Goal: Communication & Community: Participate in discussion

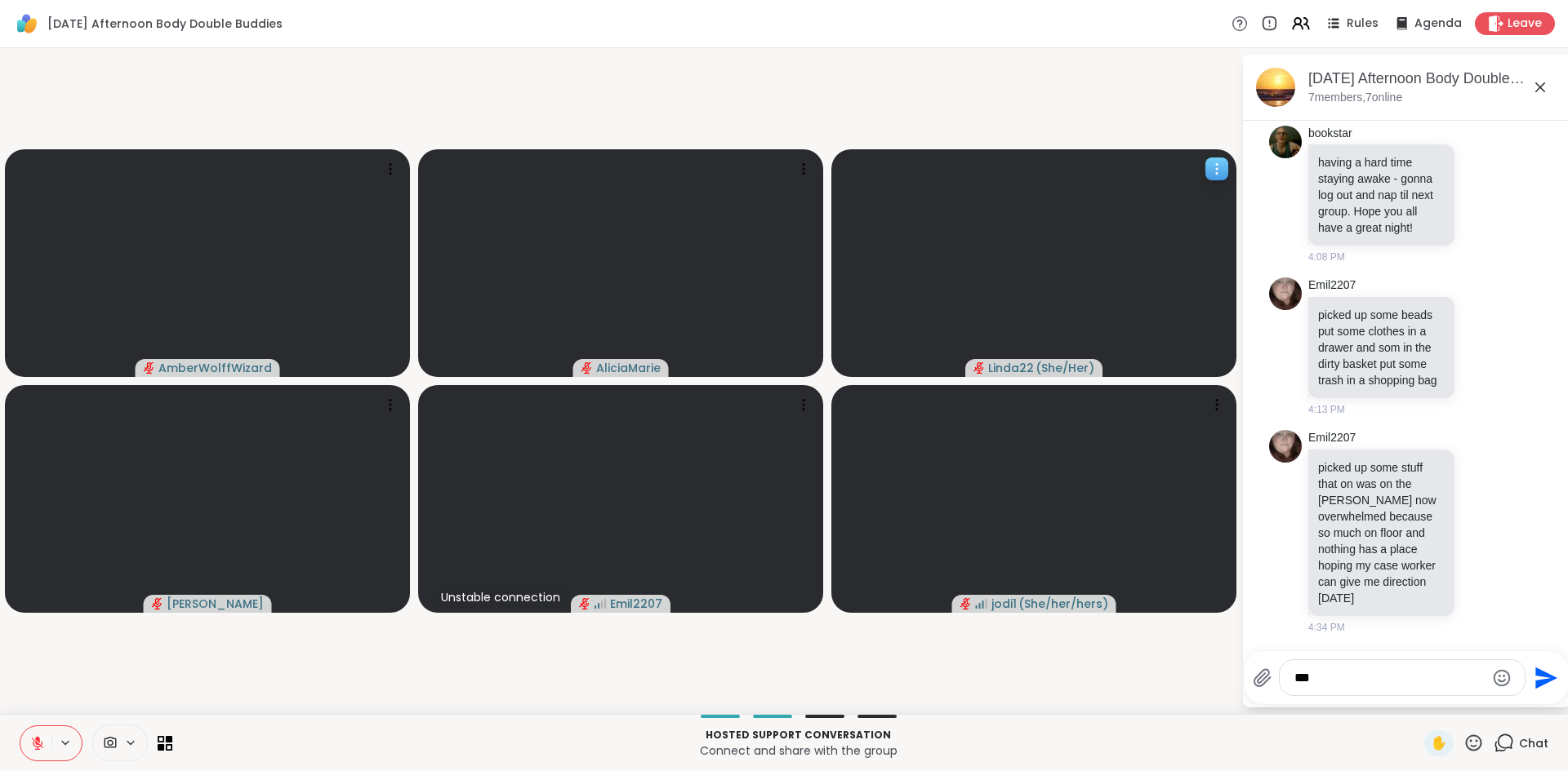
scroll to position [536, 0]
click at [1376, 693] on div "***" at bounding box center [1402, 678] width 245 height 35
drag, startPoint x: 1245, startPoint y: 695, endPoint x: 1159, endPoint y: 683, distance: 86.8
click at [1159, 683] on div "AmberWolffWizard AliciaMarie Linda22 ( She/Her ) [PERSON_NAME] Unstable connect…" at bounding box center [784, 381] width 1568 height 666
type textarea "**********"
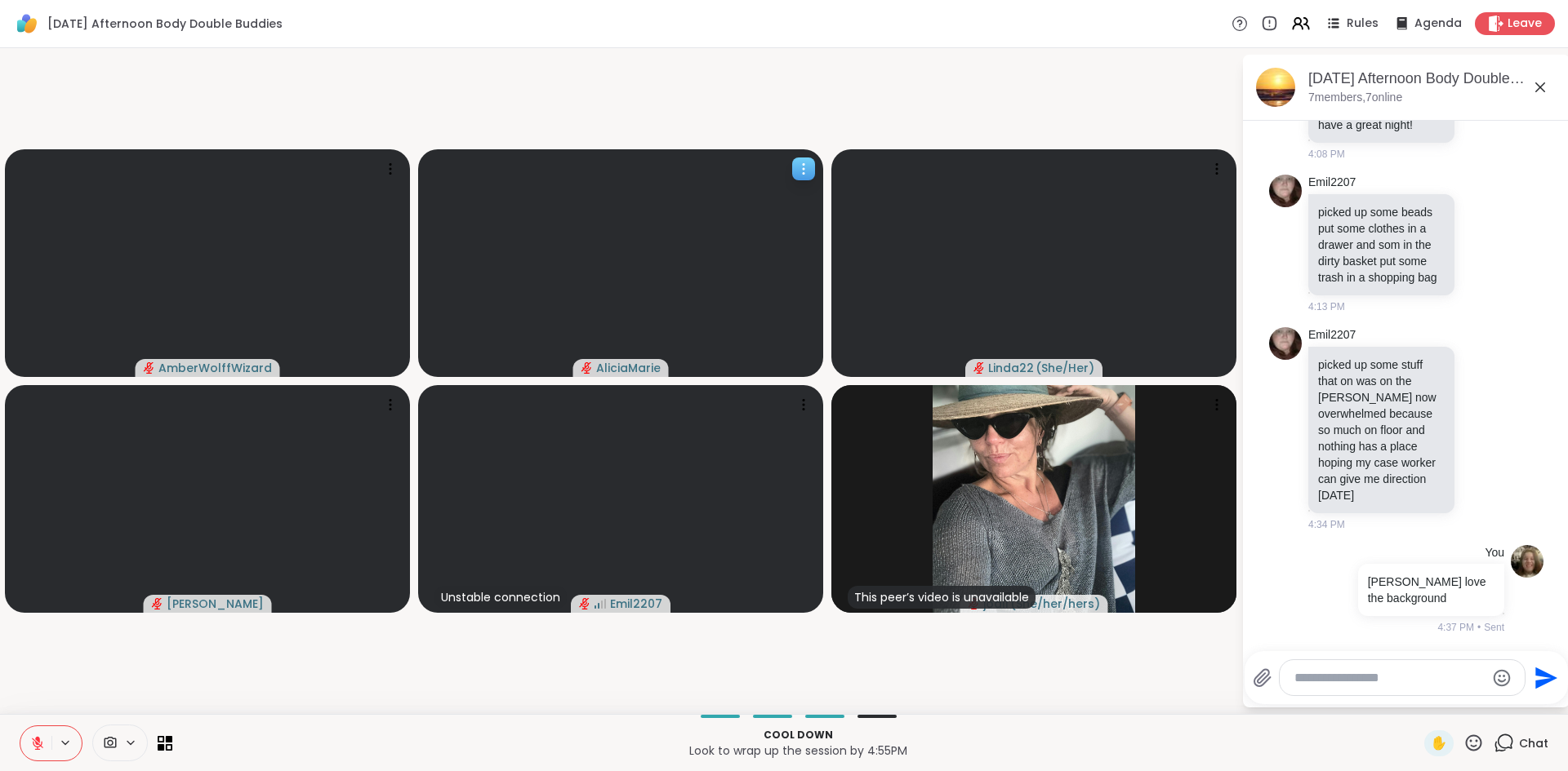
scroll to position [792, 0]
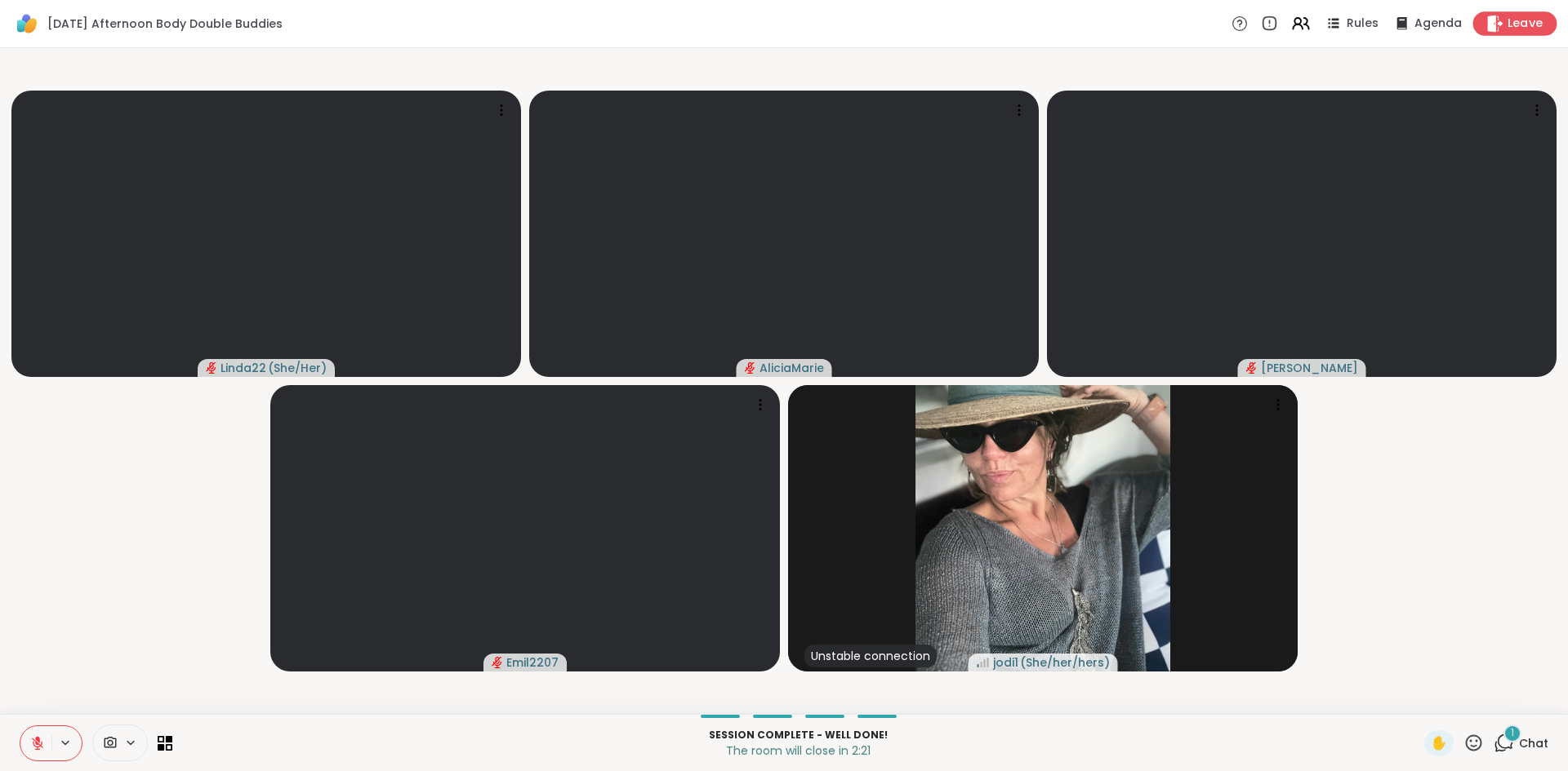
click at [1508, 23] on span "Leave" at bounding box center [1526, 24] width 36 height 17
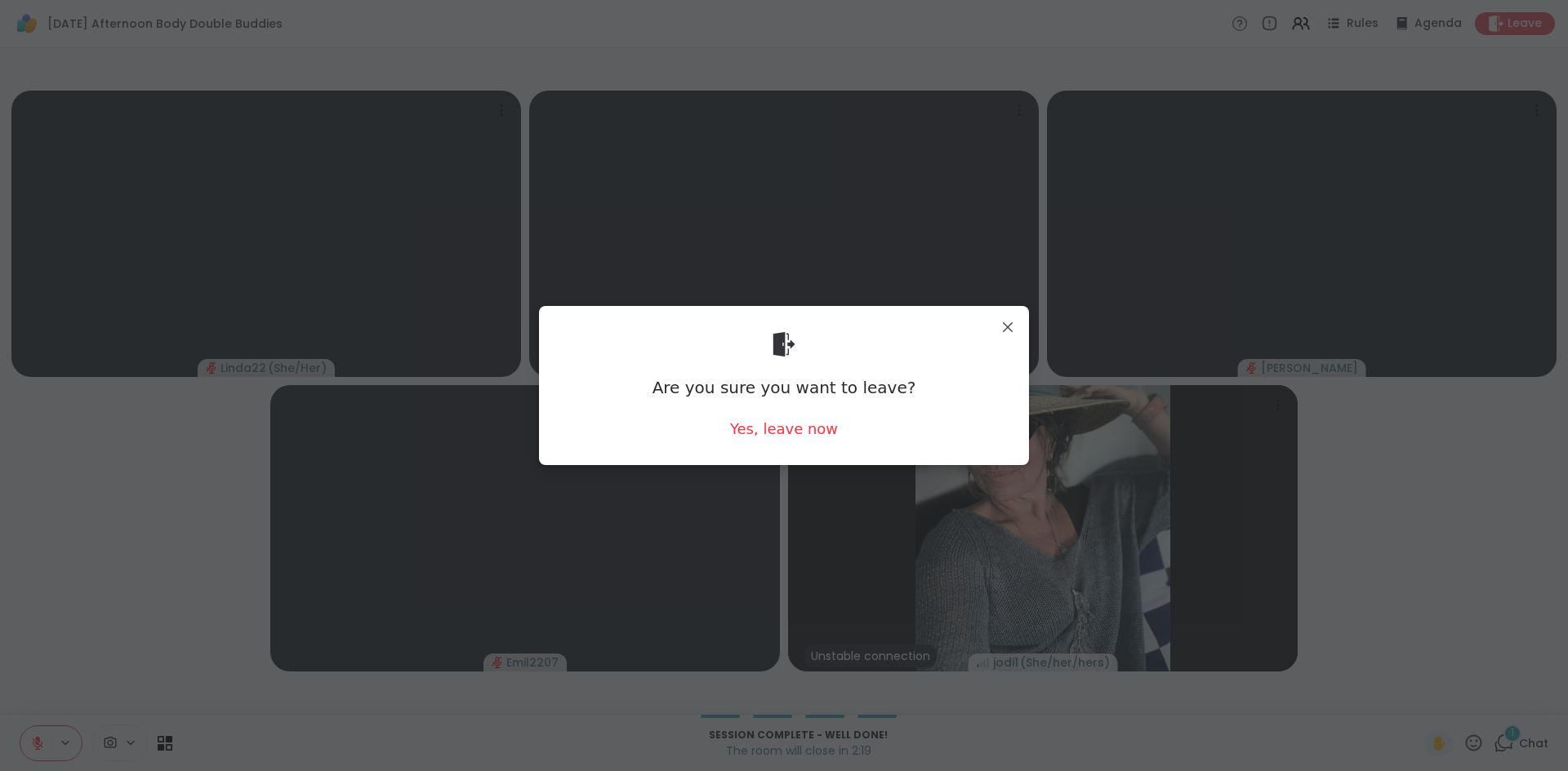
click at [818, 413] on div "Are you sure you want to leave? Yes, leave now" at bounding box center [784, 386] width 464 height 133
click at [808, 419] on div "Yes, leave now" at bounding box center [784, 429] width 108 height 21
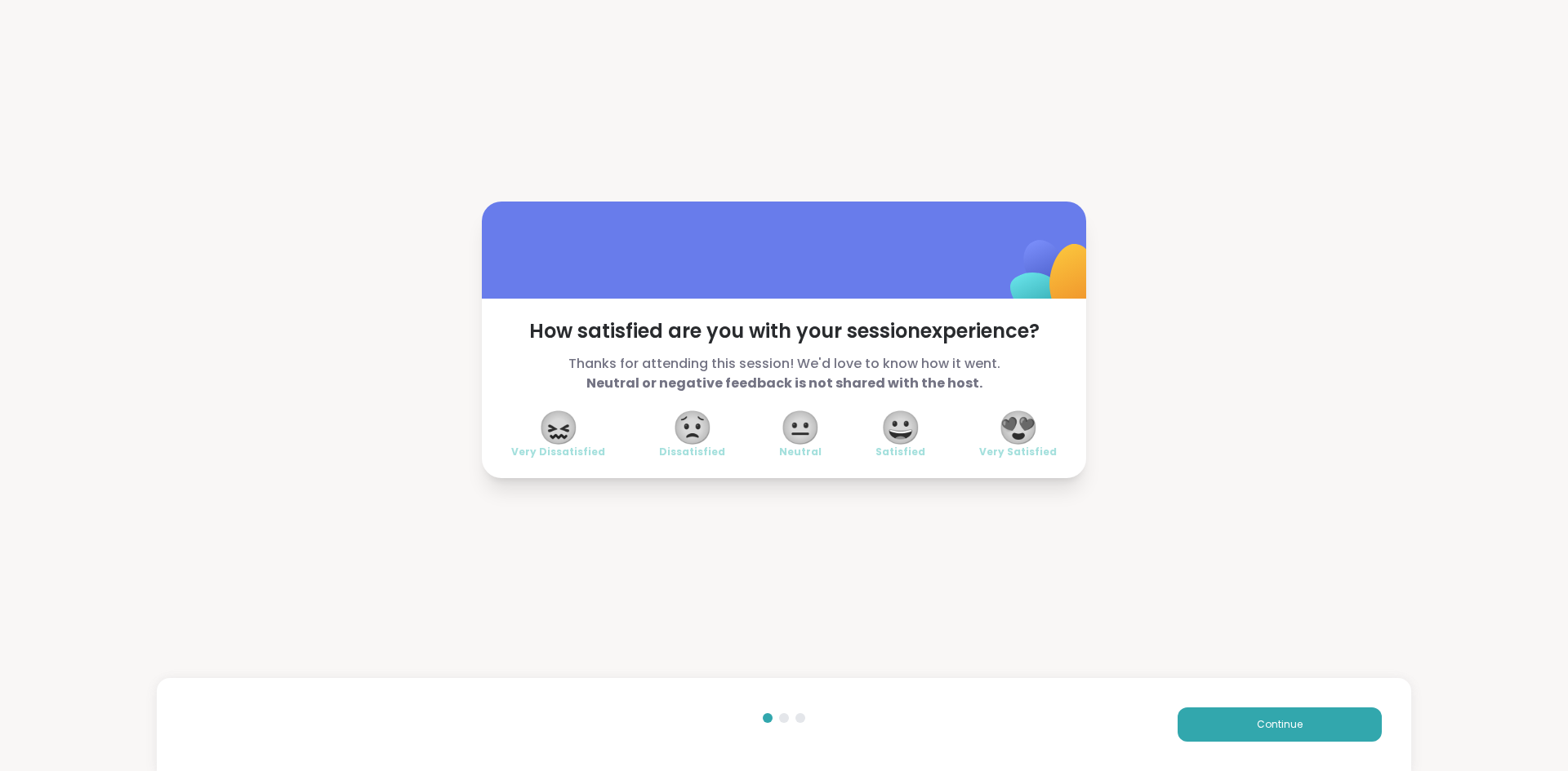
click at [1010, 434] on span "😍" at bounding box center [1018, 427] width 41 height 29
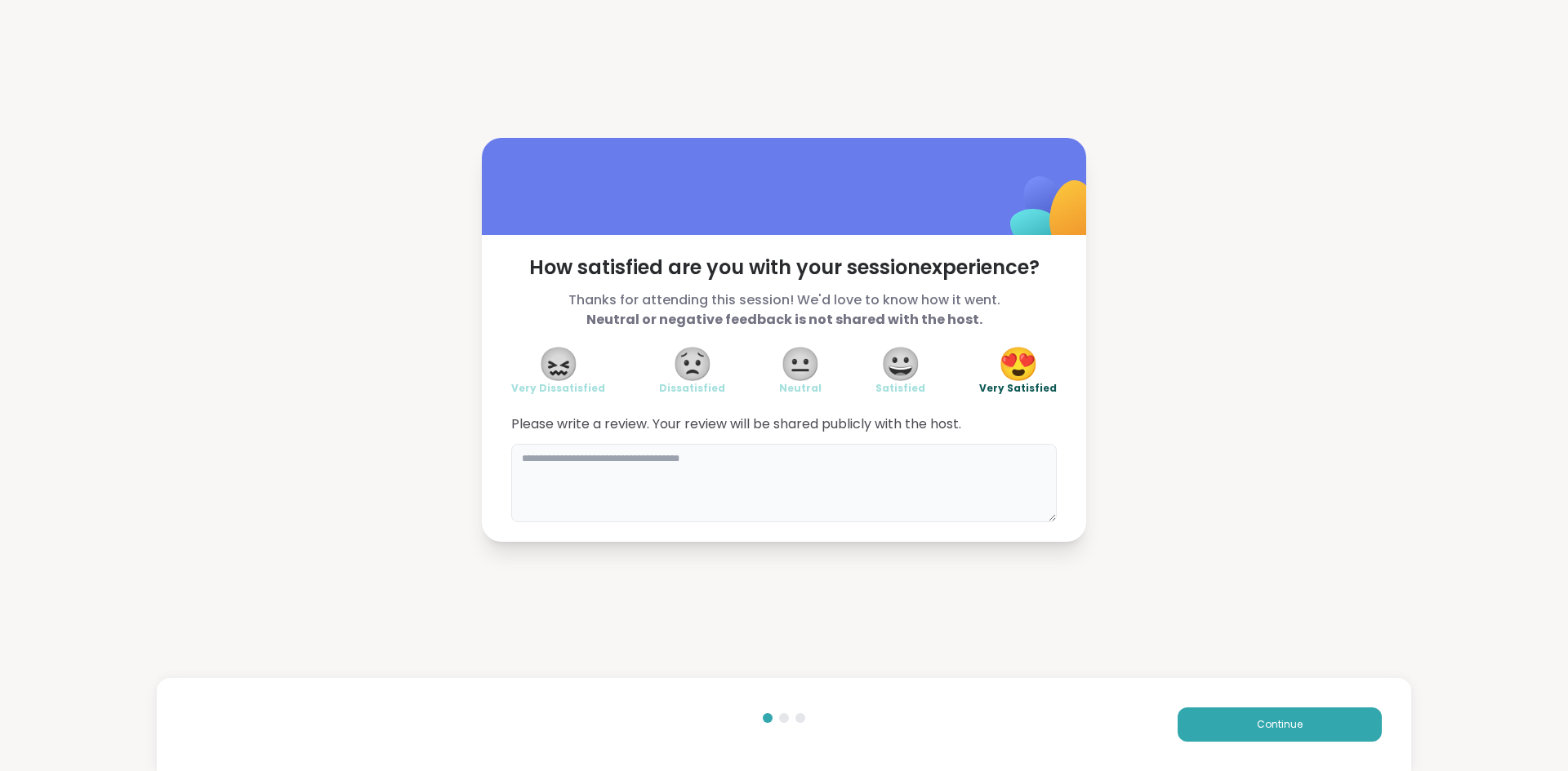
click at [771, 460] on textarea at bounding box center [784, 483] width 545 height 79
type textarea "*****"
click at [1305, 741] on button "Continue" at bounding box center [1279, 724] width 204 height 35
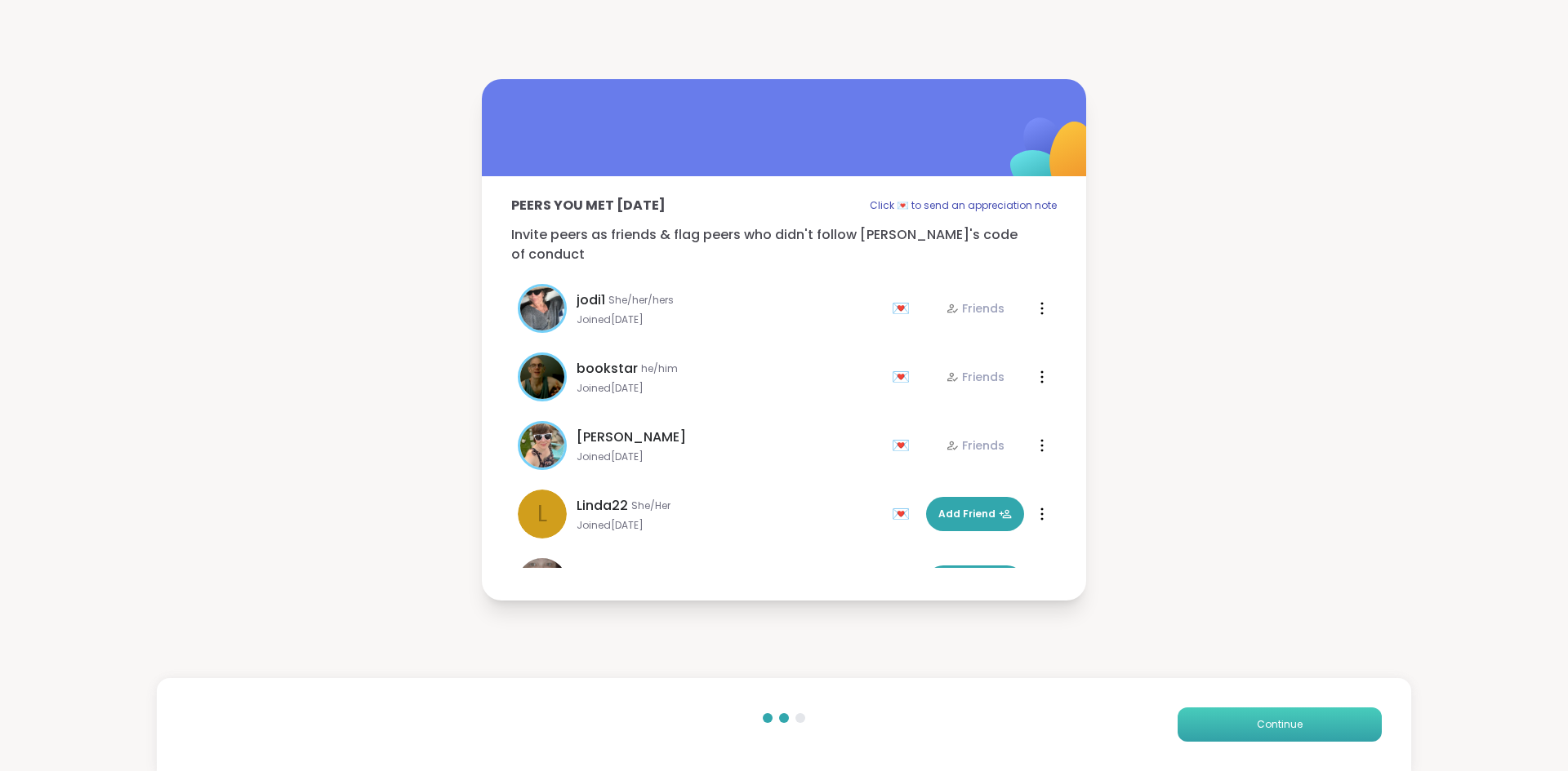
click at [1312, 741] on button "Continue" at bounding box center [1279, 724] width 204 height 35
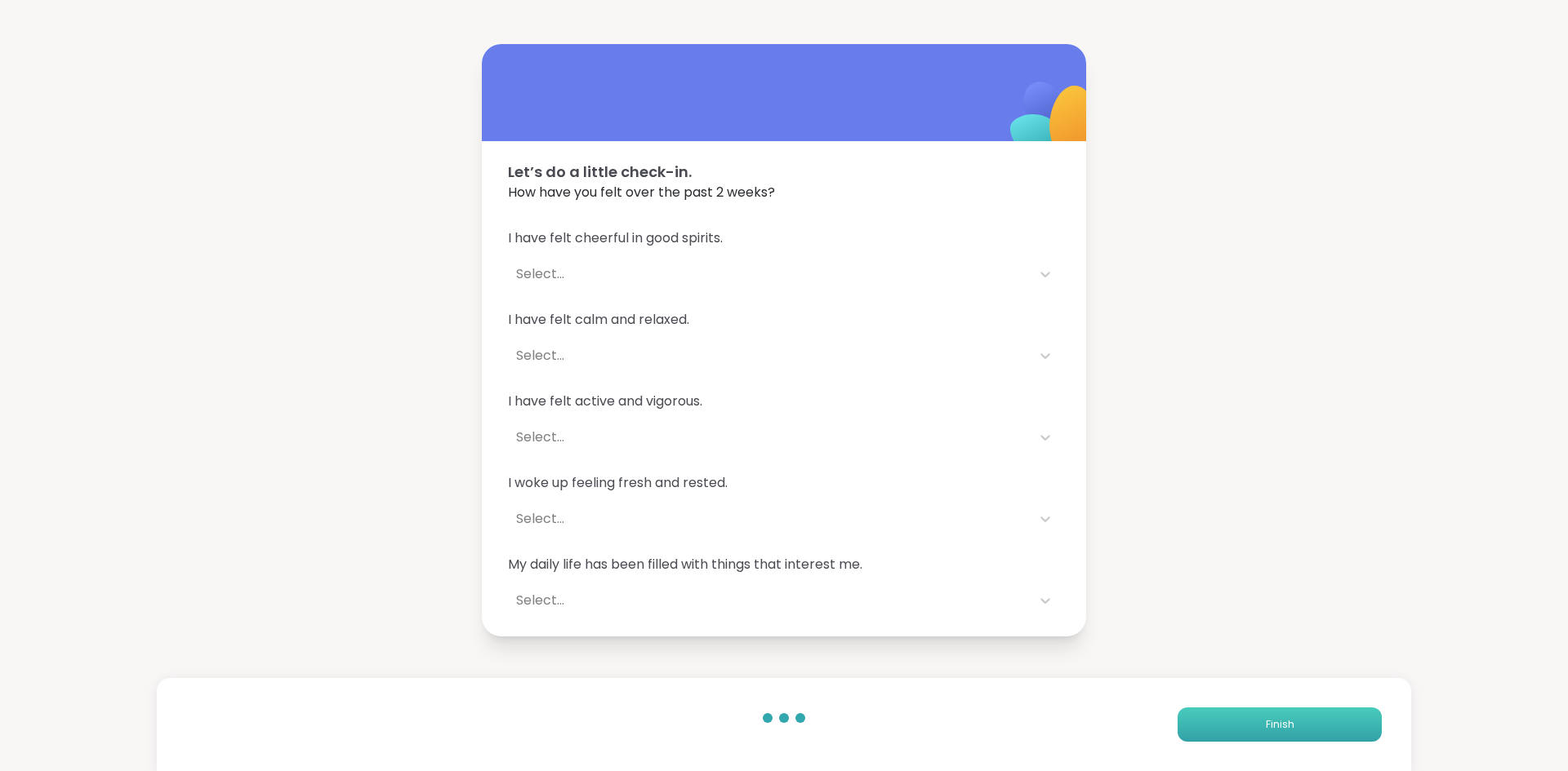
click at [1225, 736] on button "Finish" at bounding box center [1279, 724] width 204 height 35
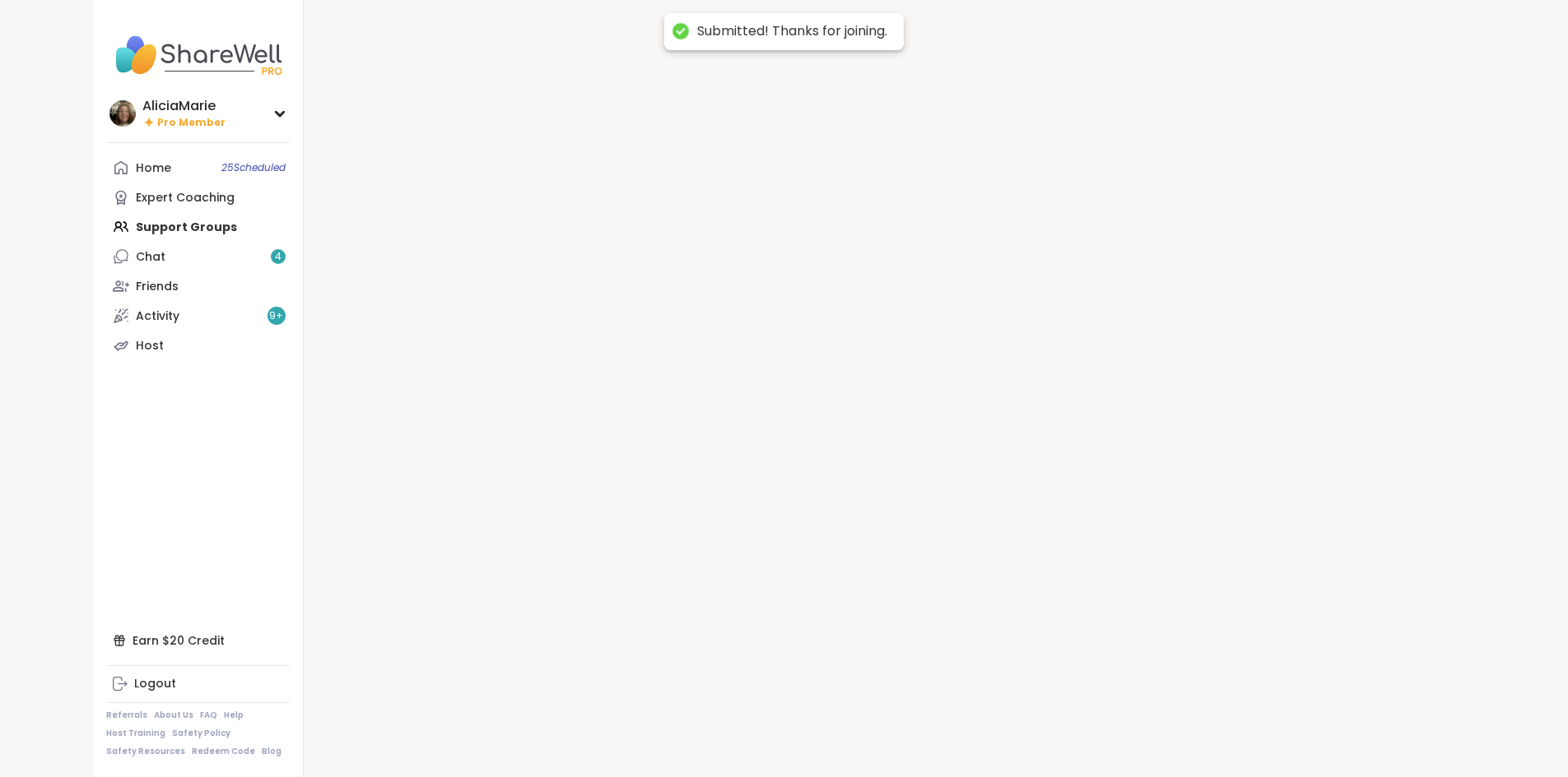
click at [1235, 740] on div at bounding box center [890, 388] width 1172 height 777
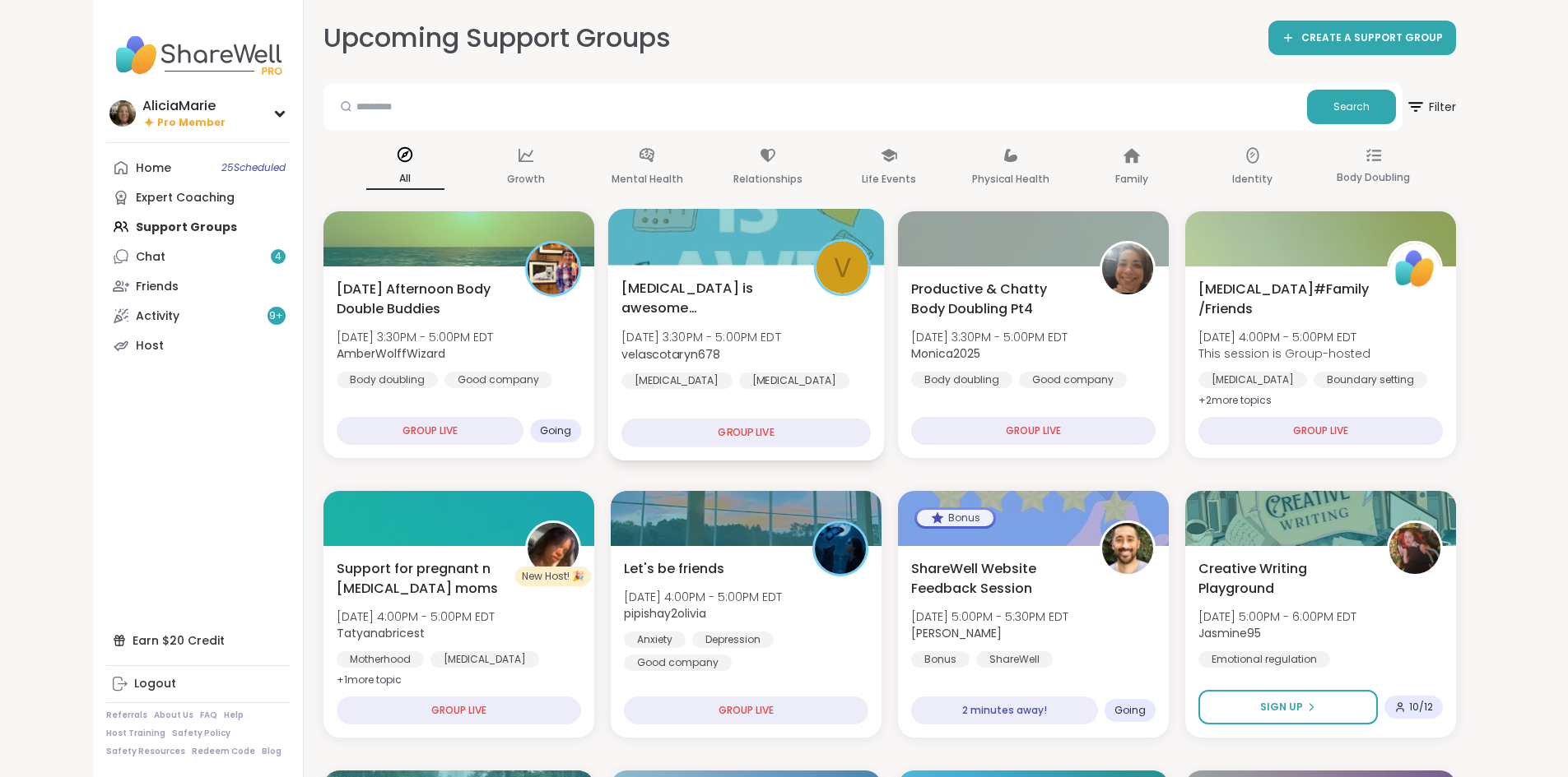
click at [757, 363] on div "[MEDICAL_DATA] is awesome [MEDICAL_DATA] workbook [DATE] 3:30PM - 5:00PM EDT ve…" at bounding box center [746, 333] width 249 height 111
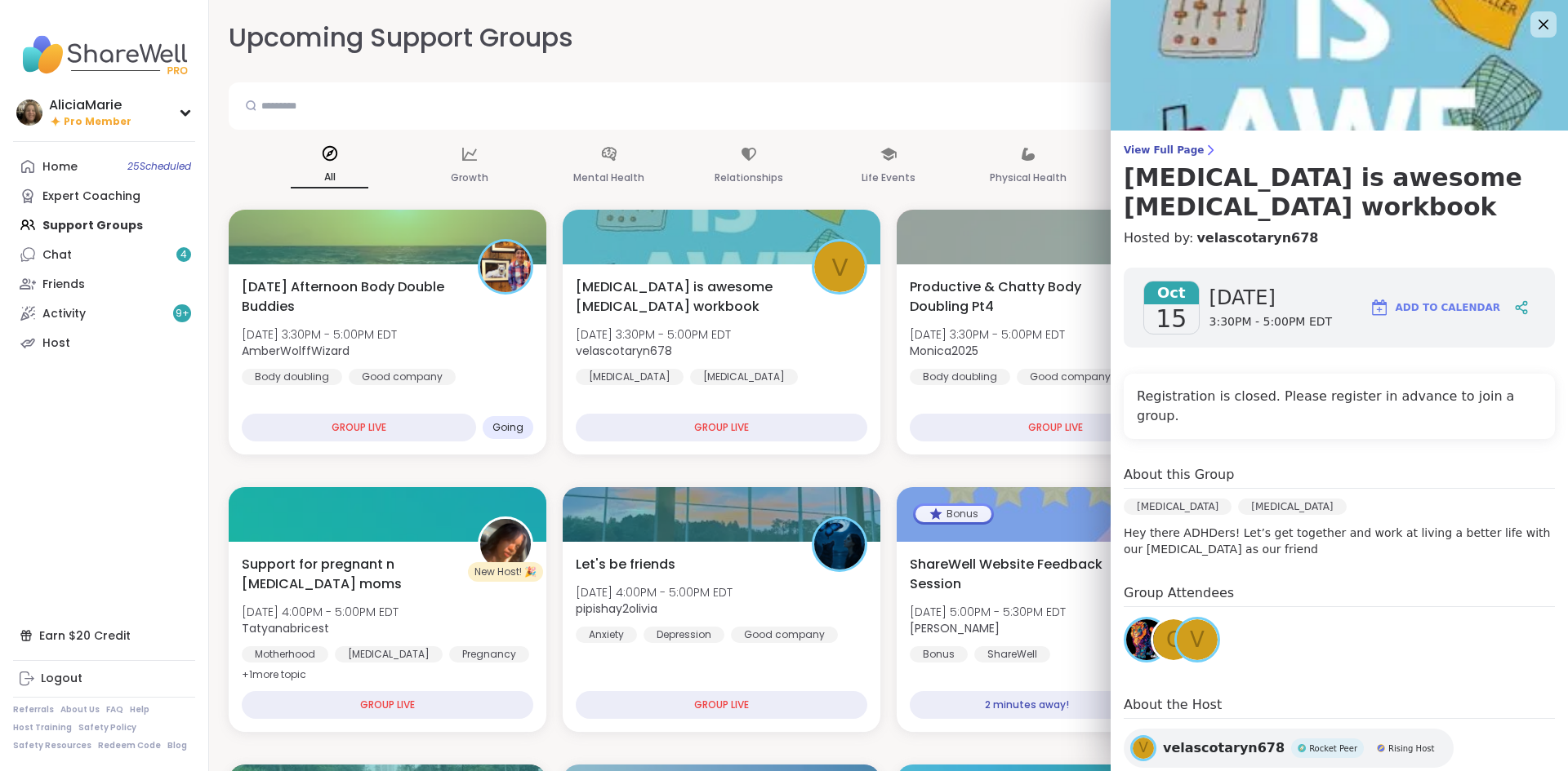
click at [1279, 695] on h4 "About the Host" at bounding box center [1339, 706] width 431 height 23
click at [1190, 624] on span "v" at bounding box center [1197, 640] width 15 height 32
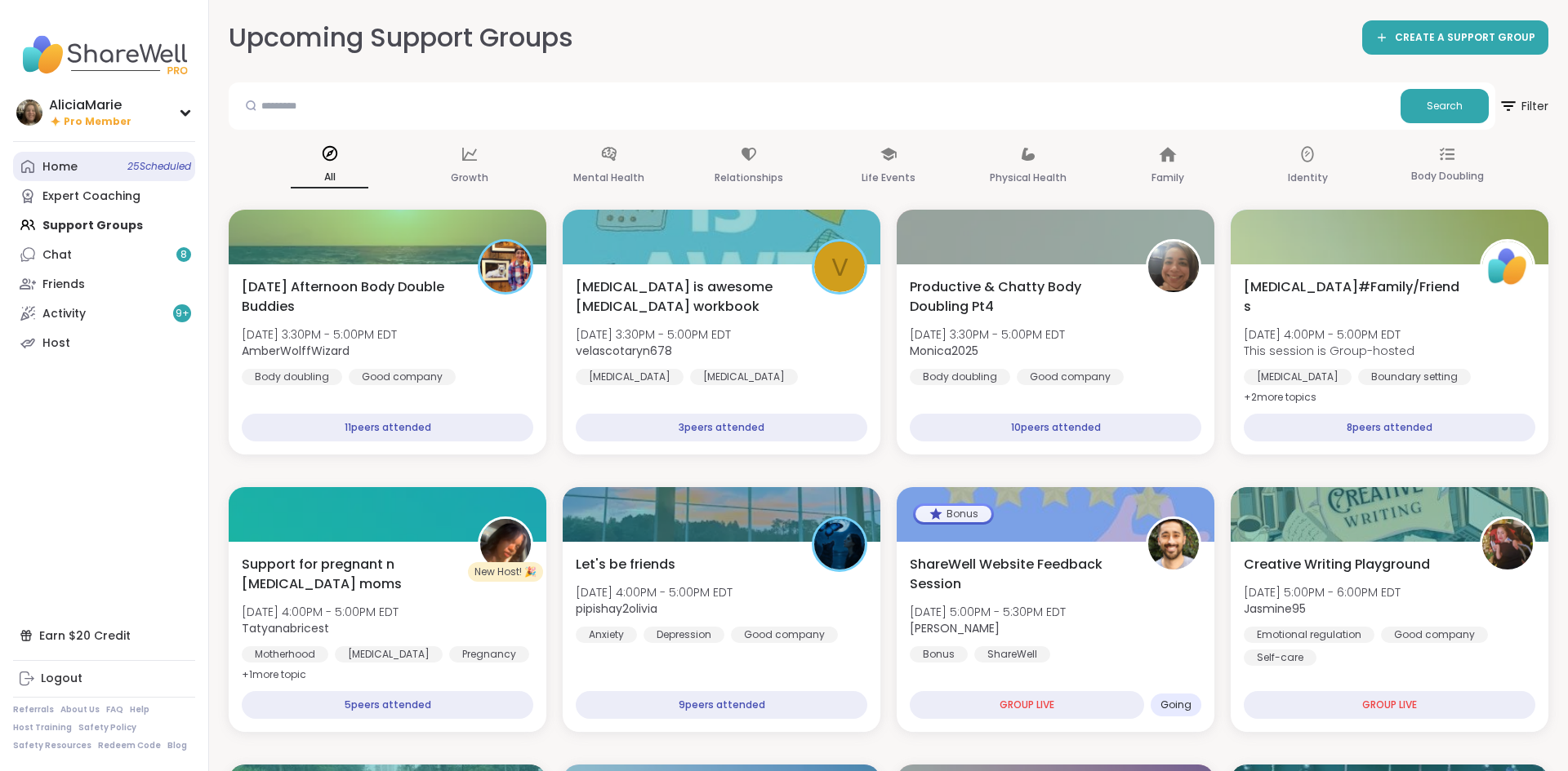
click at [117, 174] on link "Home 25 Scheduled" at bounding box center [104, 167] width 182 height 29
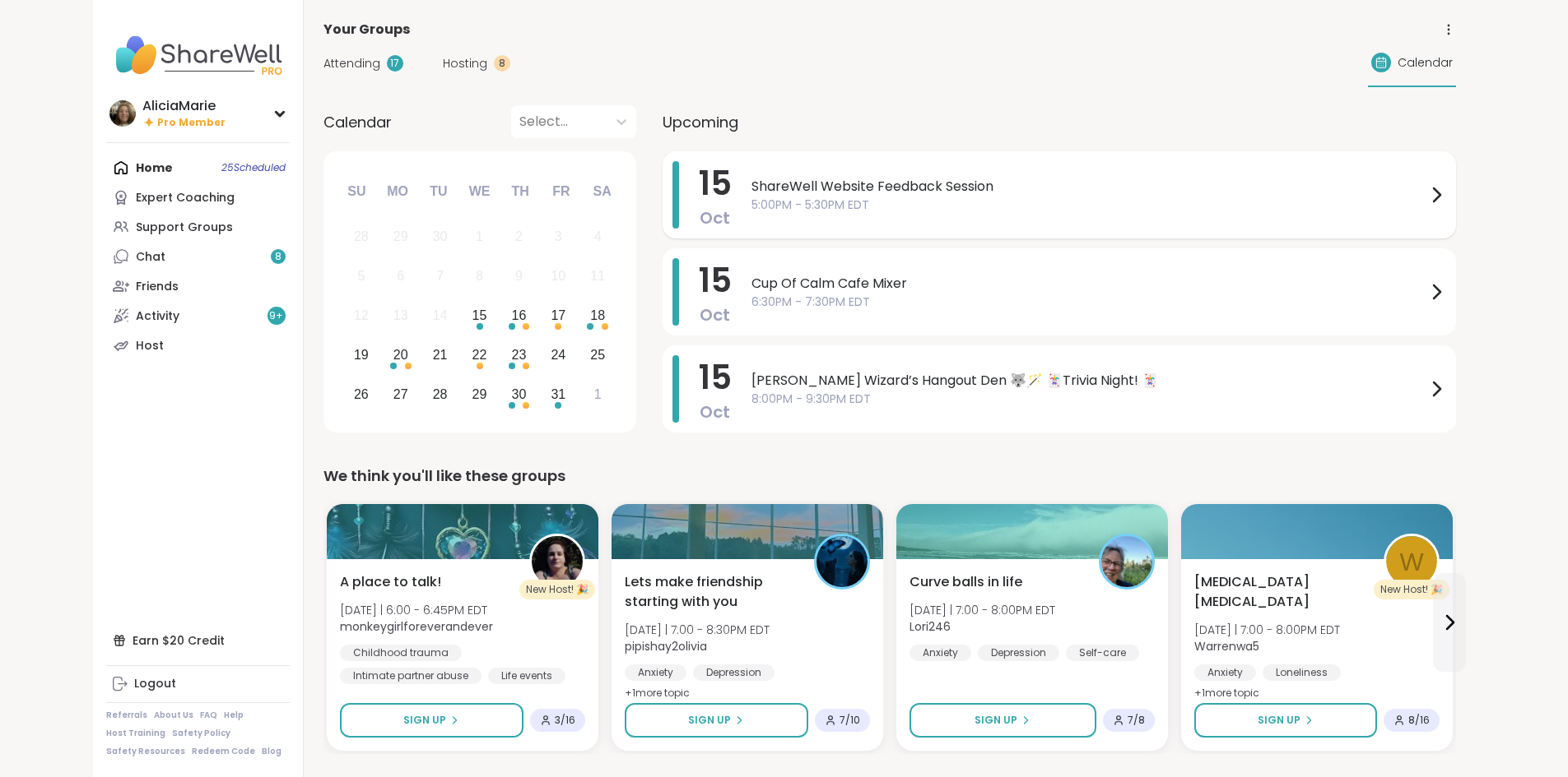
click at [751, 170] on div "ShareWell Website Feedback Session 5:00PM - 5:30PM EDT" at bounding box center [1099, 195] width 695 height 68
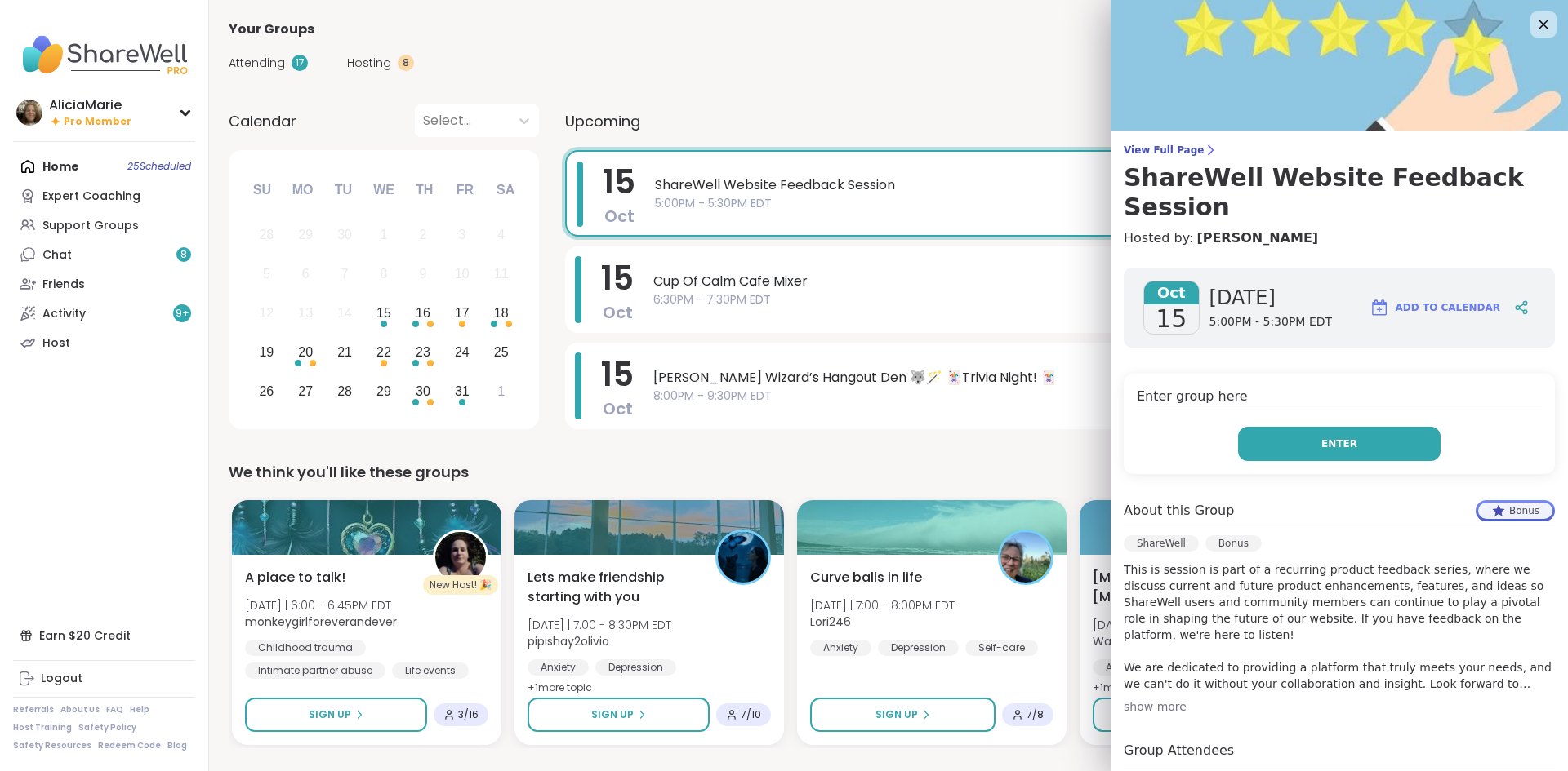
click at [1315, 427] on button "Enter" at bounding box center [1339, 444] width 202 height 35
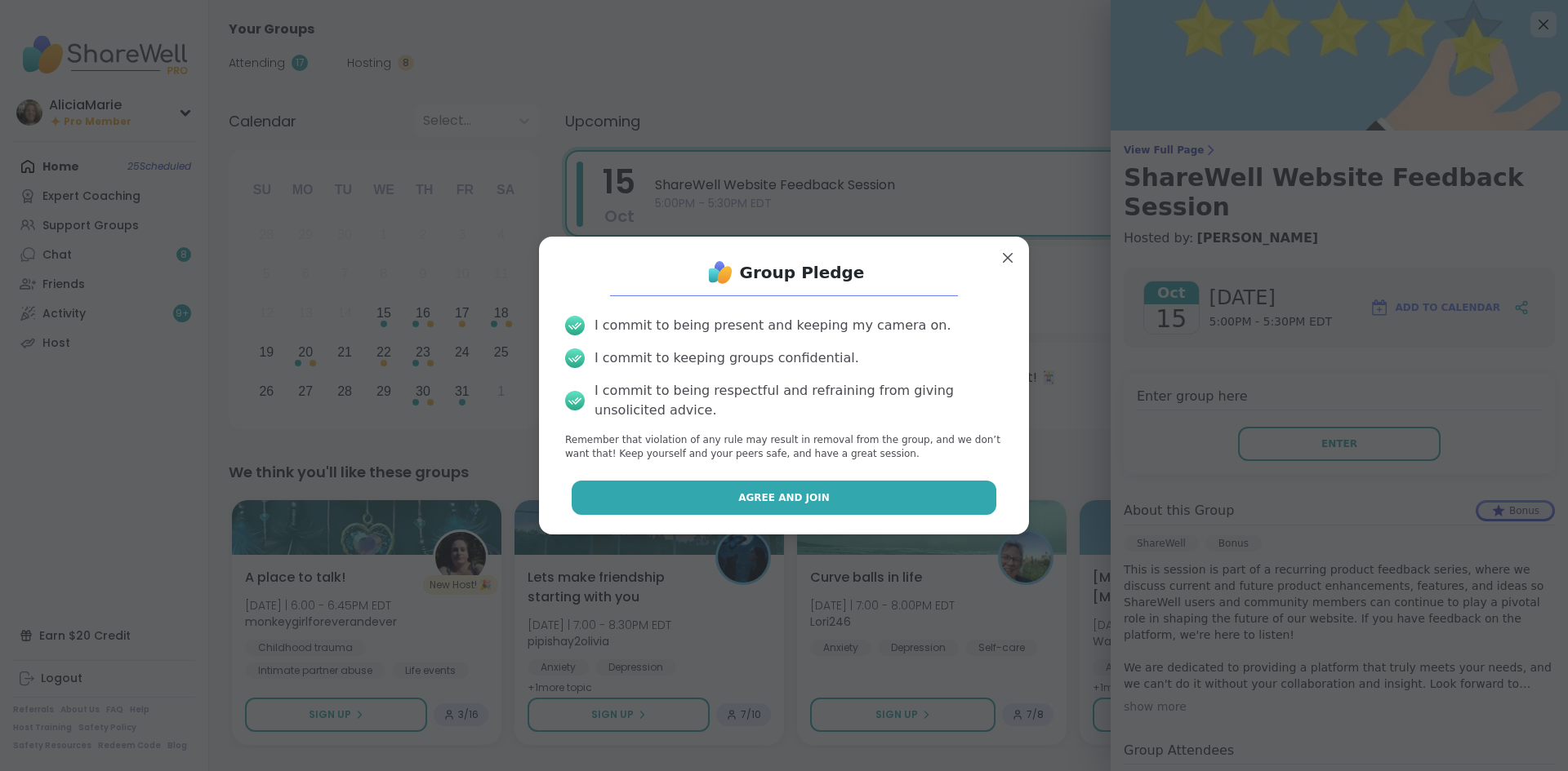
click at [901, 490] on button "Agree and Join" at bounding box center [784, 498] width 425 height 35
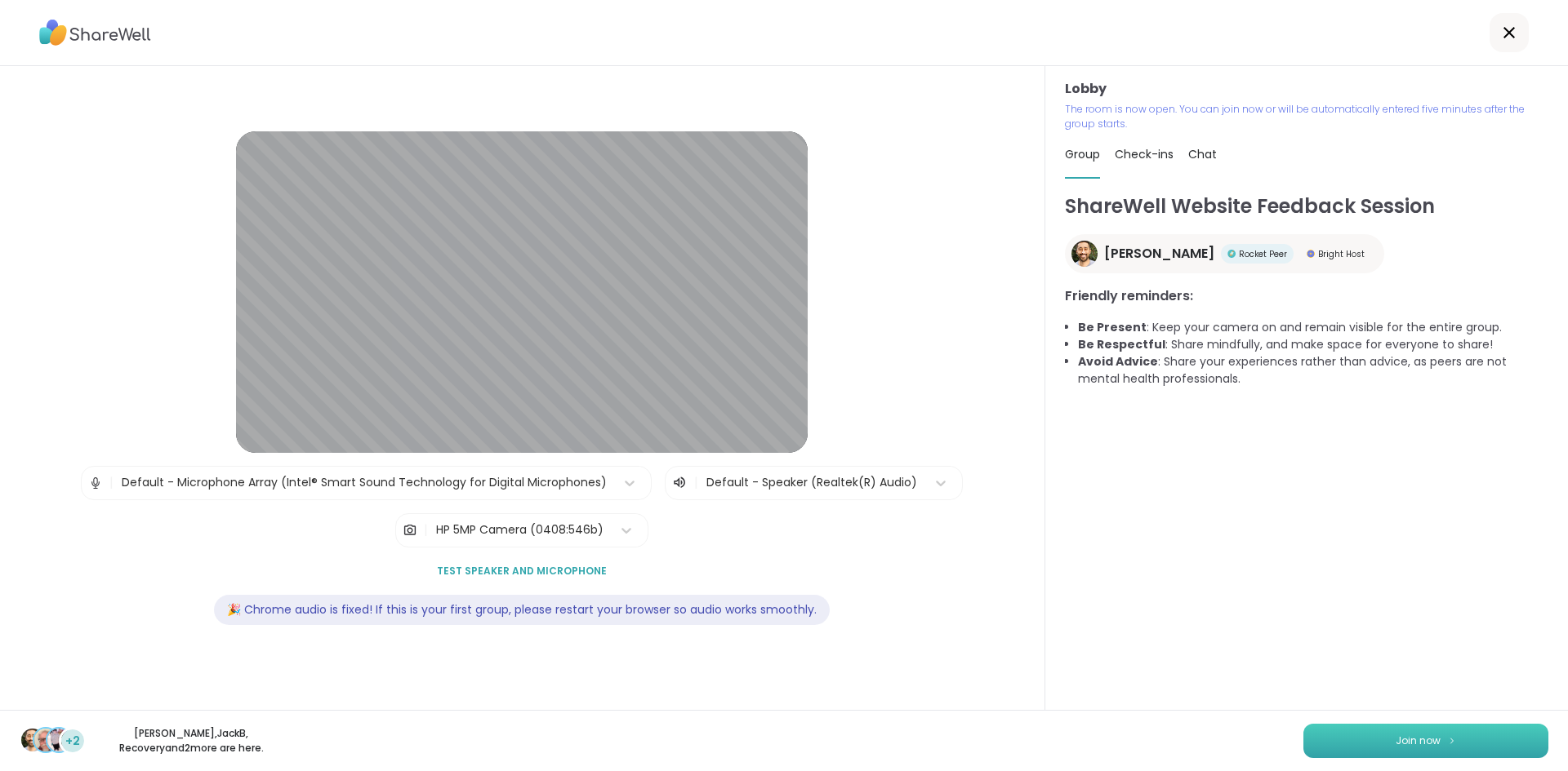
click at [1415, 731] on button "Join now" at bounding box center [1425, 741] width 245 height 35
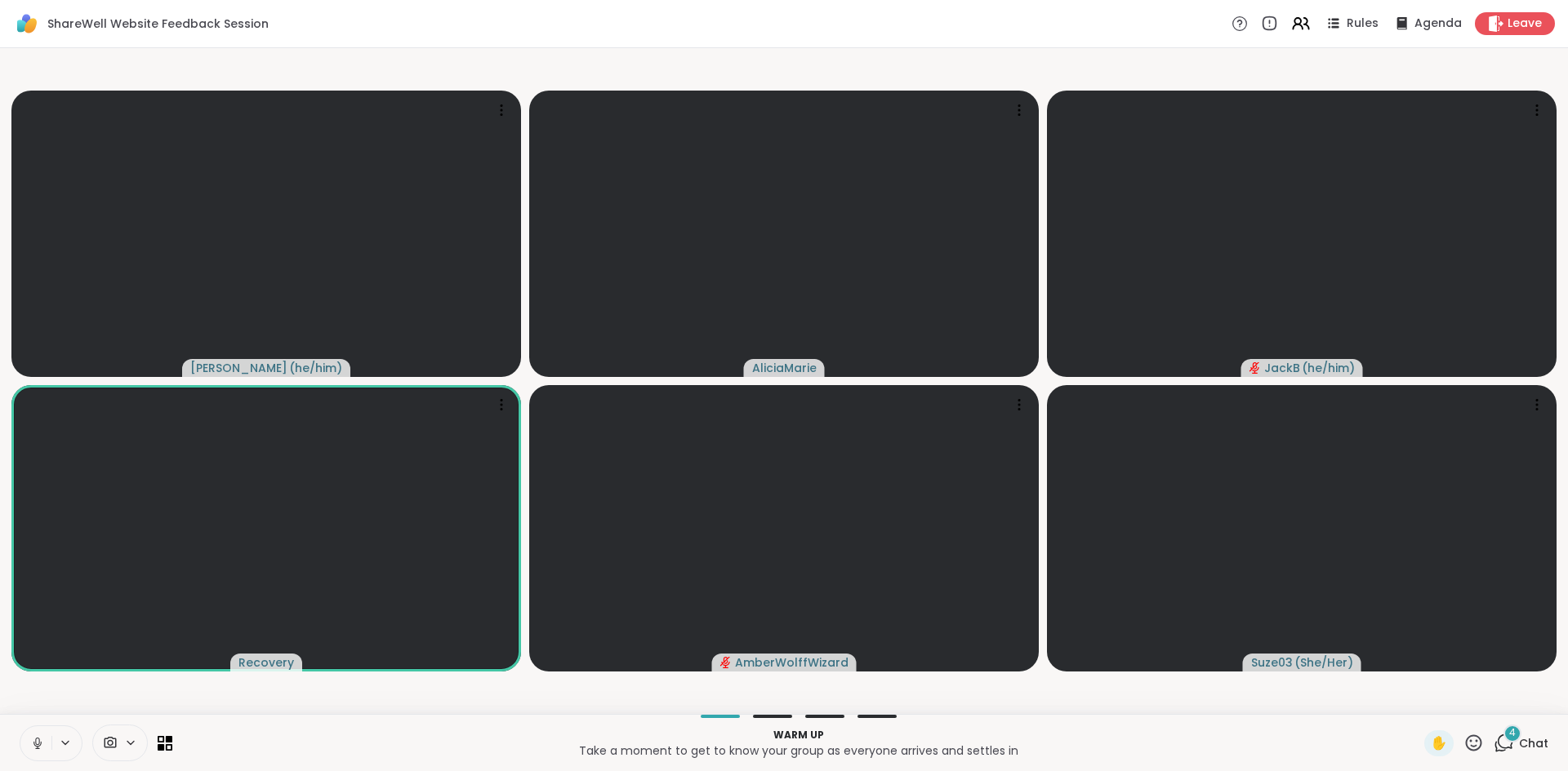
click at [39, 730] on button at bounding box center [36, 743] width 31 height 35
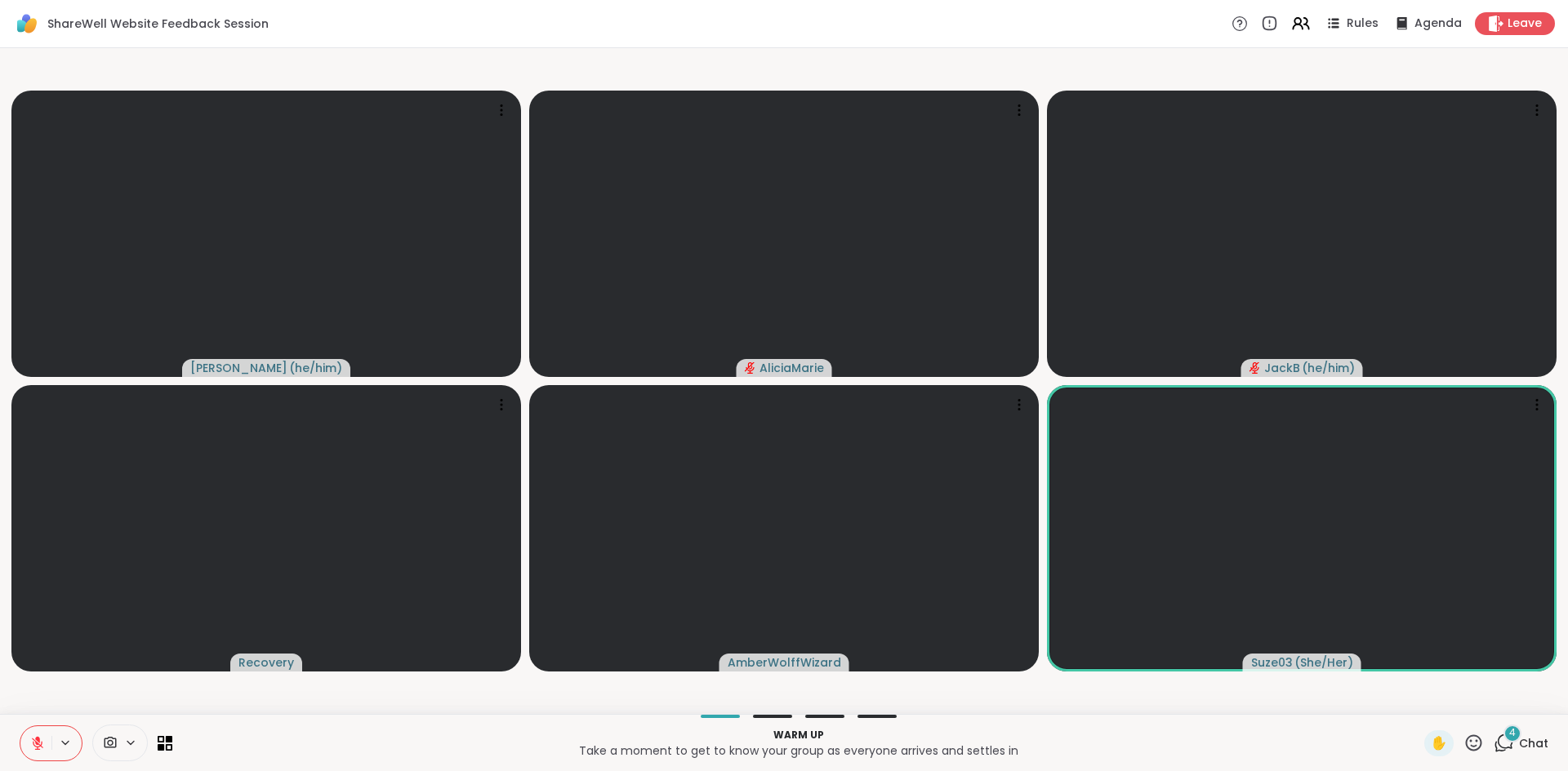
click at [1522, 736] on span "Chat" at bounding box center [1533, 743] width 29 height 16
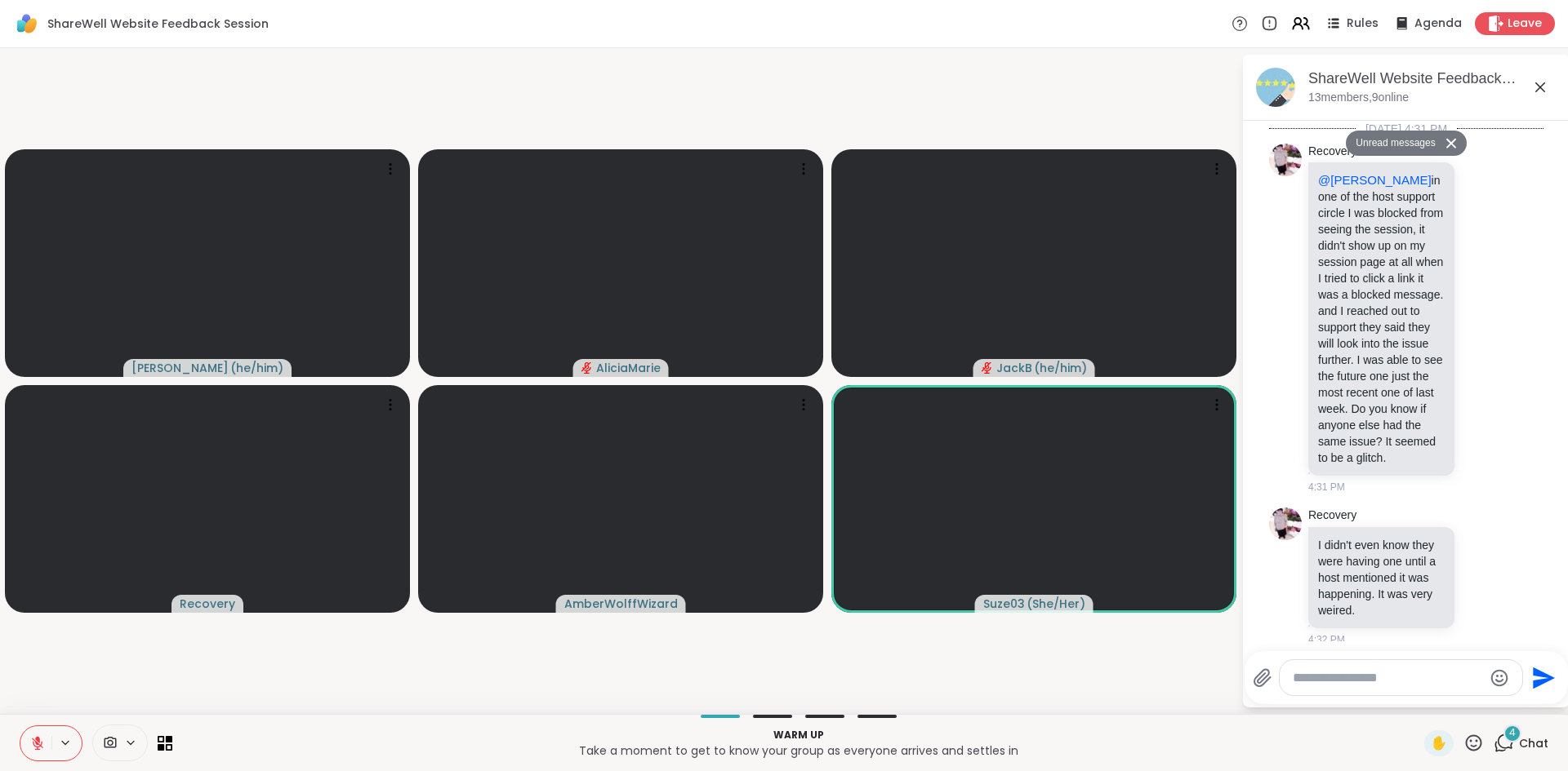
scroll to position [2923, 0]
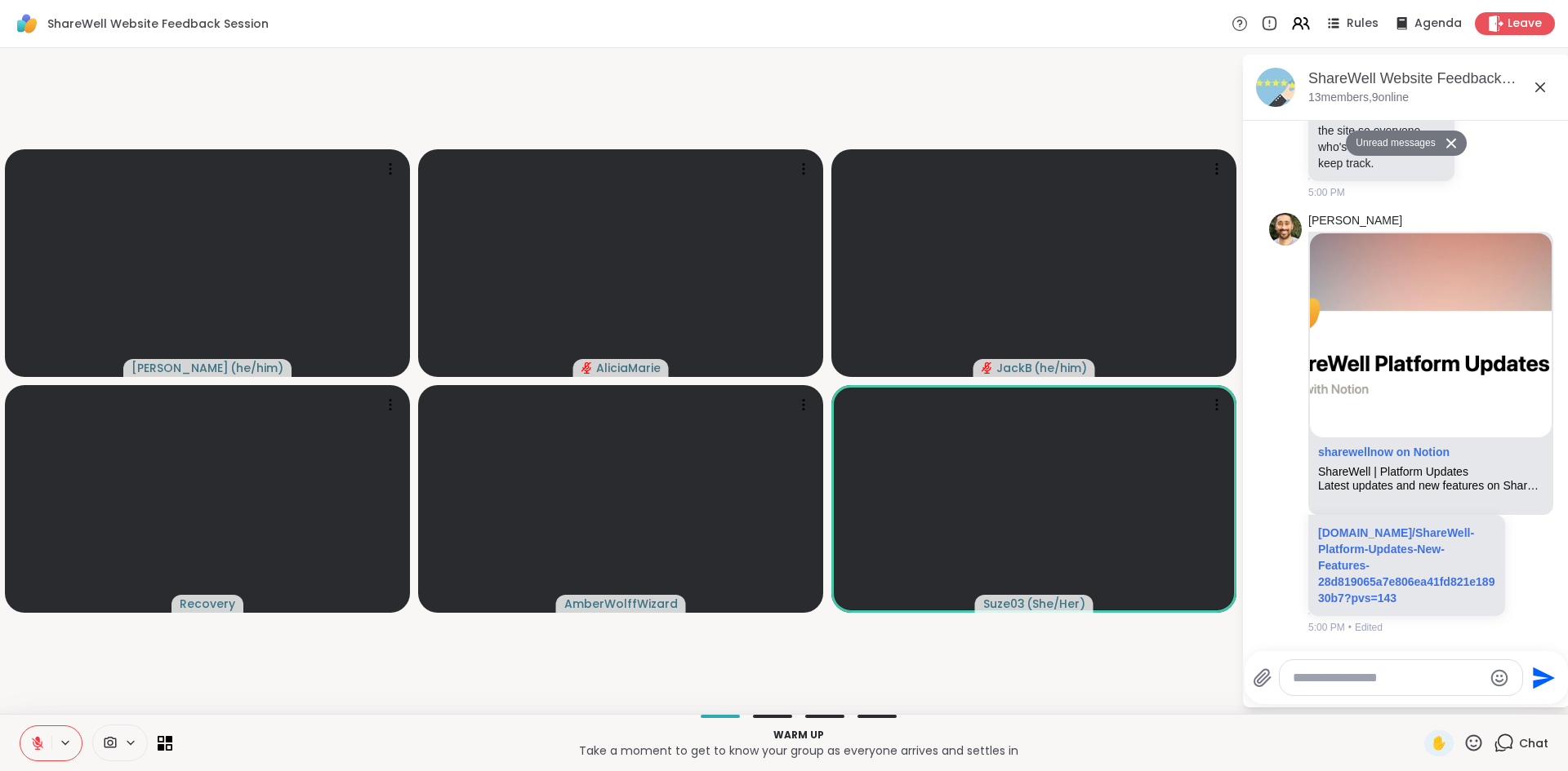
click at [1383, 692] on div at bounding box center [1400, 678] width 243 height 35
click at [1362, 681] on textarea "Type your message" at bounding box center [1387, 678] width 190 height 16
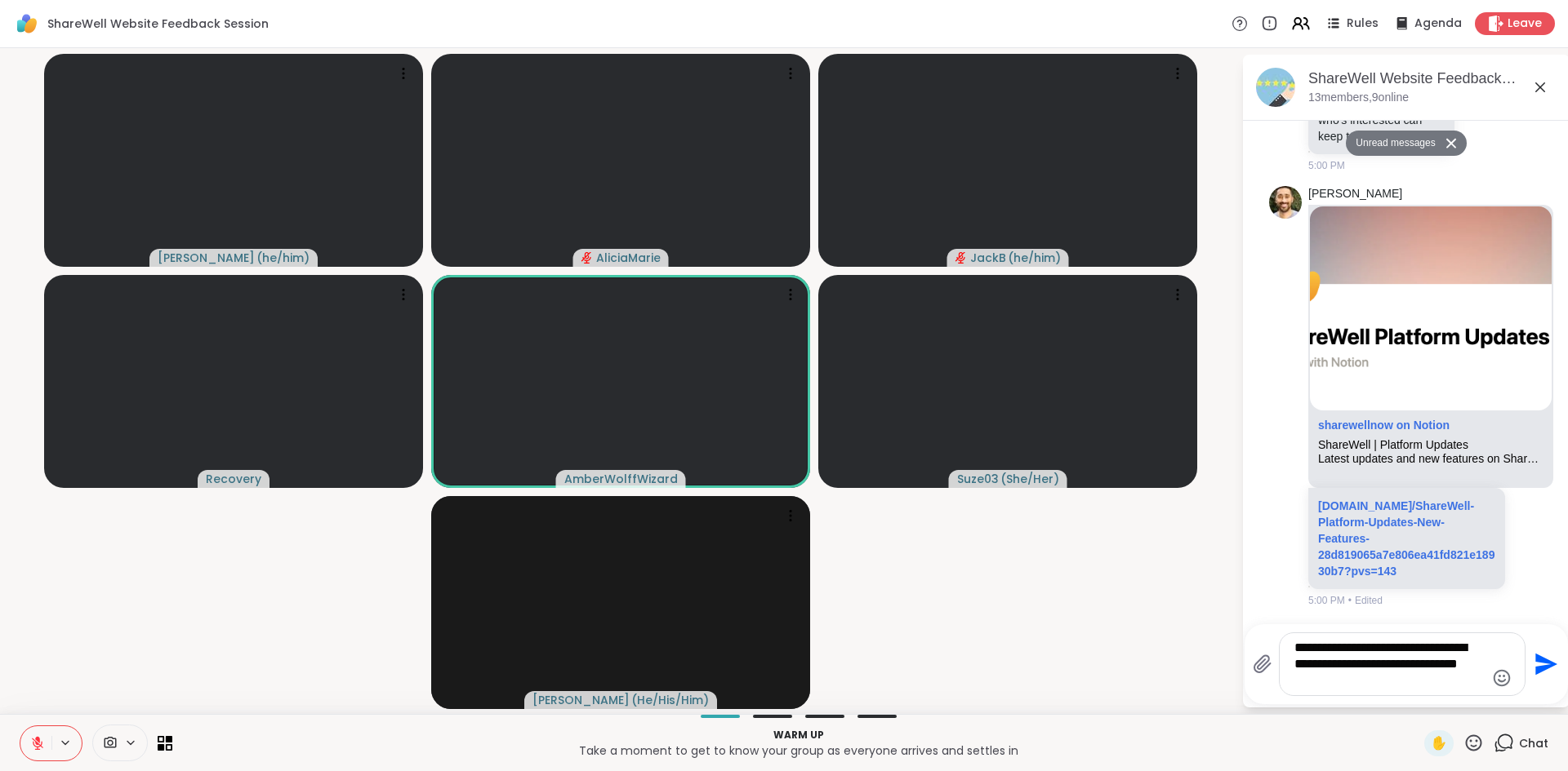
type textarea "**********"
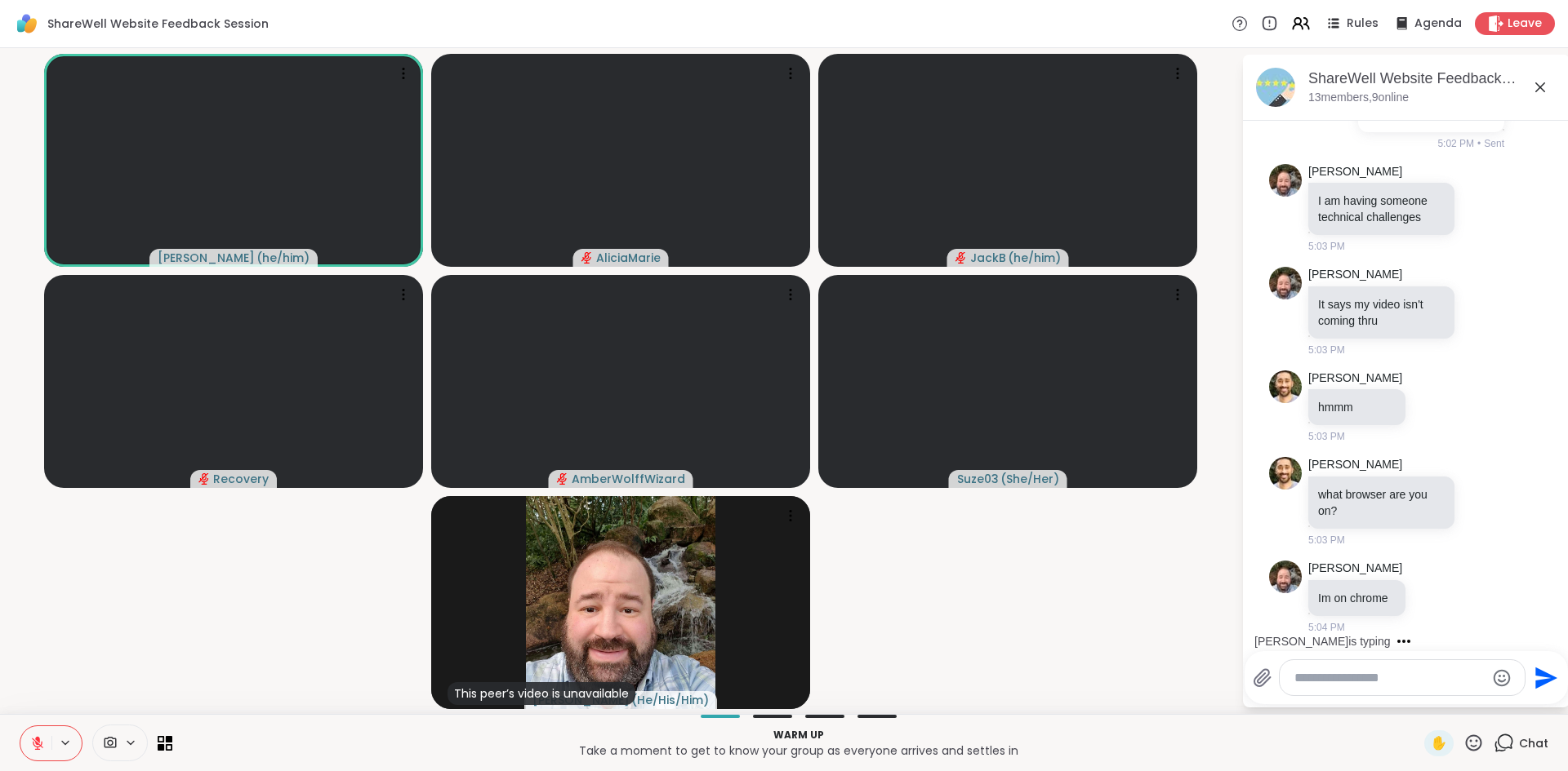
scroll to position [3607, 0]
click at [36, 741] on icon at bounding box center [37, 743] width 11 height 11
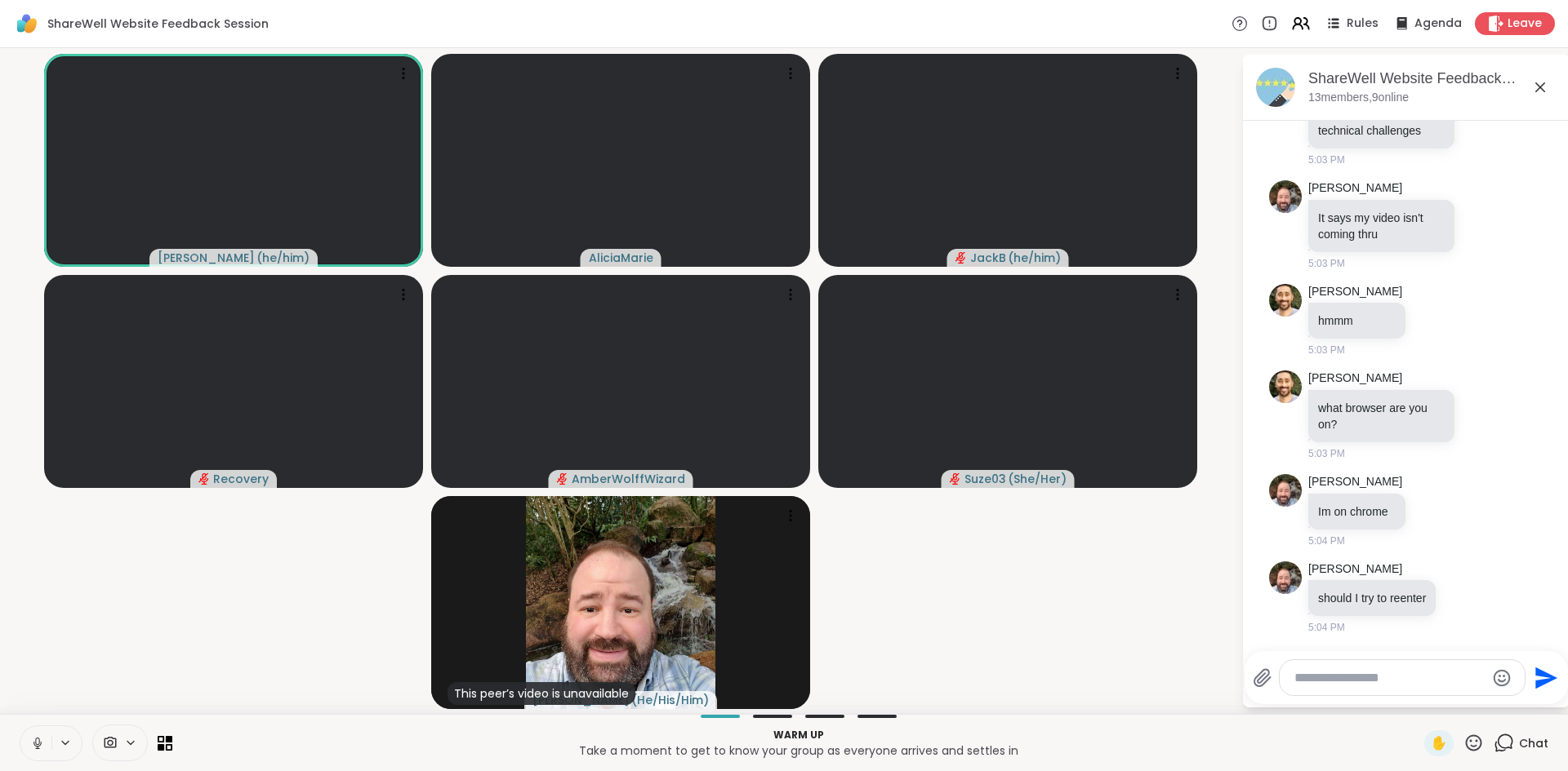
click at [38, 751] on button at bounding box center [36, 743] width 31 height 35
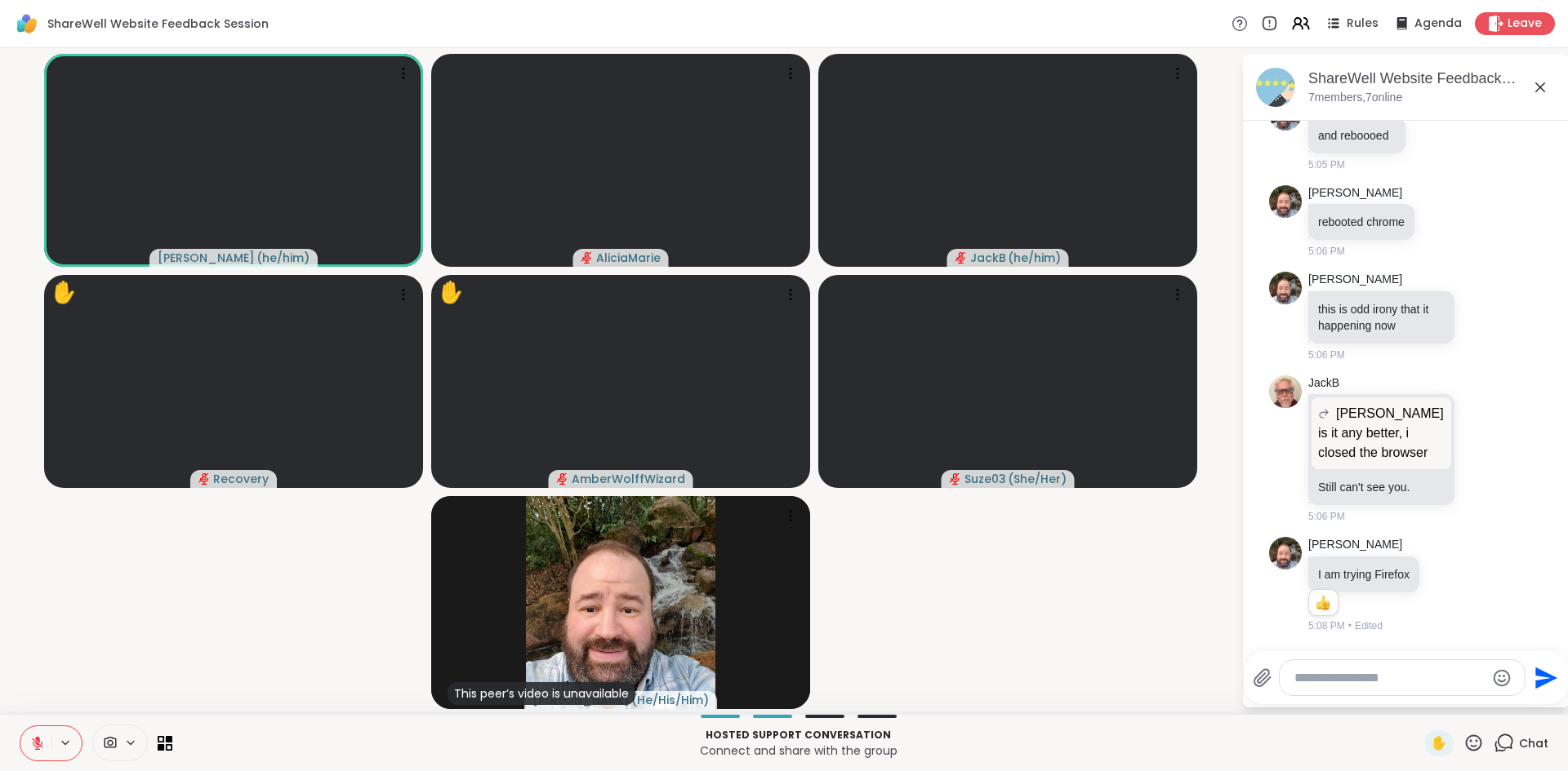
scroll to position [4457, 0]
click at [40, 754] on button at bounding box center [36, 743] width 31 height 35
click at [35, 751] on button at bounding box center [36, 743] width 31 height 35
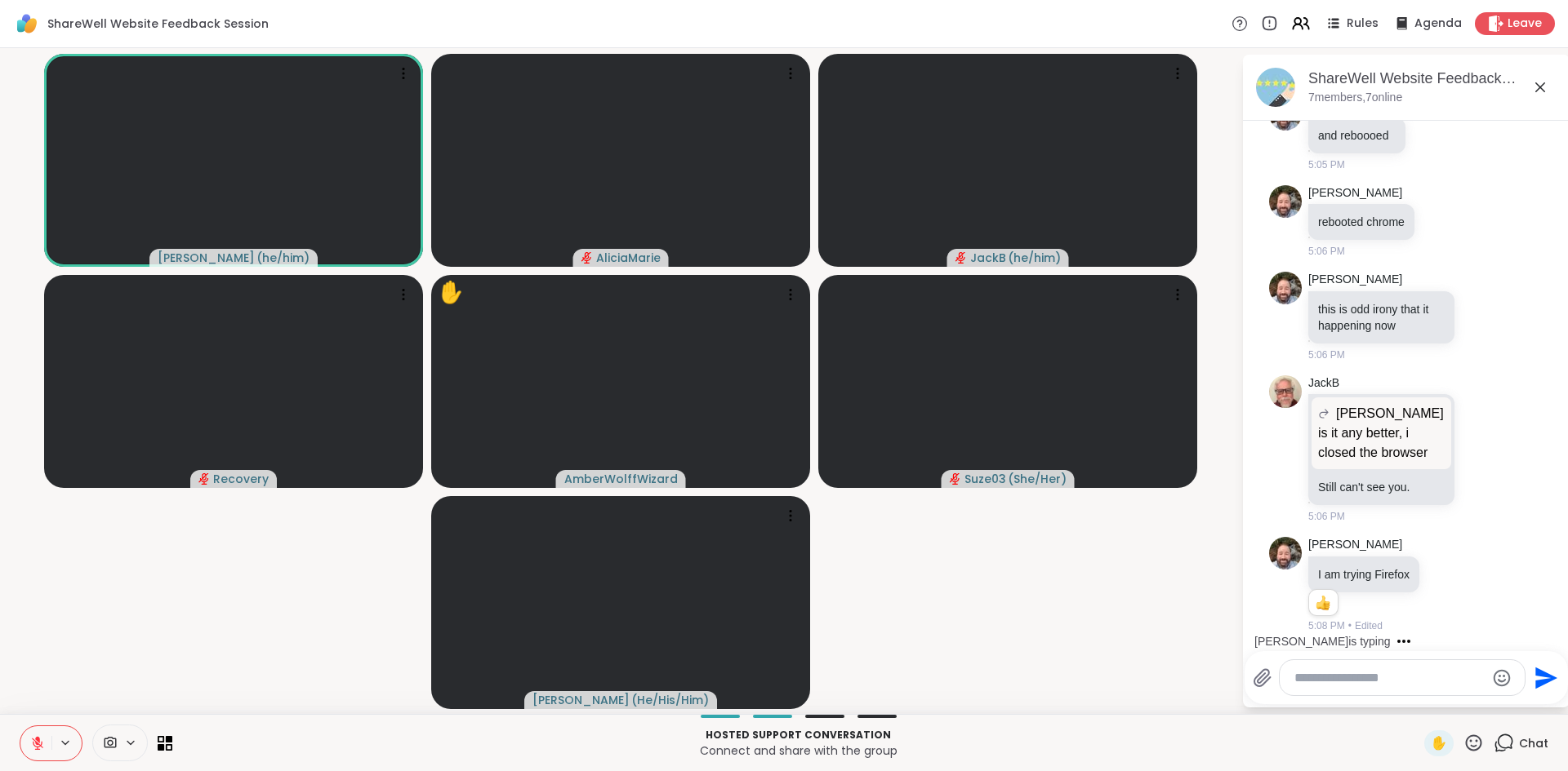
scroll to position [4560, 0]
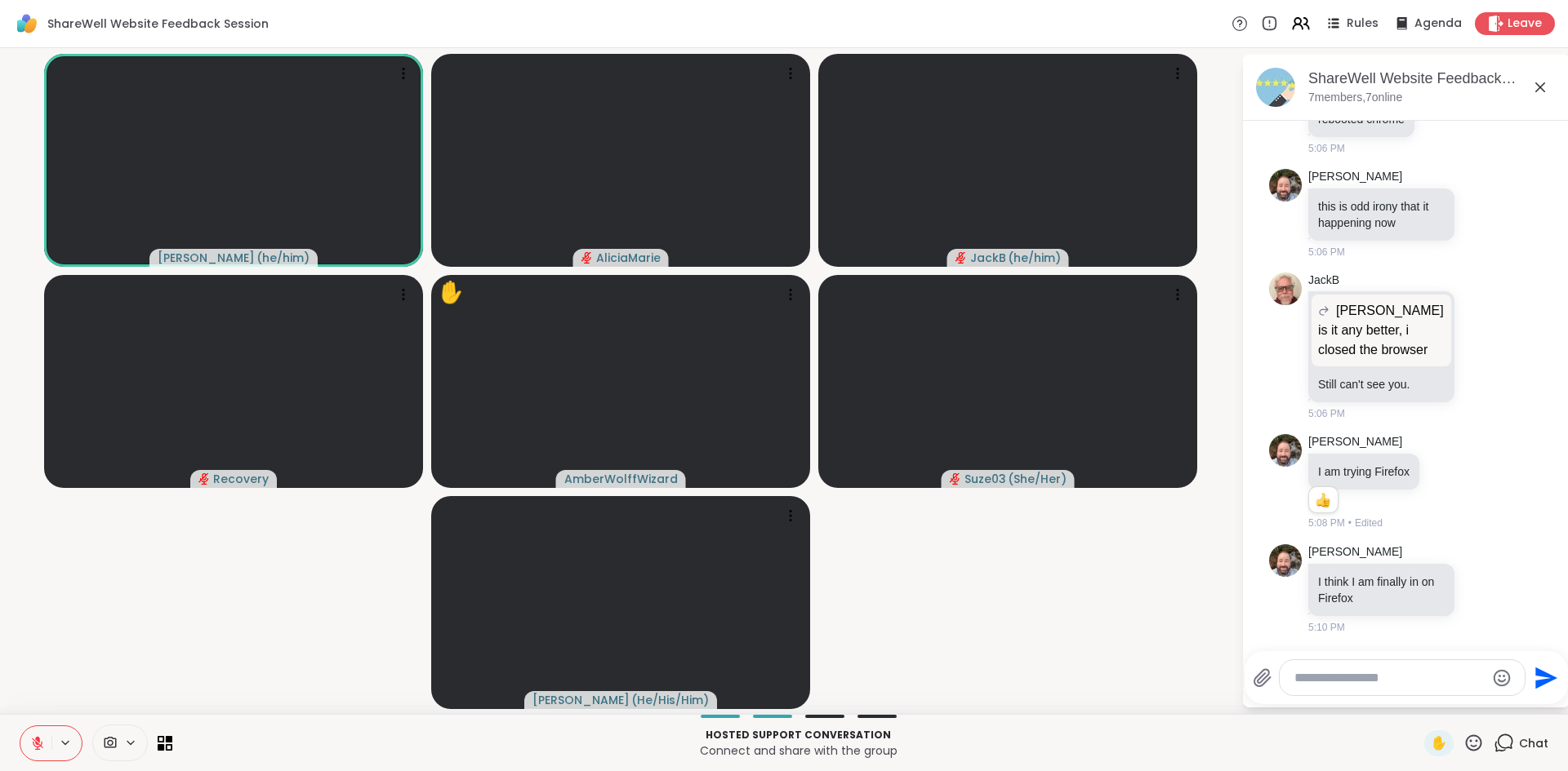
click at [29, 752] on button at bounding box center [36, 743] width 31 height 35
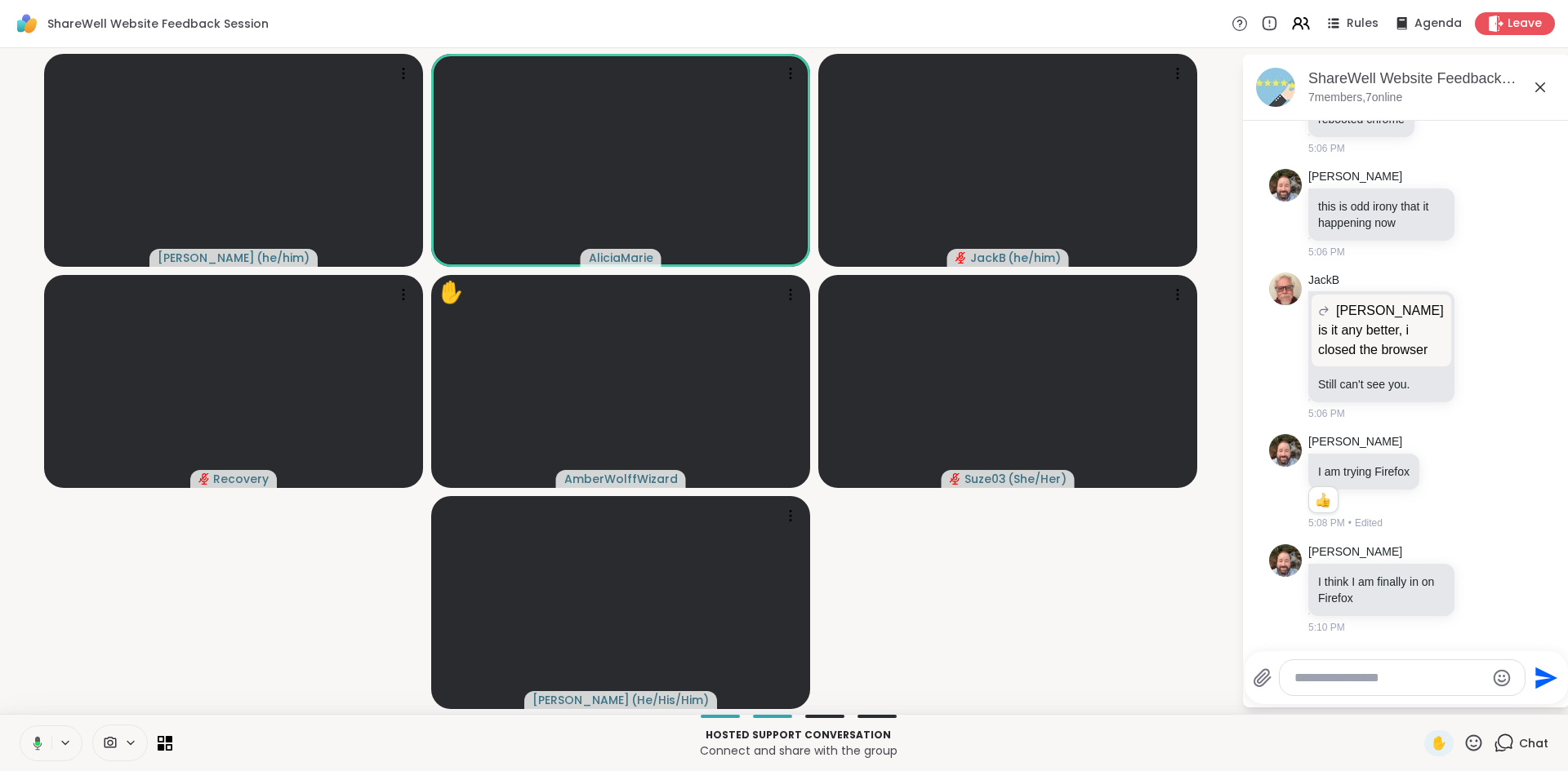
click at [29, 752] on button at bounding box center [35, 743] width 34 height 35
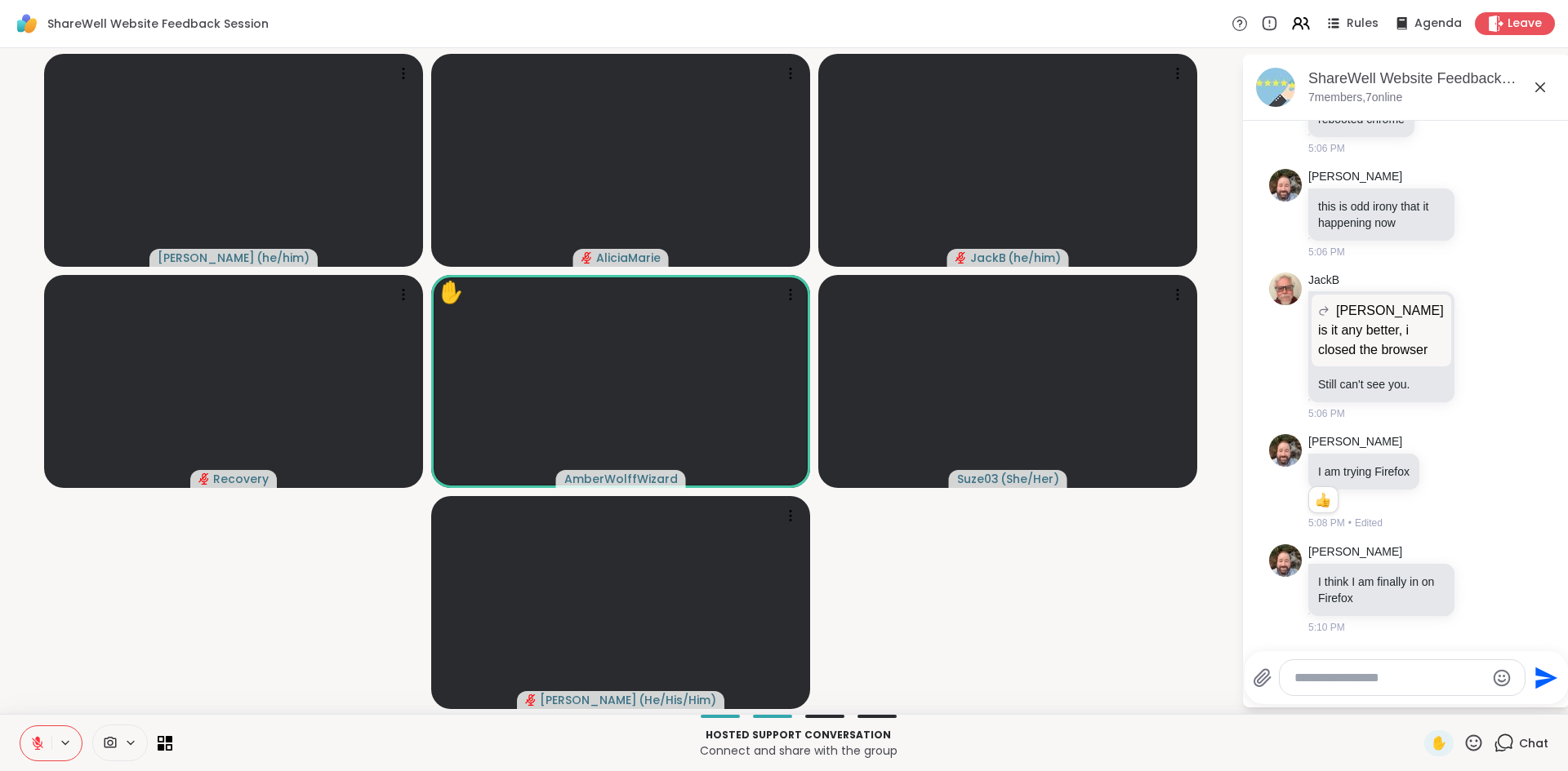
click at [29, 752] on button at bounding box center [36, 743] width 31 height 35
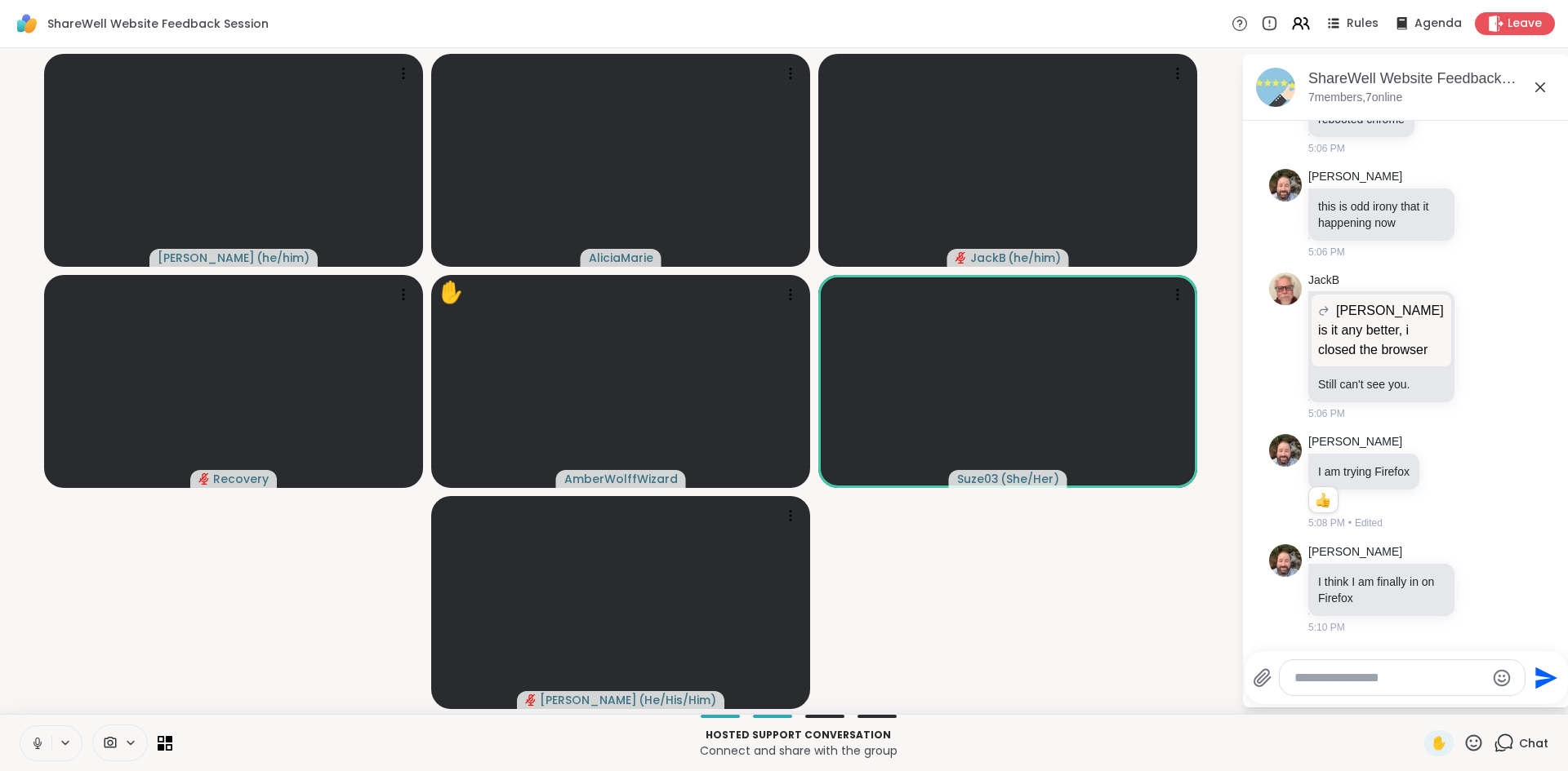
click at [29, 752] on button at bounding box center [36, 743] width 31 height 35
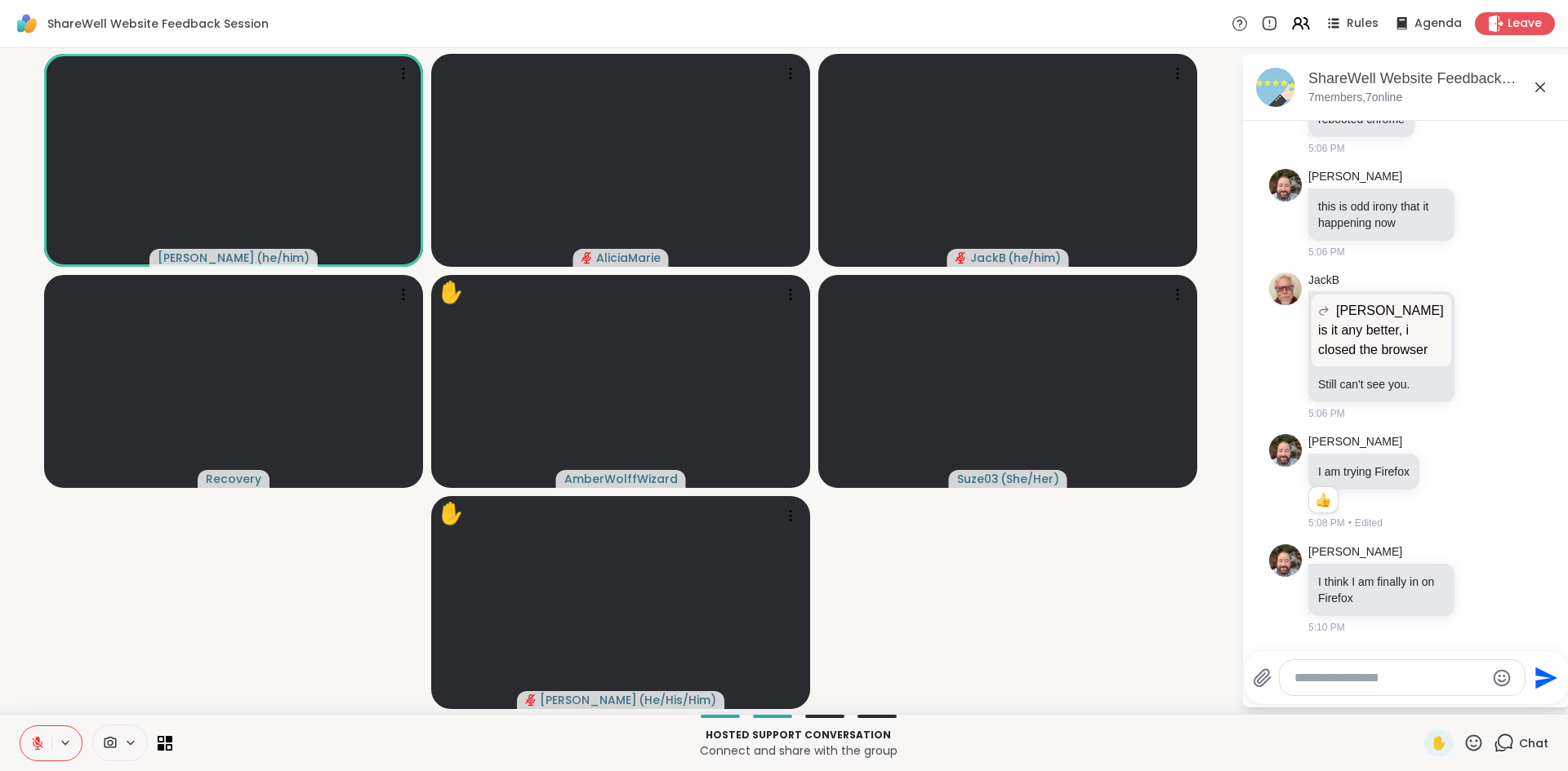
click at [29, 752] on button at bounding box center [36, 743] width 31 height 35
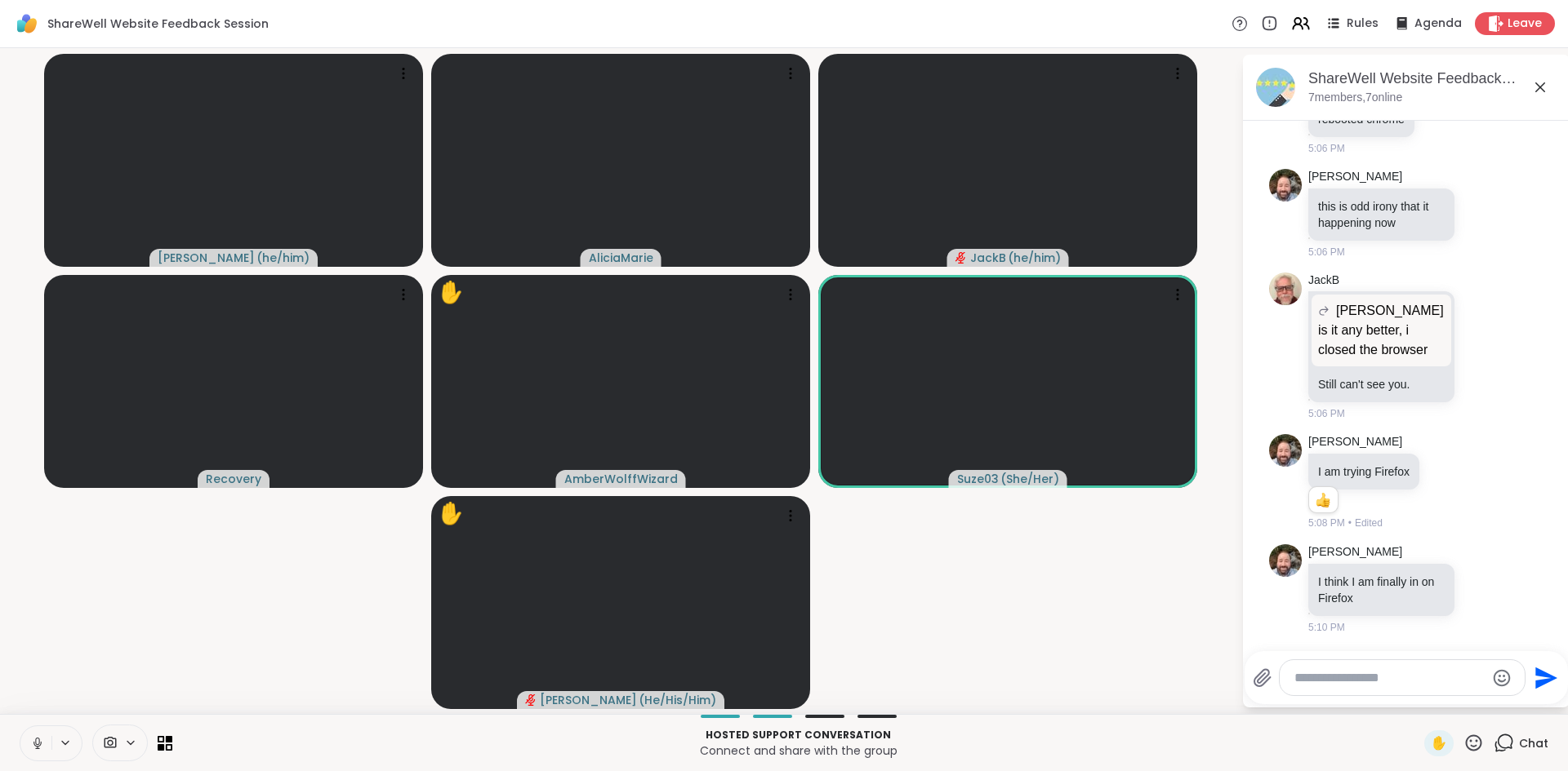
click at [29, 752] on button at bounding box center [36, 743] width 31 height 35
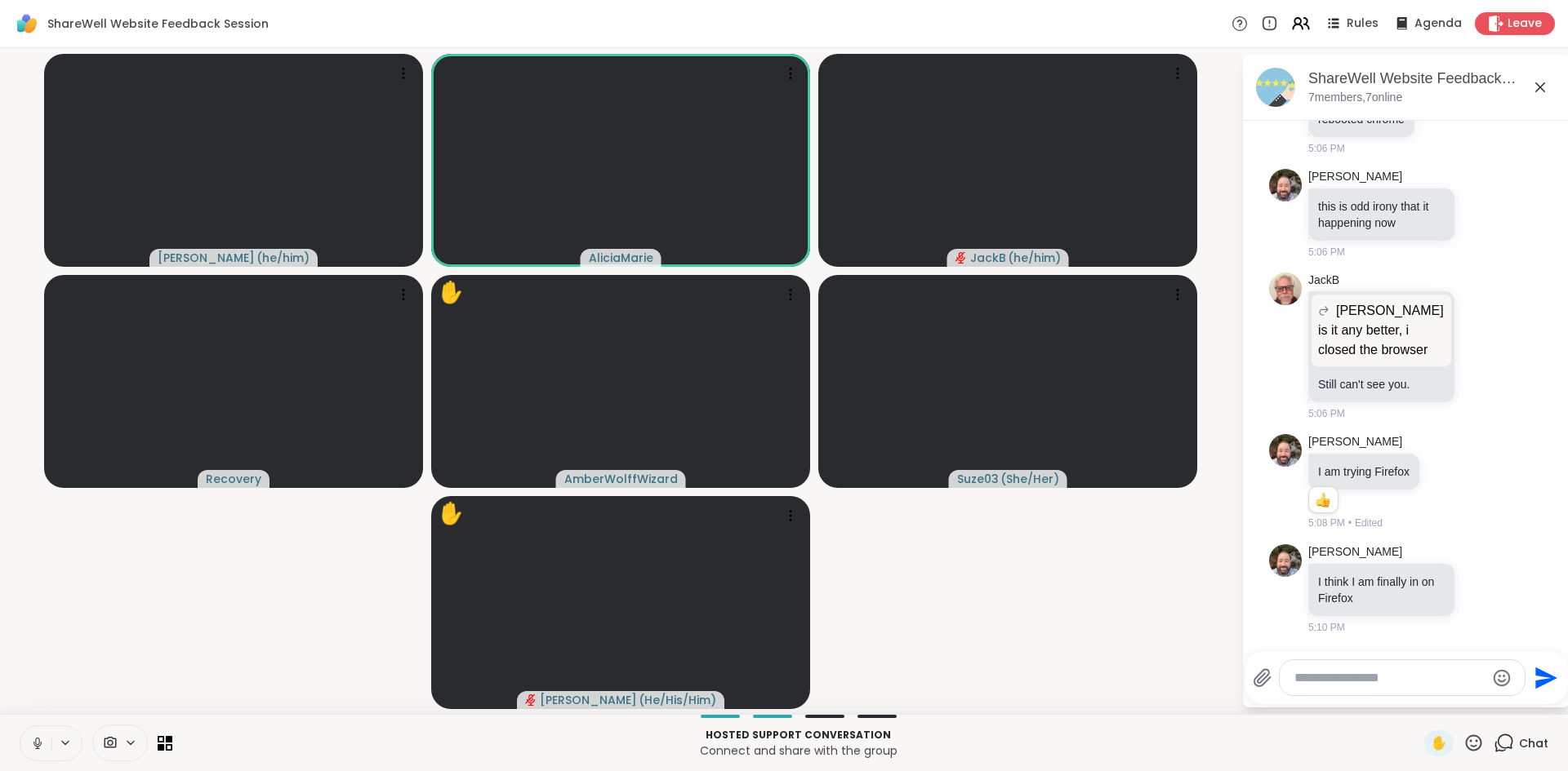
click at [29, 752] on button at bounding box center [36, 743] width 31 height 35
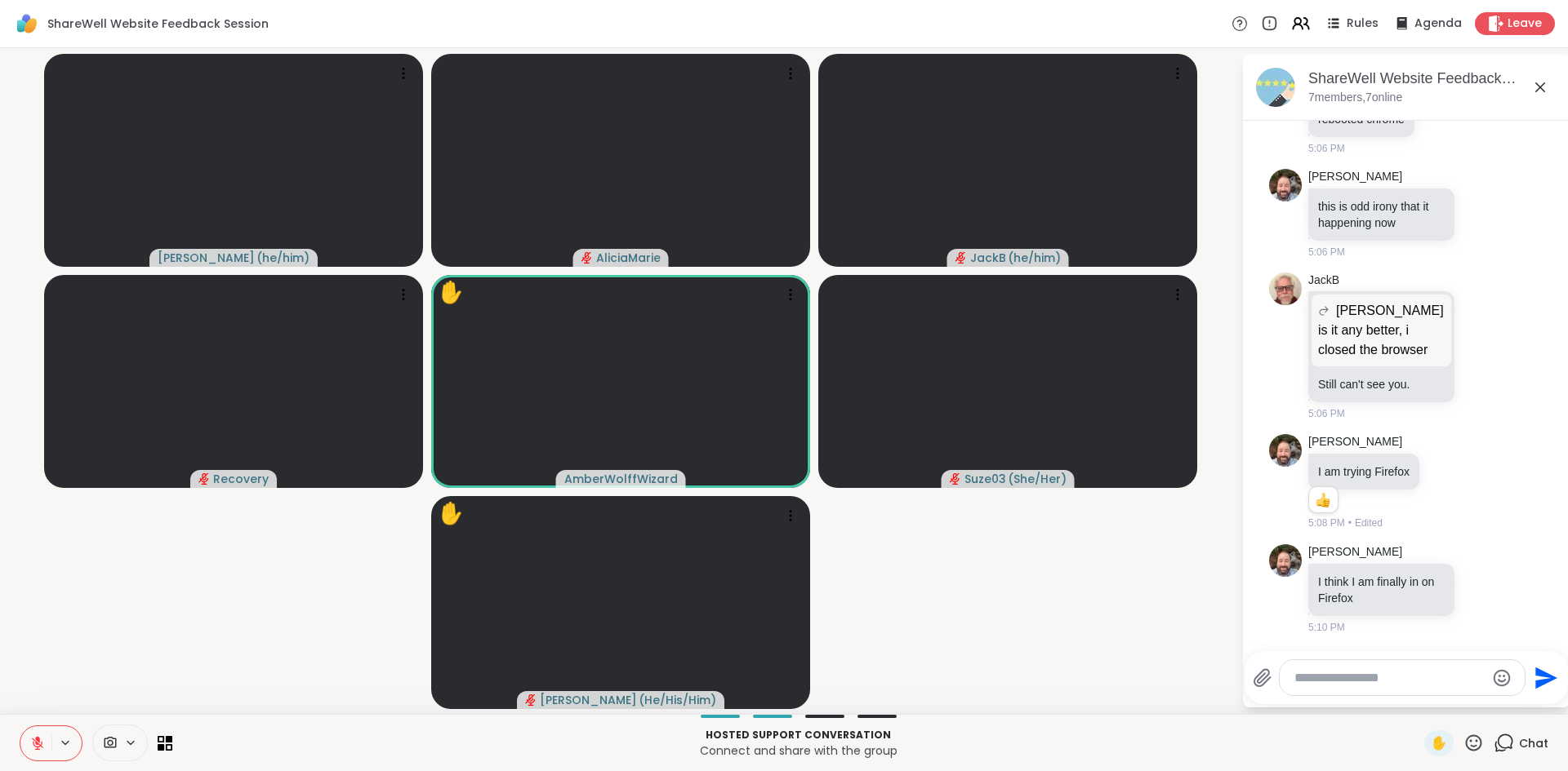
click at [29, 752] on button at bounding box center [36, 743] width 31 height 35
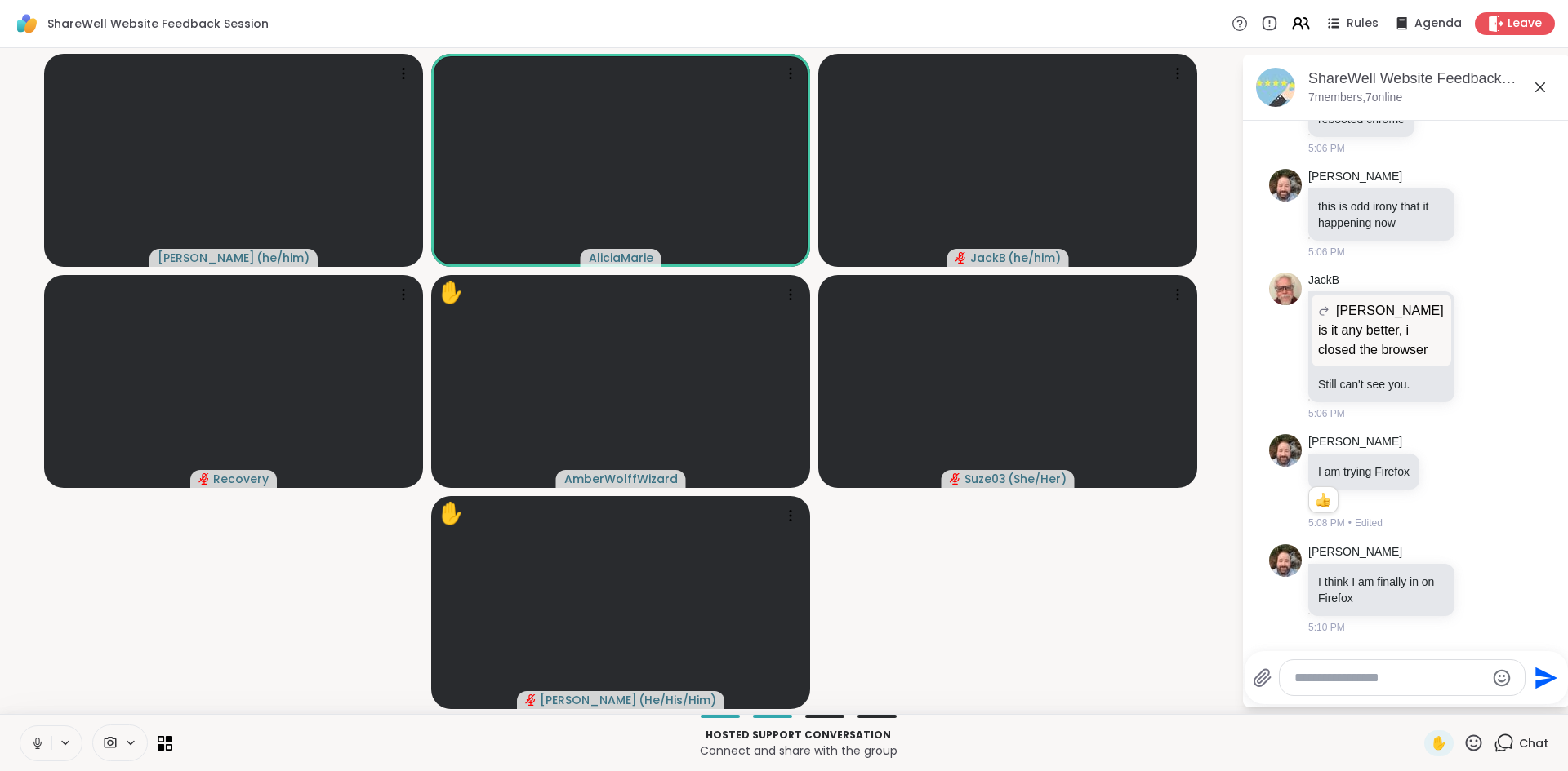
click at [29, 752] on button at bounding box center [36, 743] width 31 height 35
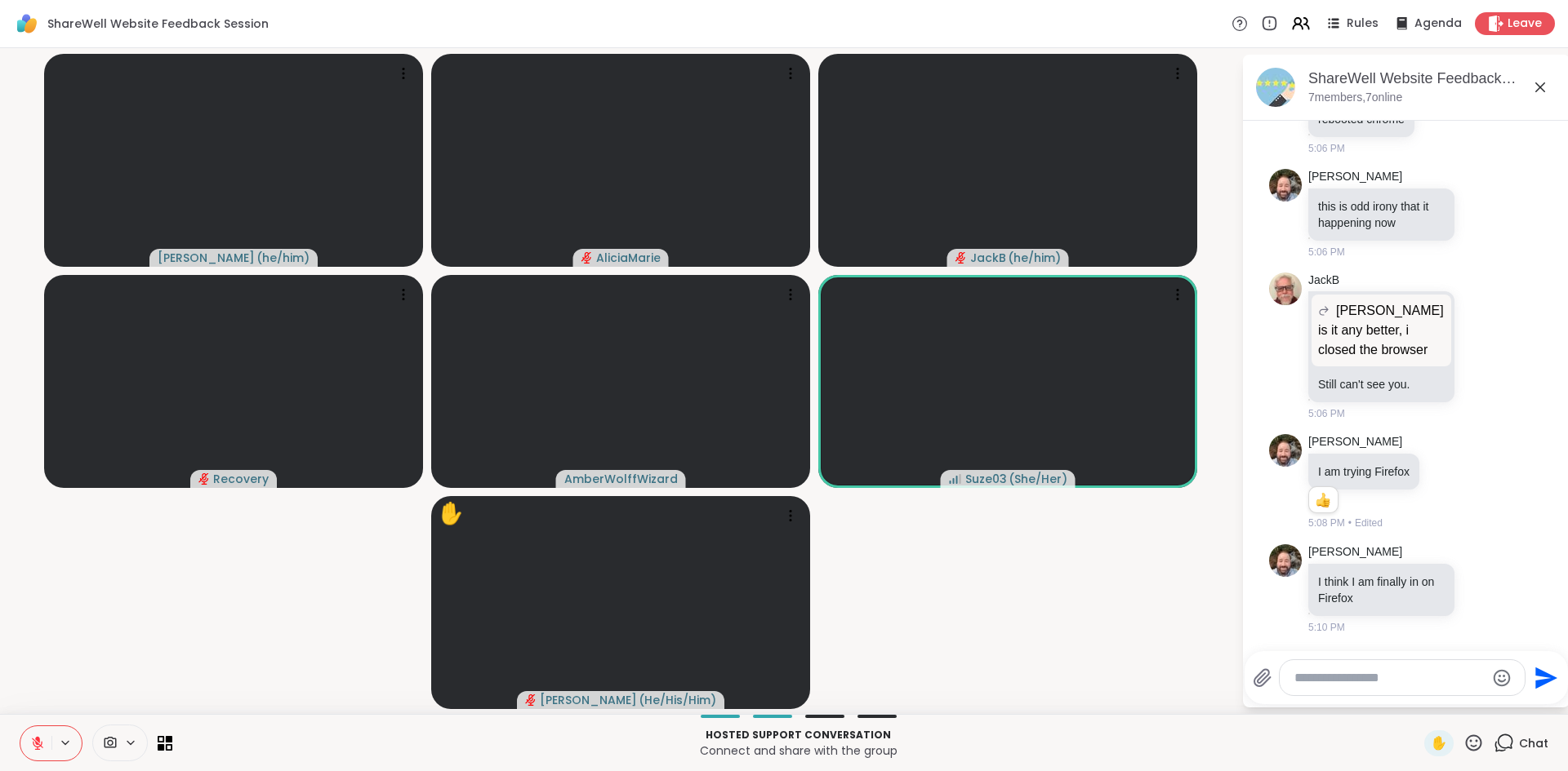
click at [29, 752] on button at bounding box center [36, 743] width 31 height 35
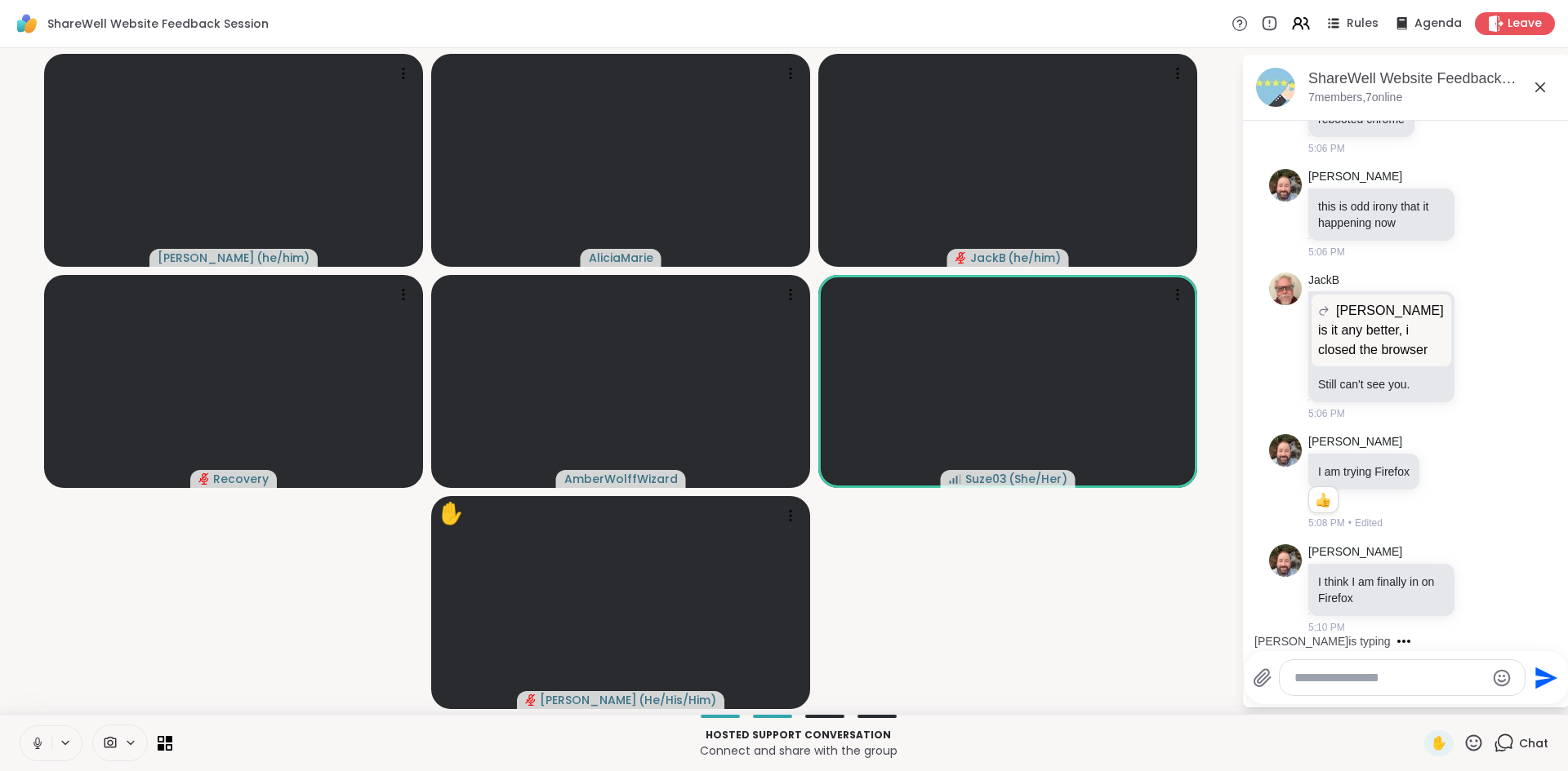
click at [29, 752] on button at bounding box center [36, 743] width 31 height 35
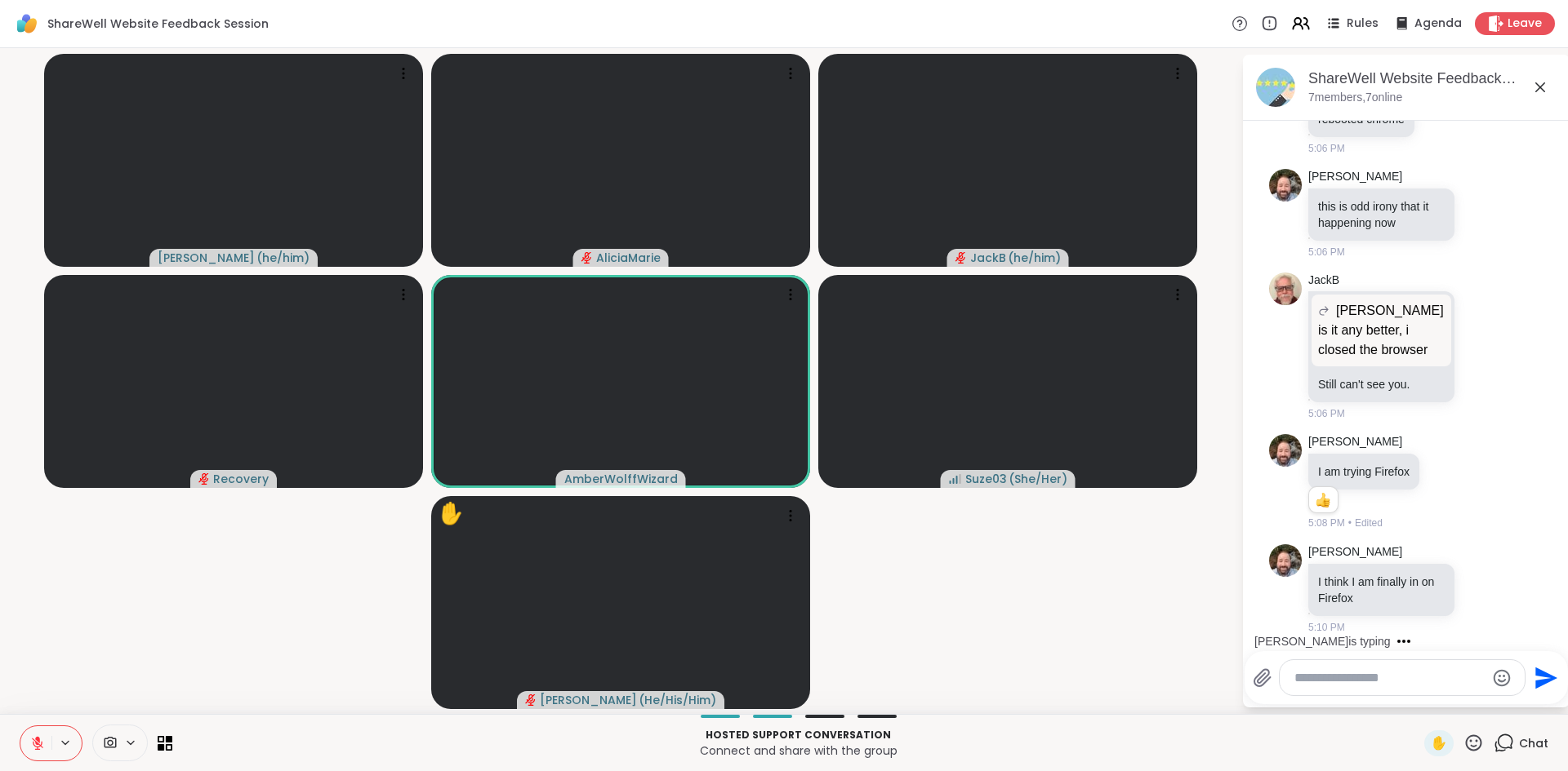
scroll to position [4712, 0]
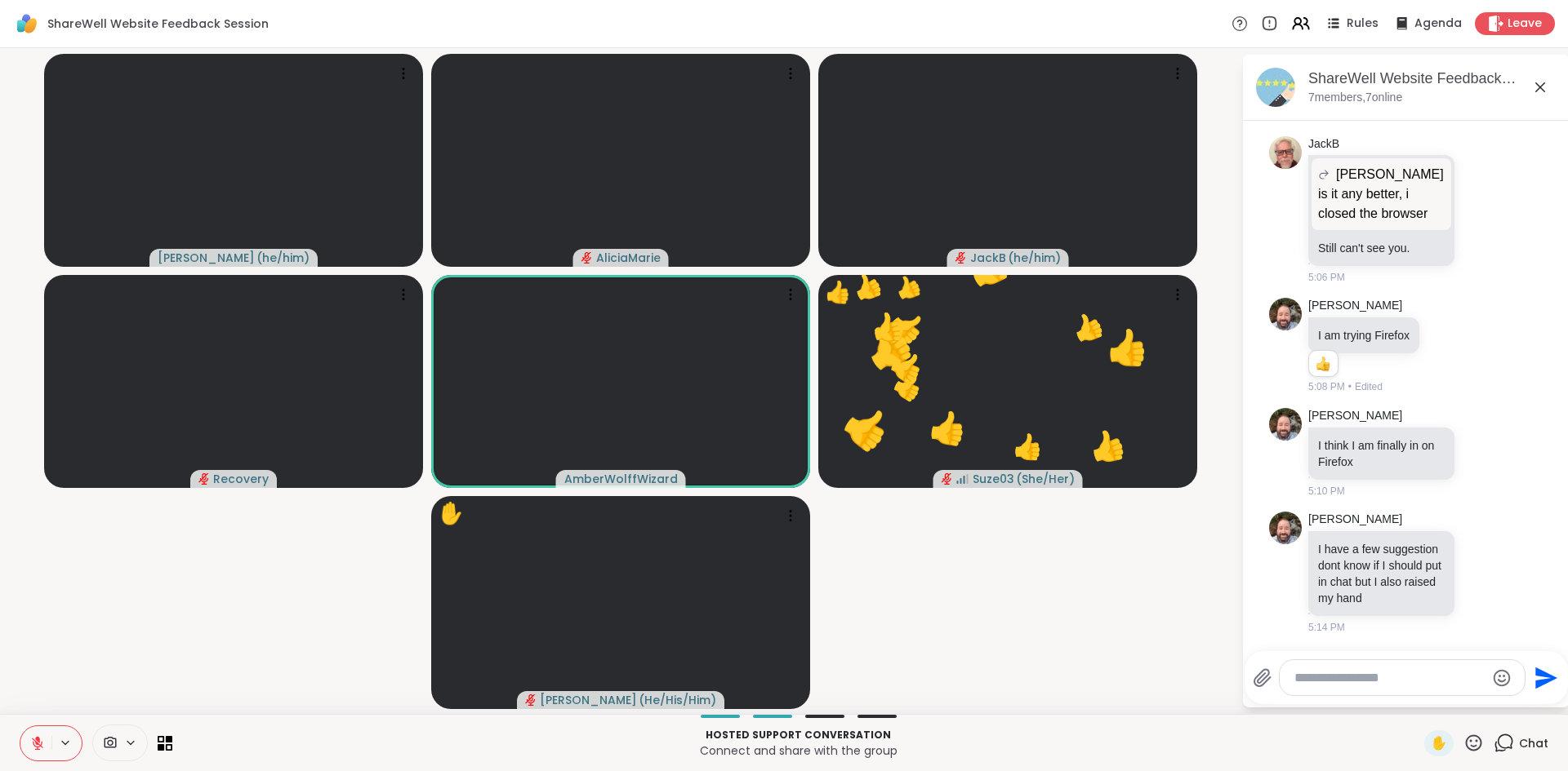
click at [1355, 670] on textarea "Type your message" at bounding box center [1389, 678] width 190 height 16
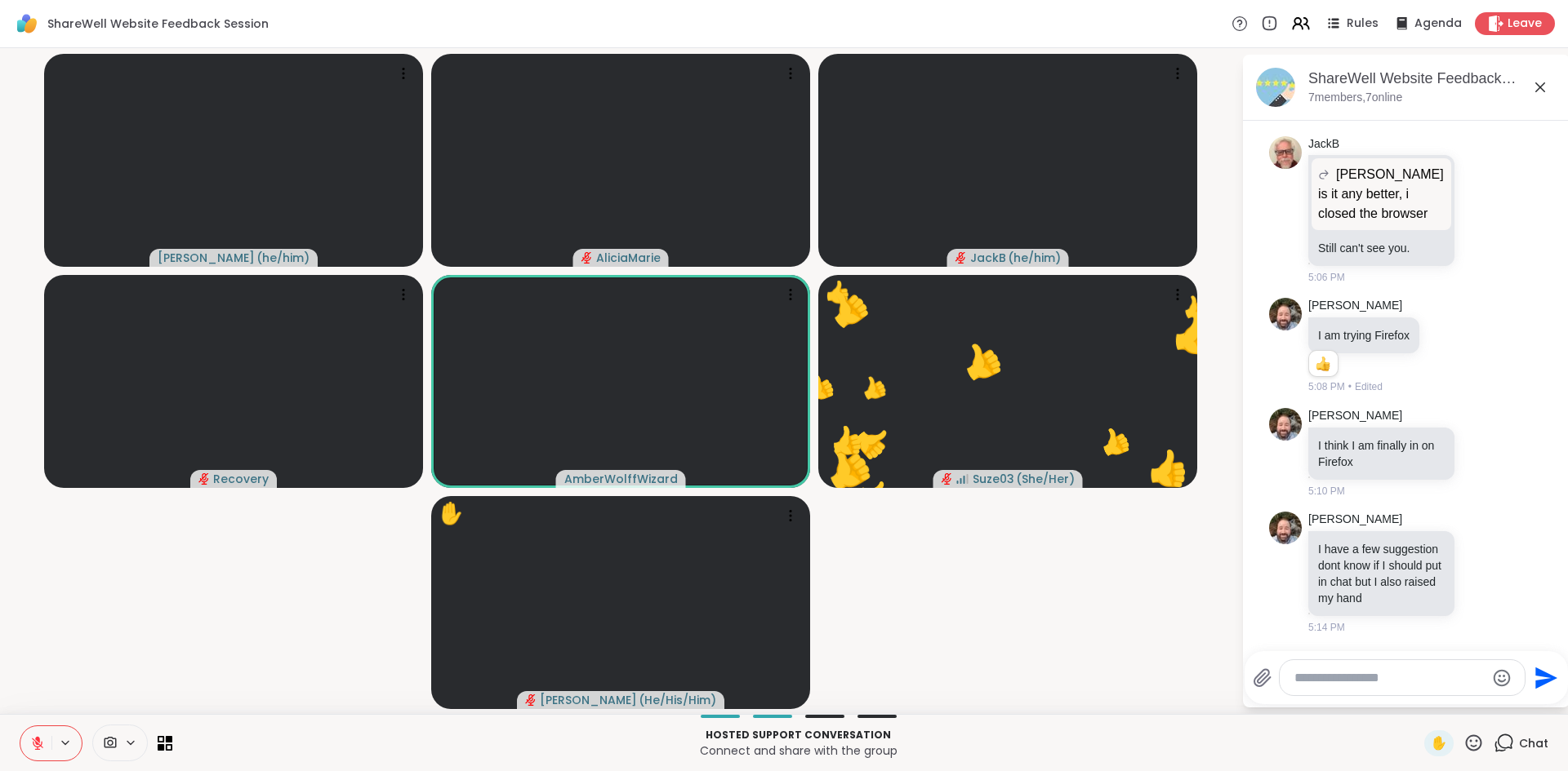
click at [1355, 670] on textarea "Type your message" at bounding box center [1389, 678] width 190 height 16
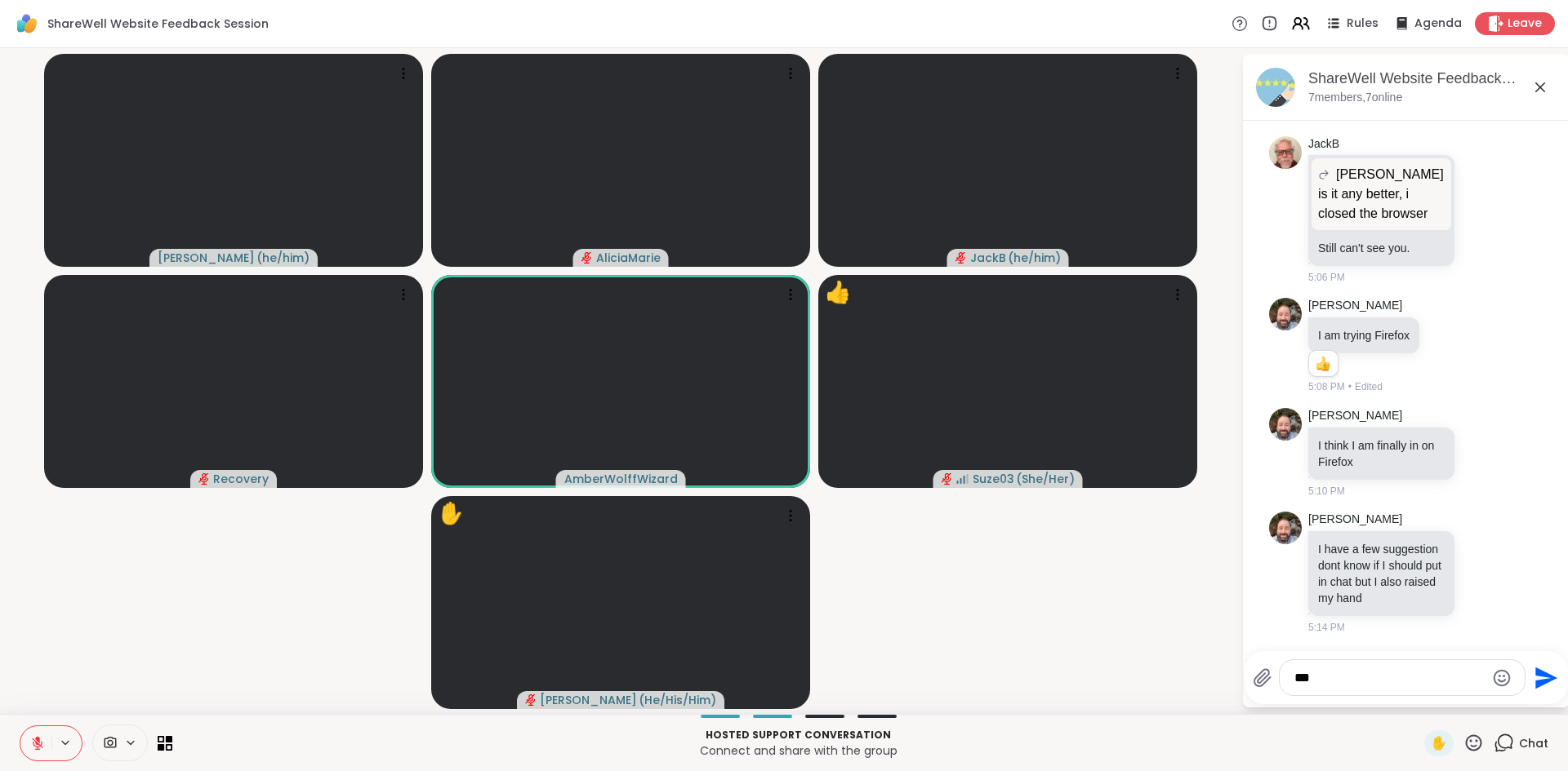
type textarea "****"
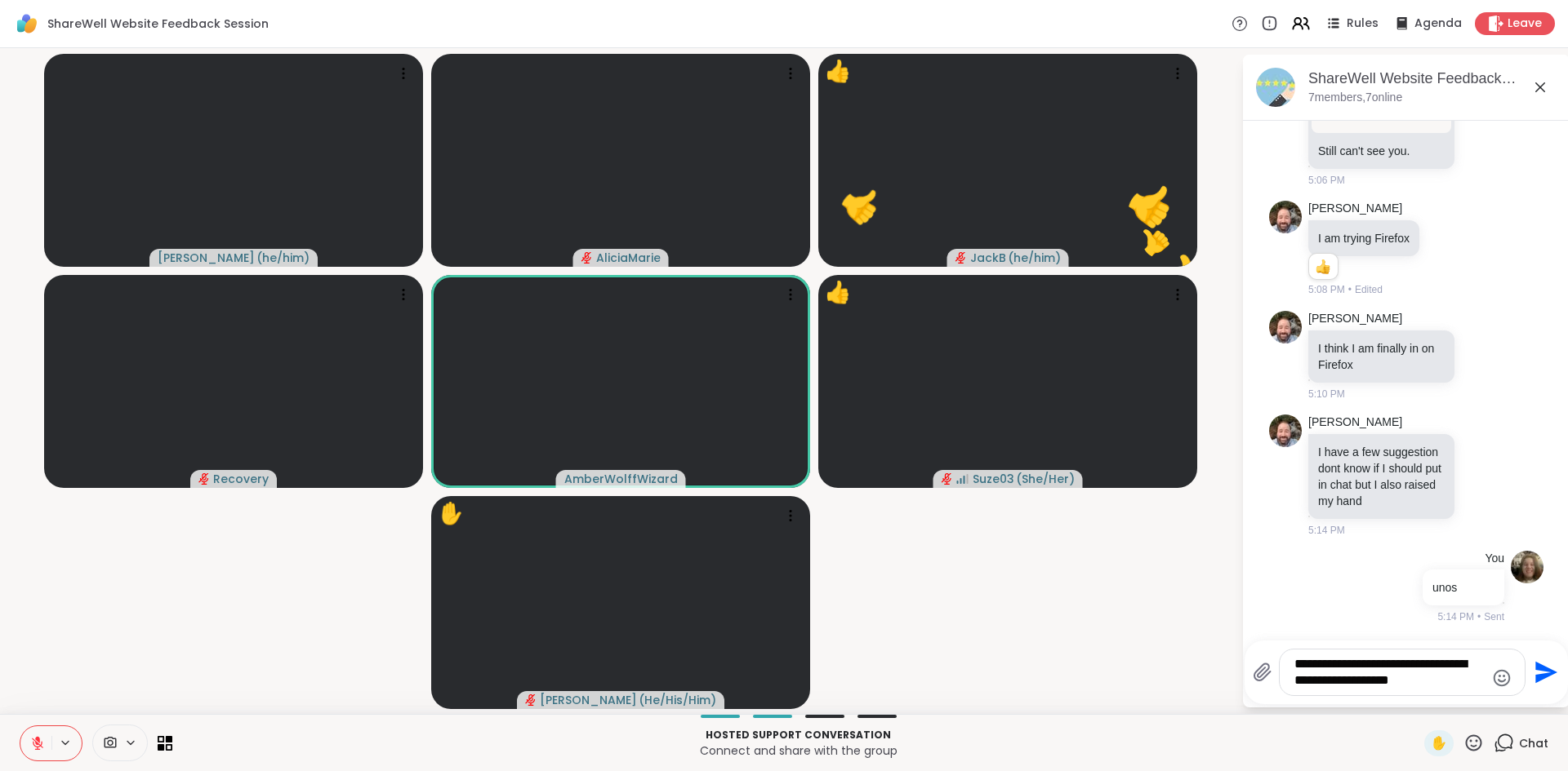
click at [1355, 669] on textarea "**********" at bounding box center [1389, 673] width 190 height 33
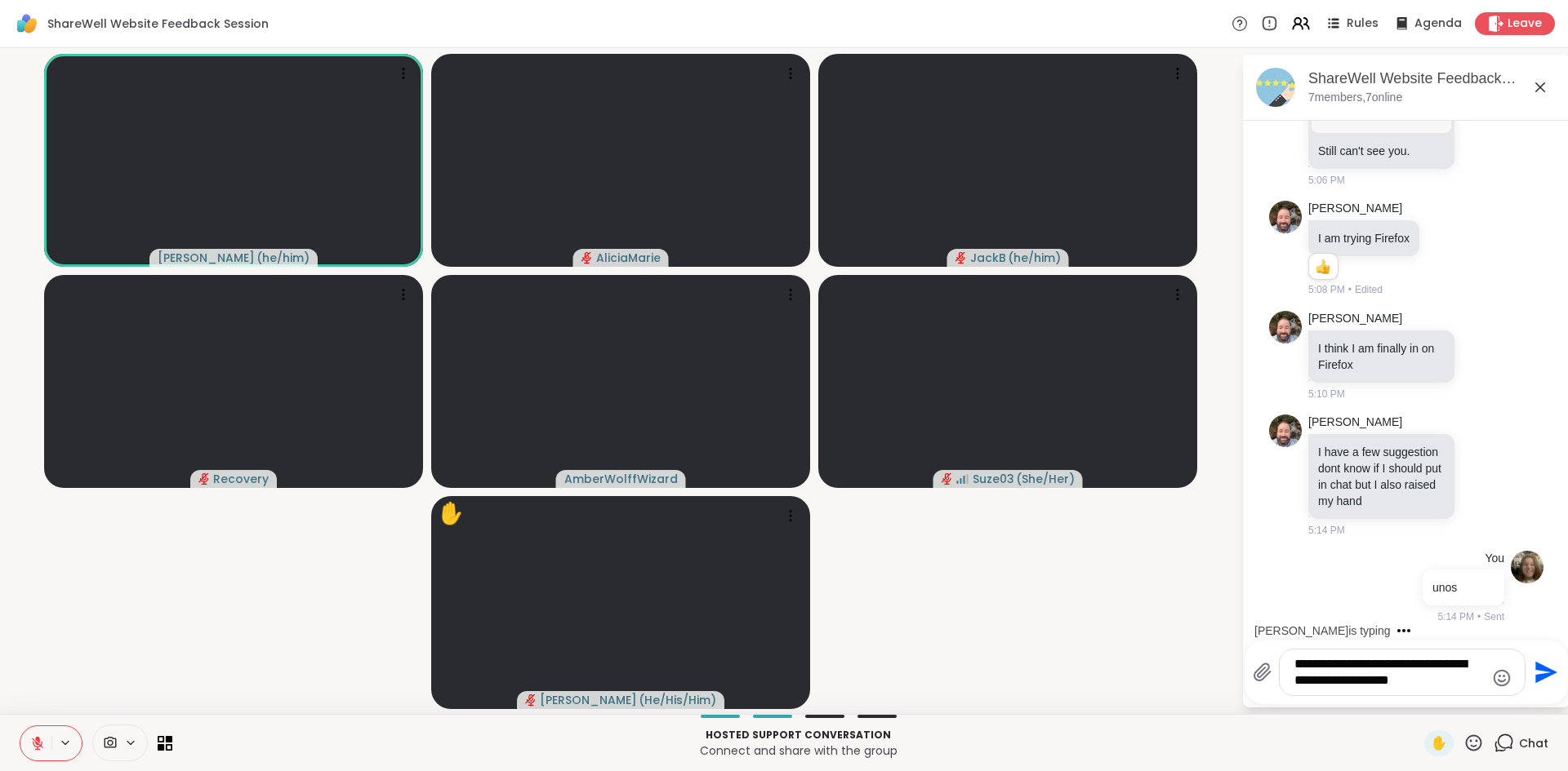
click at [1427, 685] on textarea "**********" at bounding box center [1389, 673] width 190 height 33
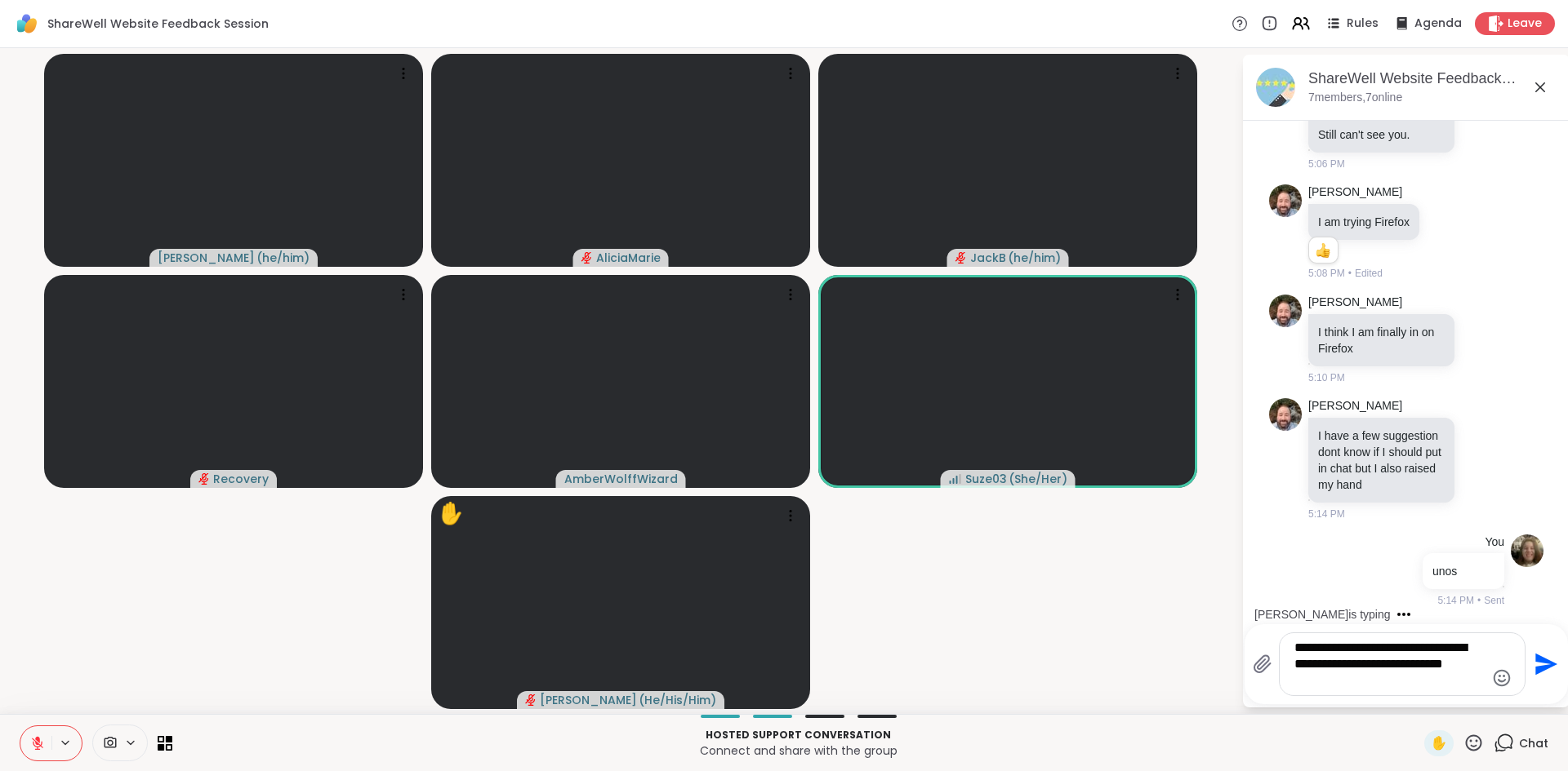
scroll to position [4930, 0]
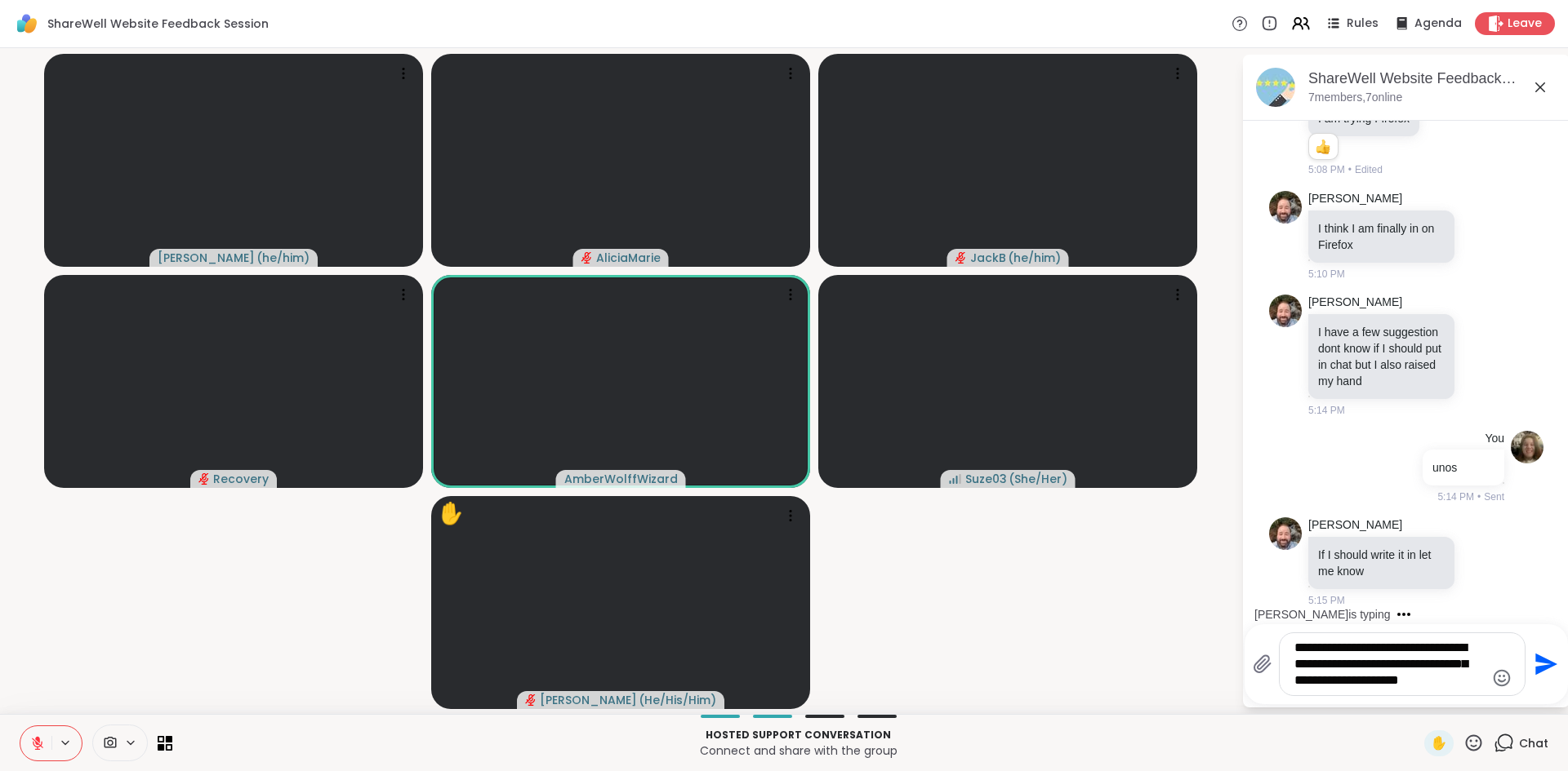
type textarea "**********"
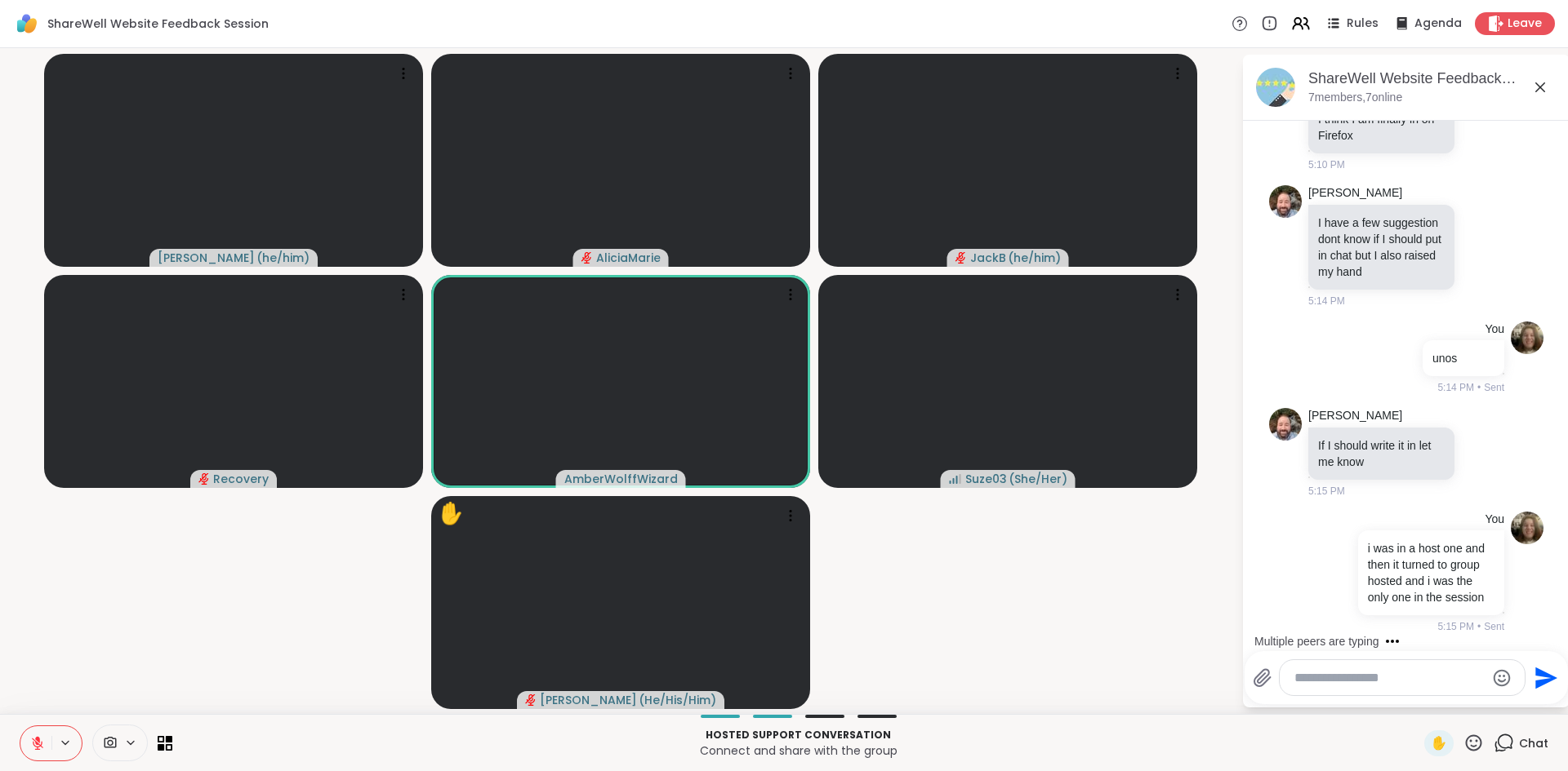
scroll to position [5158, 0]
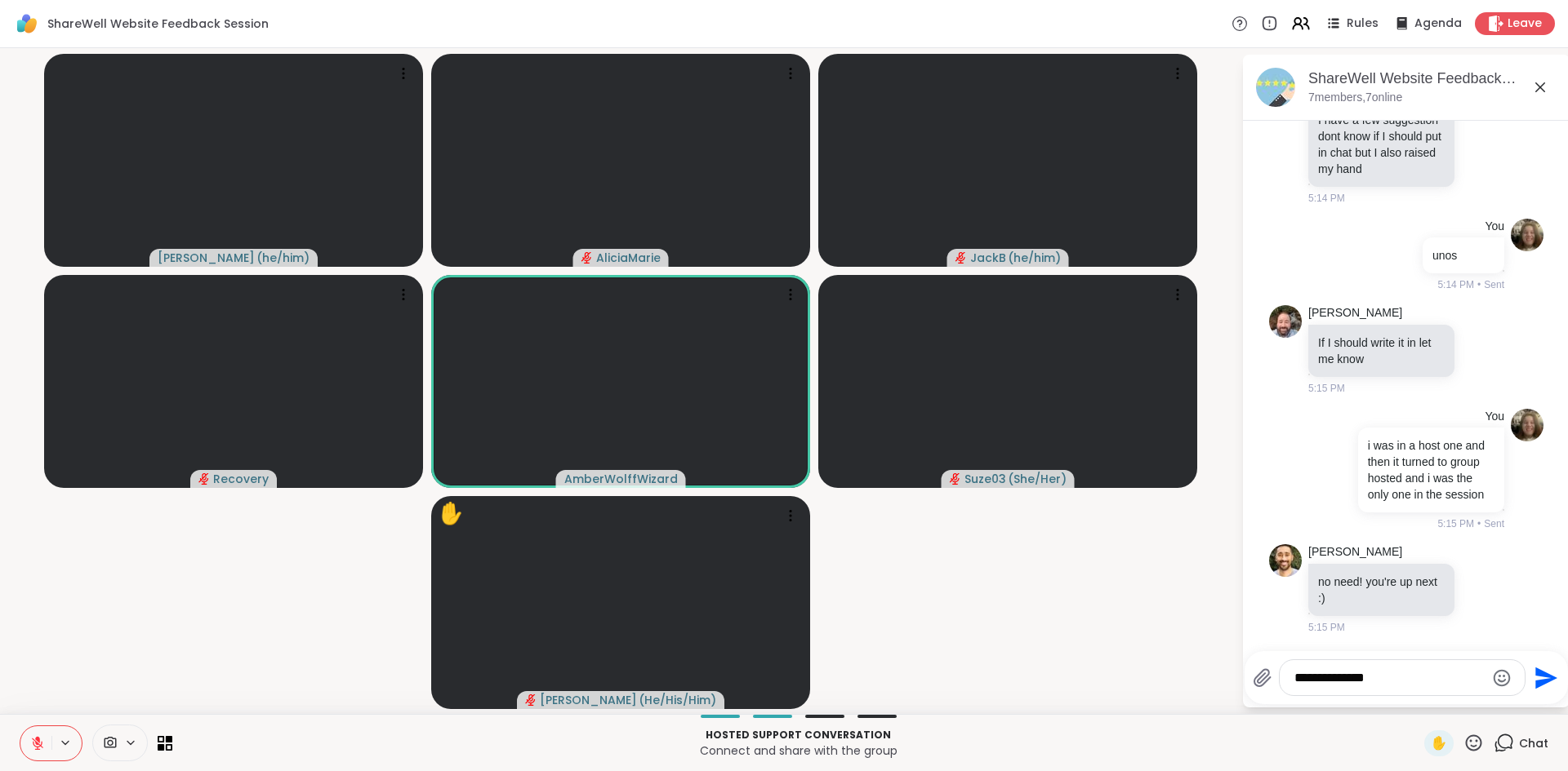
type textarea "**********"
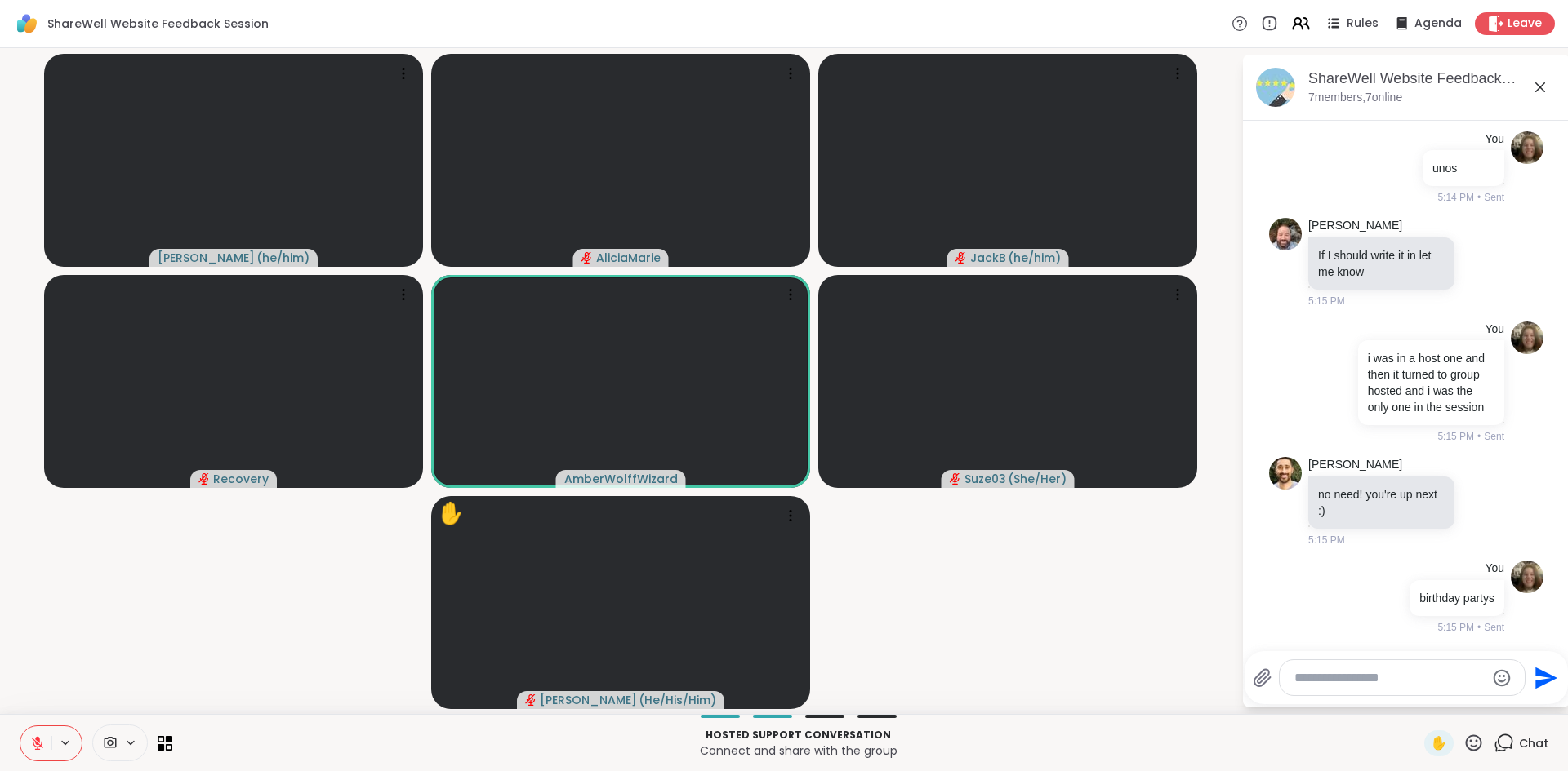
scroll to position [5245, 0]
click at [33, 734] on button at bounding box center [36, 743] width 31 height 35
click at [41, 741] on icon at bounding box center [37, 743] width 15 height 15
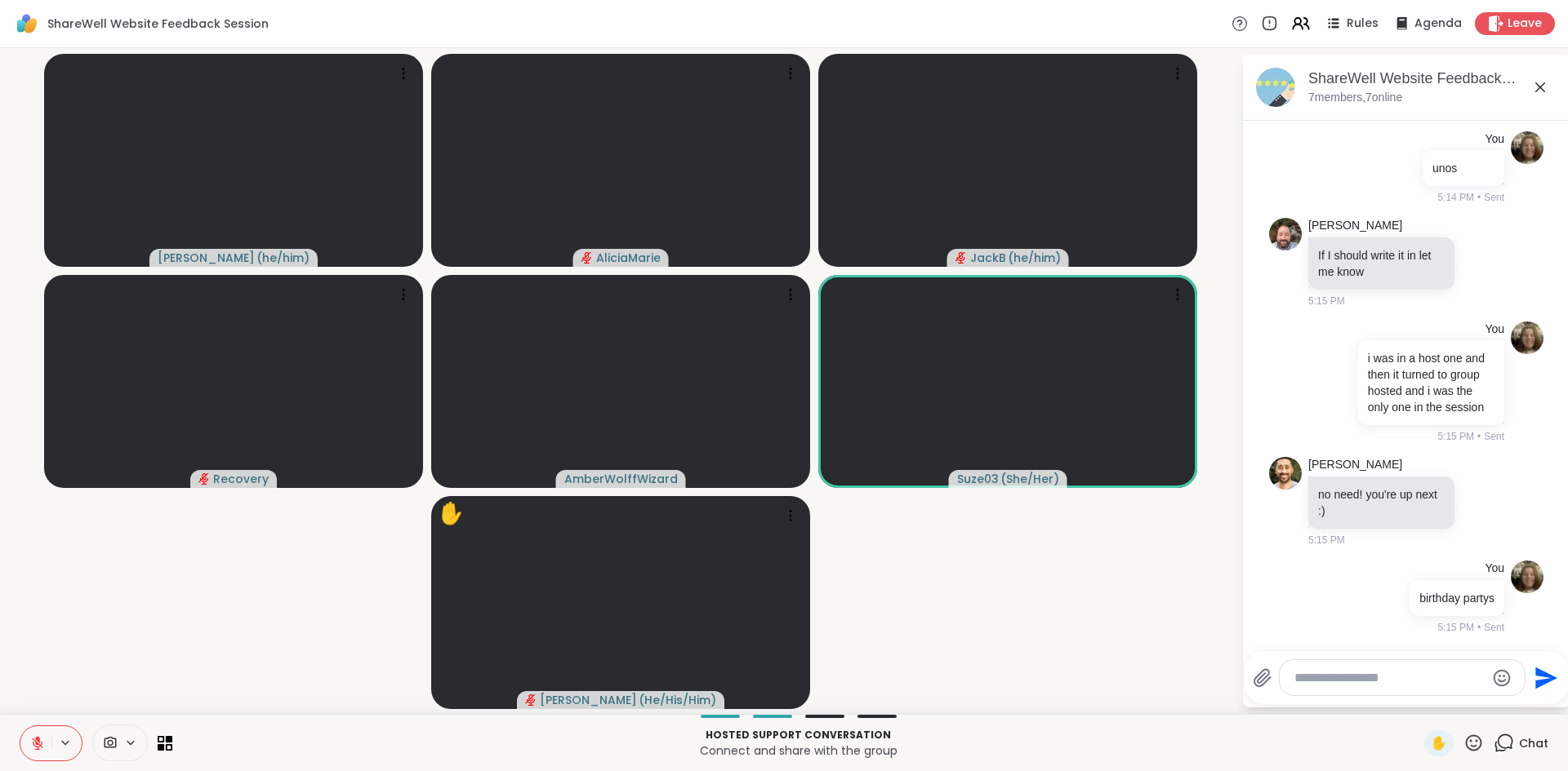
click at [41, 741] on icon at bounding box center [37, 743] width 15 height 15
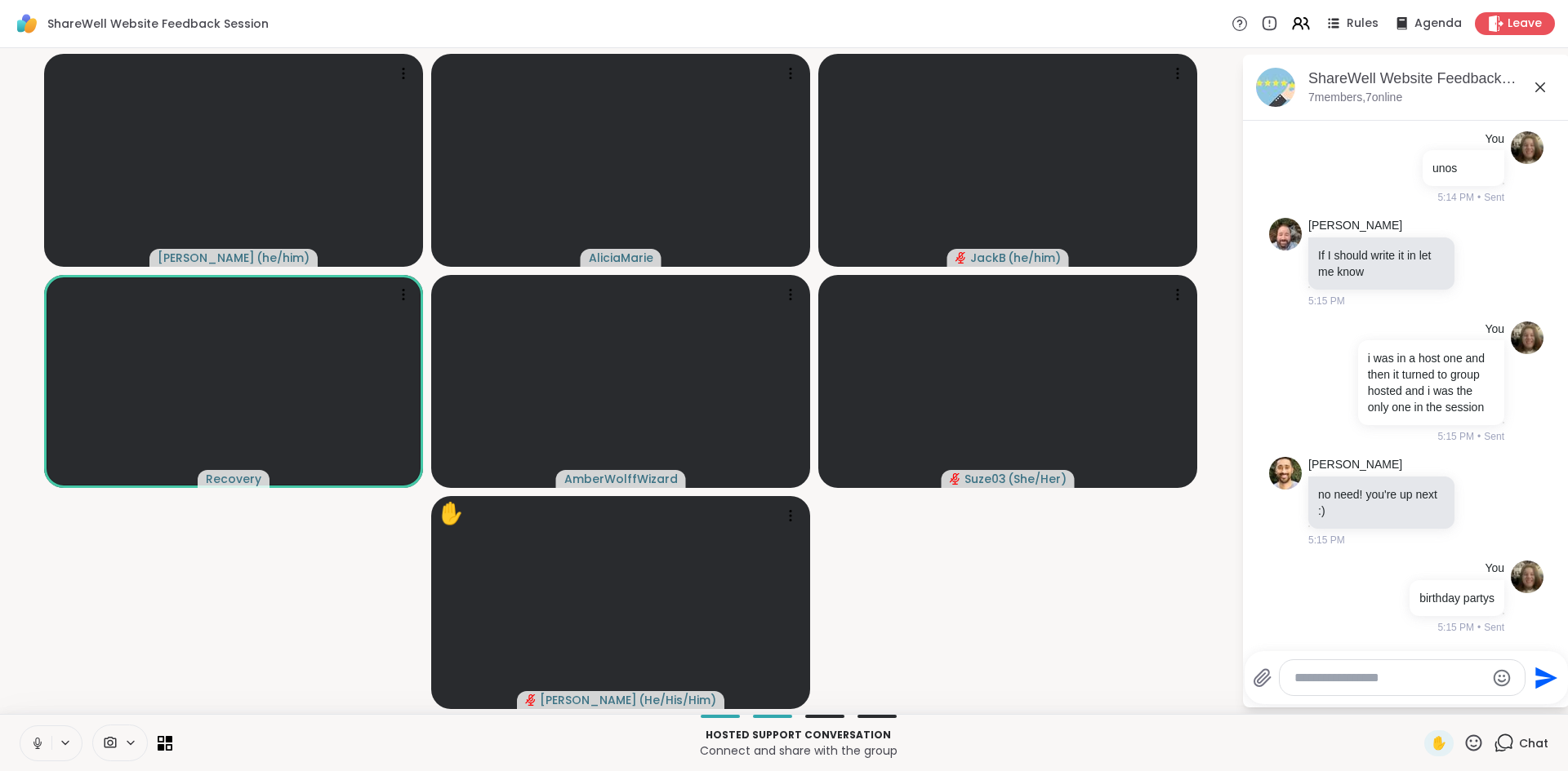
click at [41, 741] on icon at bounding box center [37, 743] width 15 height 15
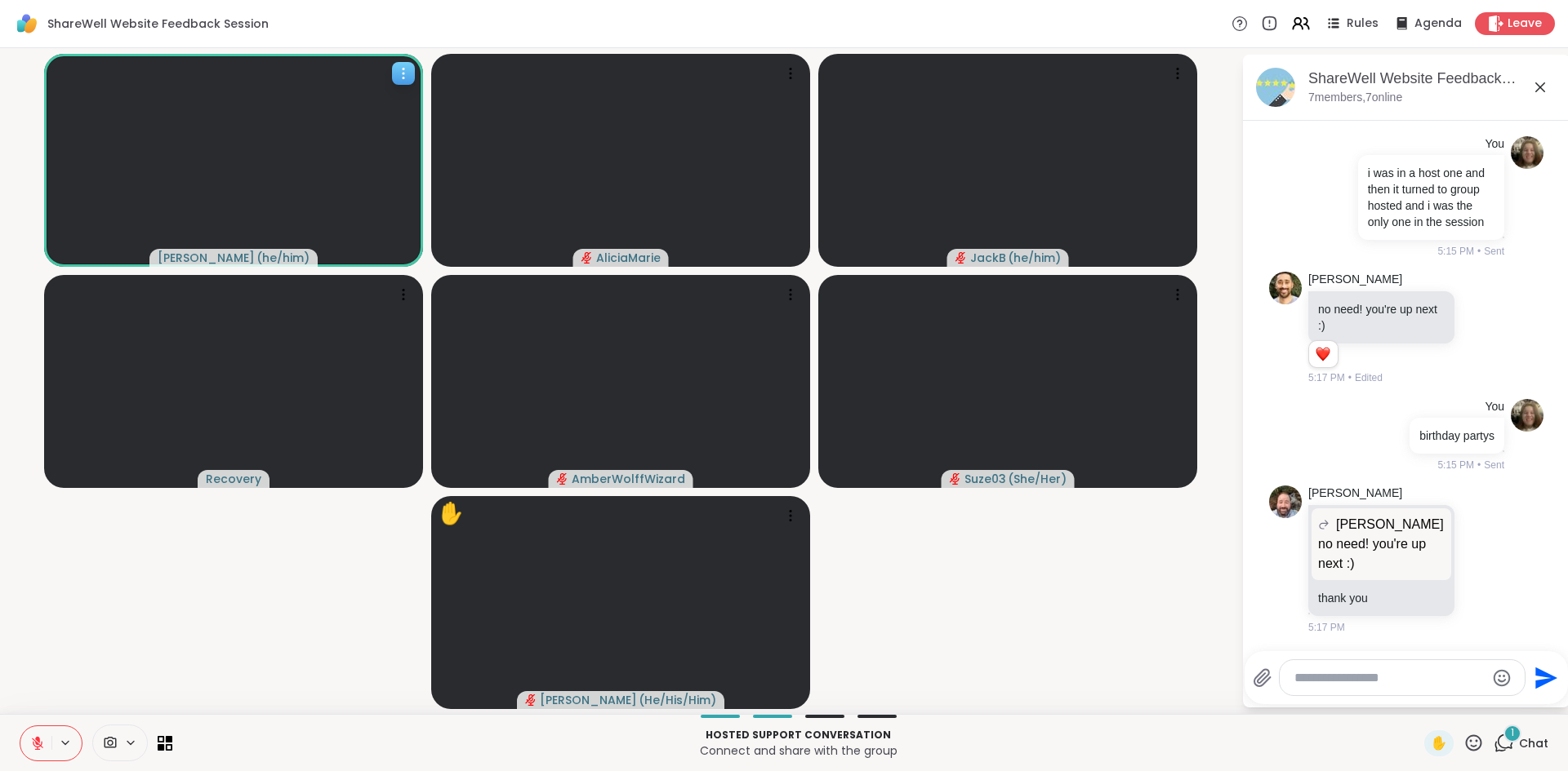
scroll to position [5431, 0]
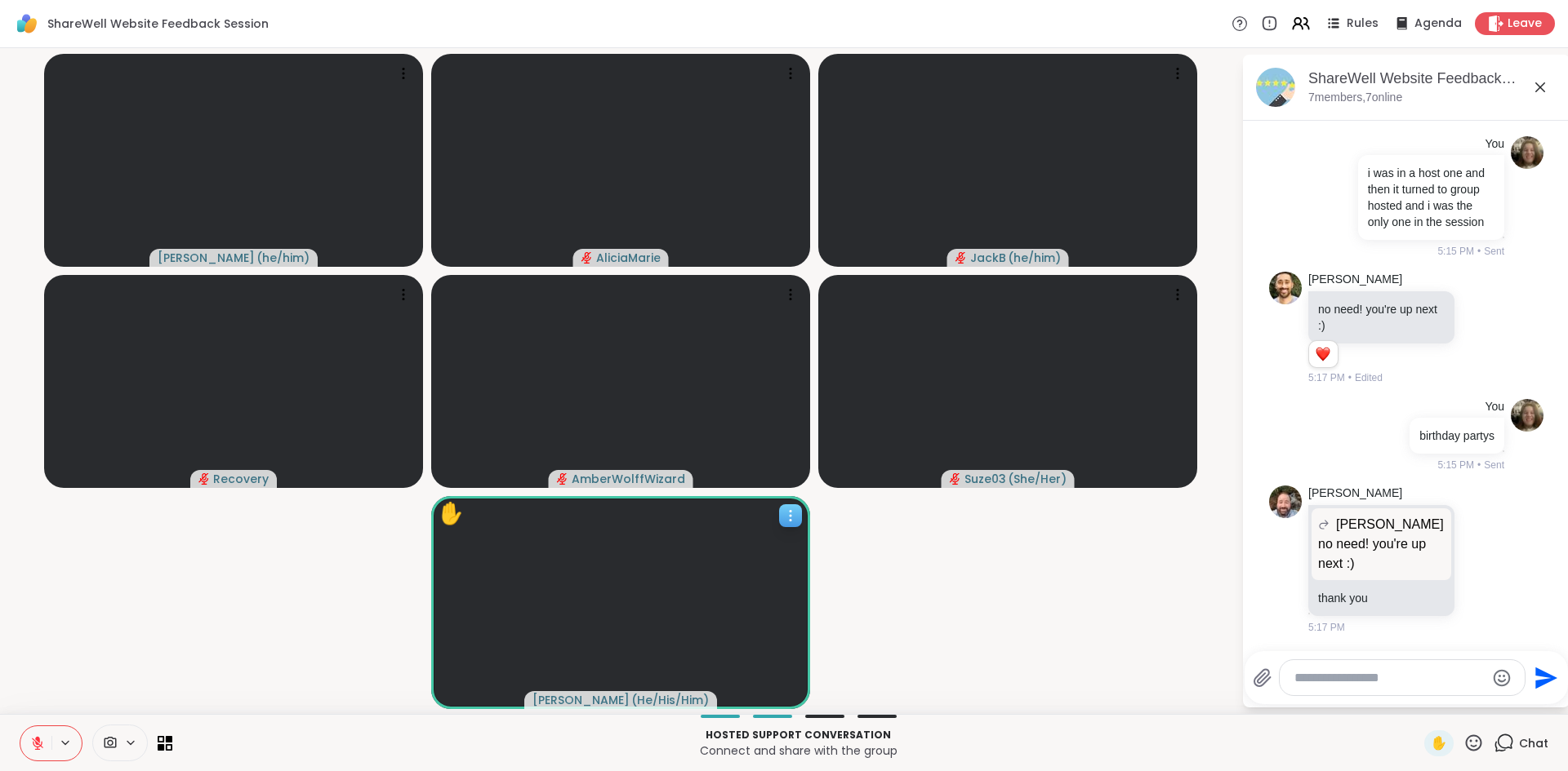
click at [784, 518] on icon at bounding box center [790, 515] width 16 height 16
click at [762, 530] on div "View Profile" at bounding box center [724, 531] width 123 height 26
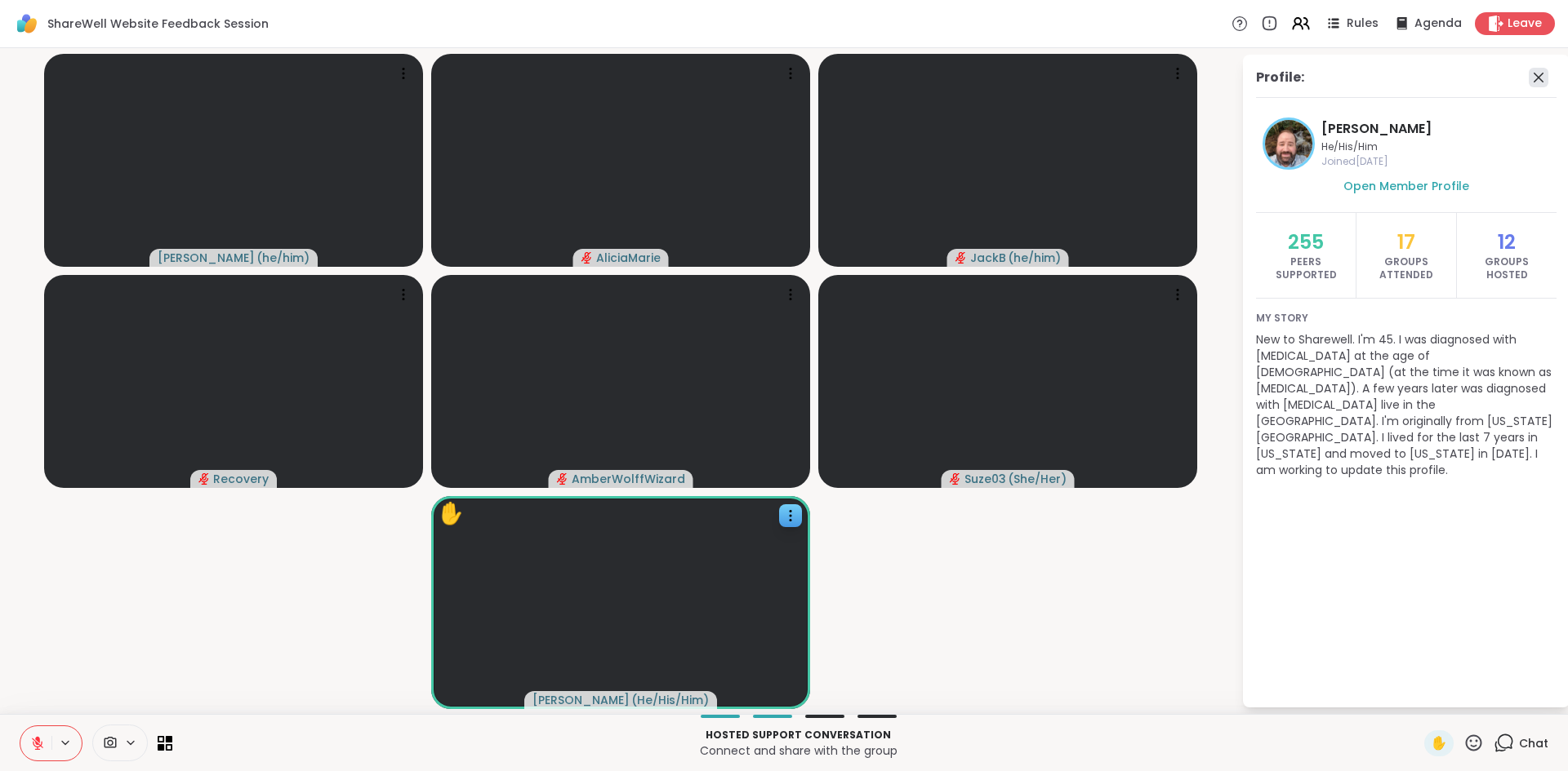
click at [1538, 71] on icon at bounding box center [1538, 77] width 20 height 20
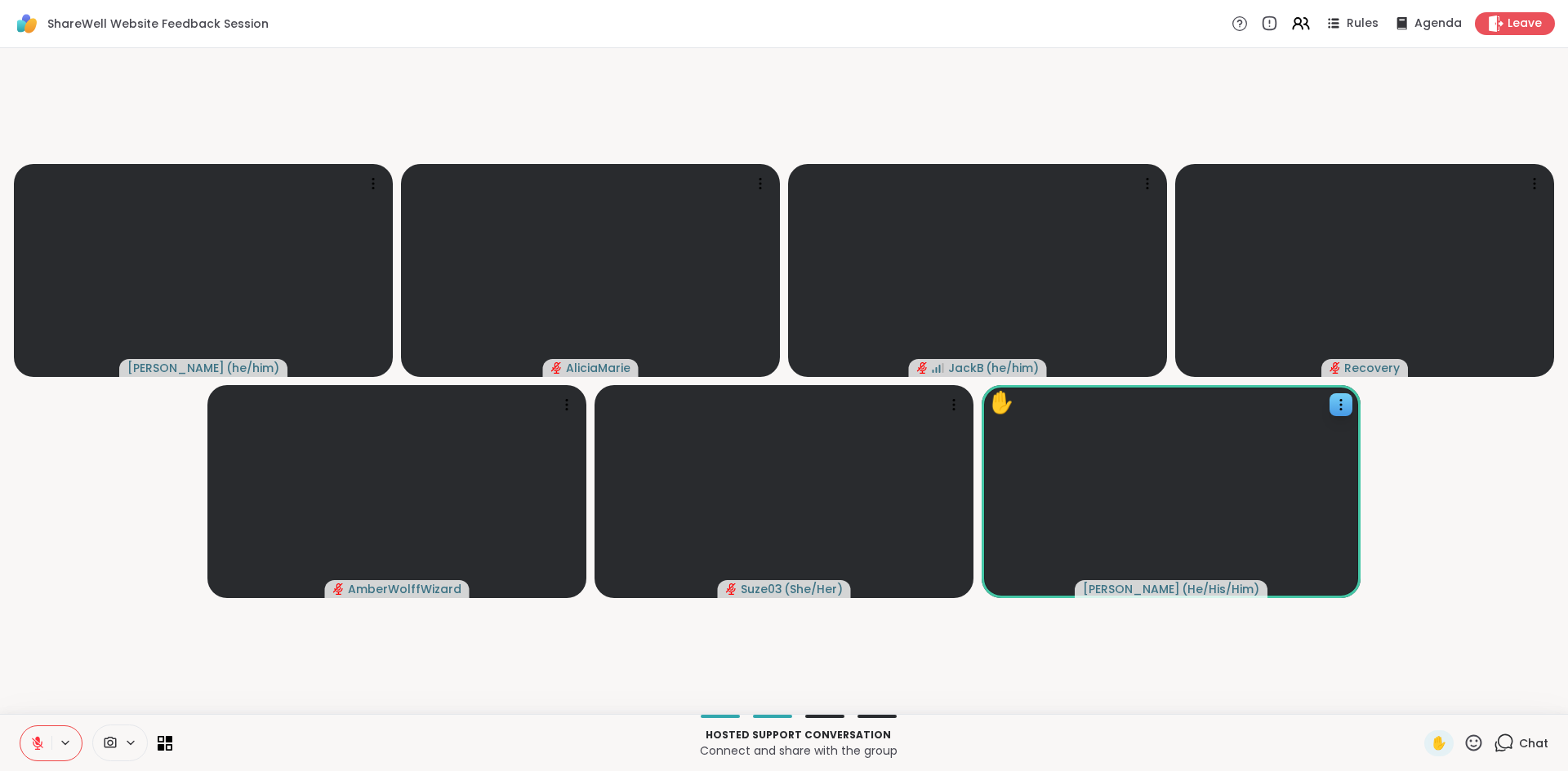
click at [1466, 738] on icon at bounding box center [1474, 743] width 21 height 21
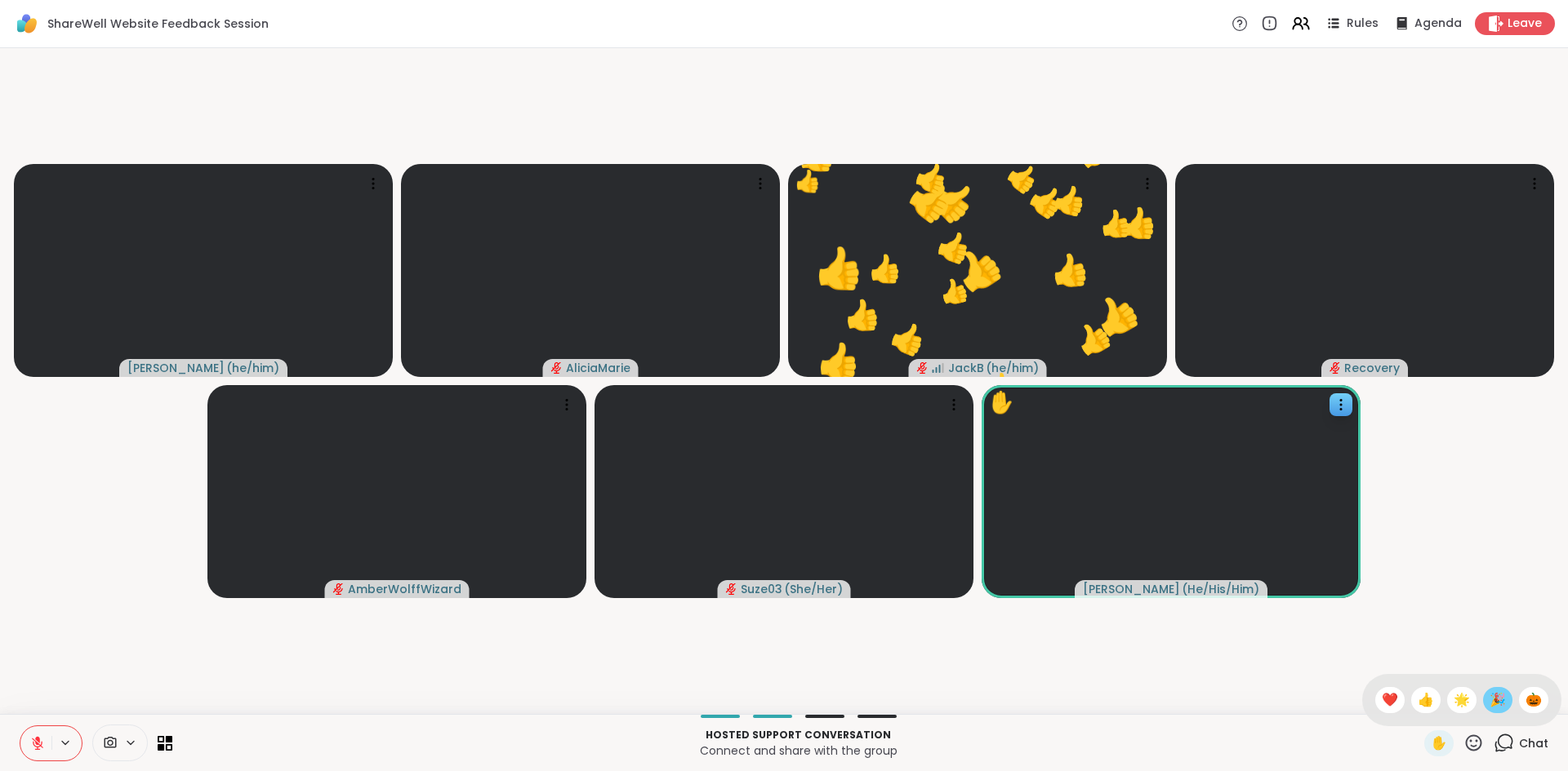
click at [1489, 705] on span "🎉" at bounding box center [1497, 700] width 16 height 20
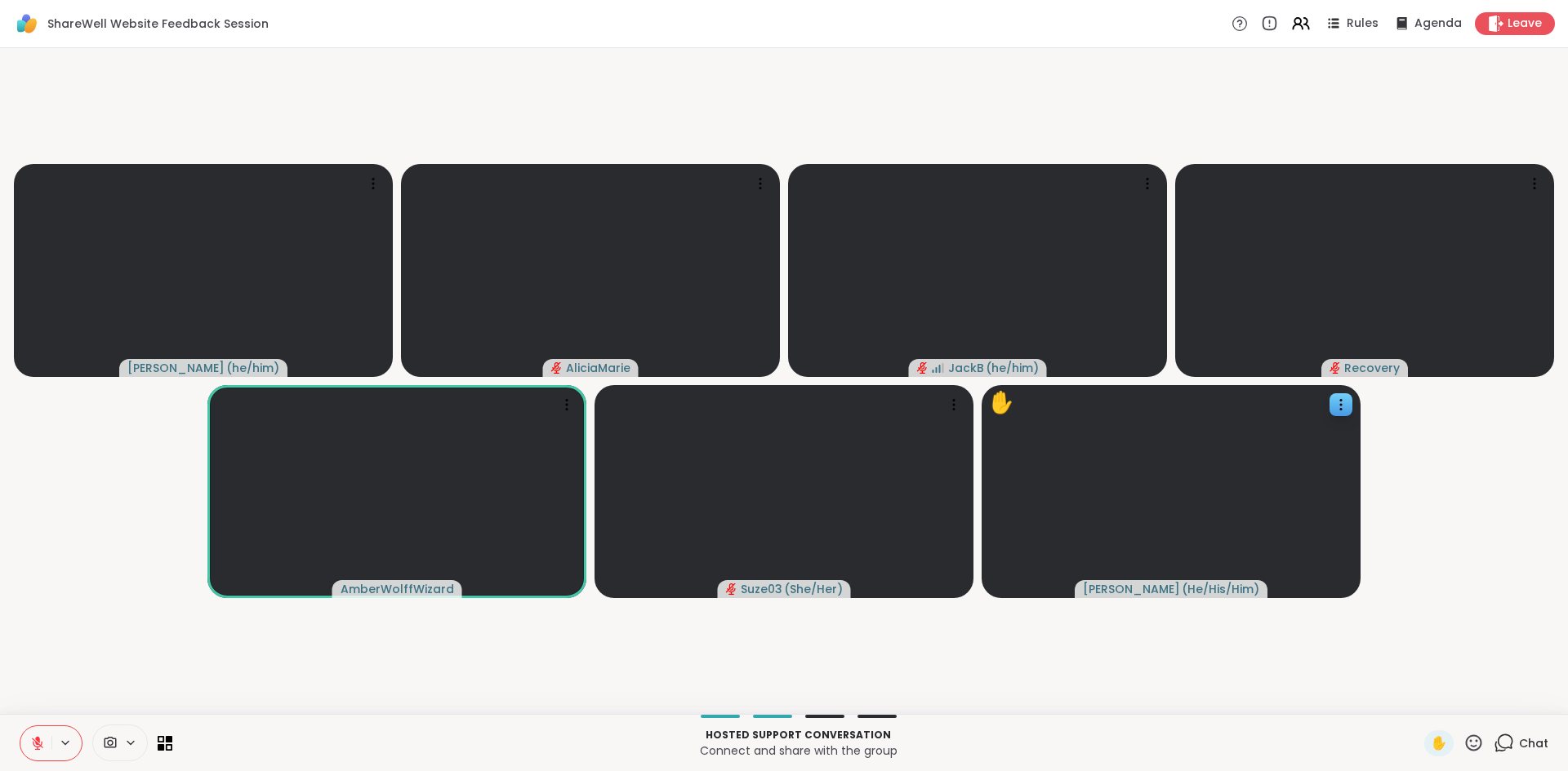
click at [35, 745] on icon at bounding box center [37, 743] width 15 height 15
click at [35, 745] on icon at bounding box center [37, 743] width 8 height 5
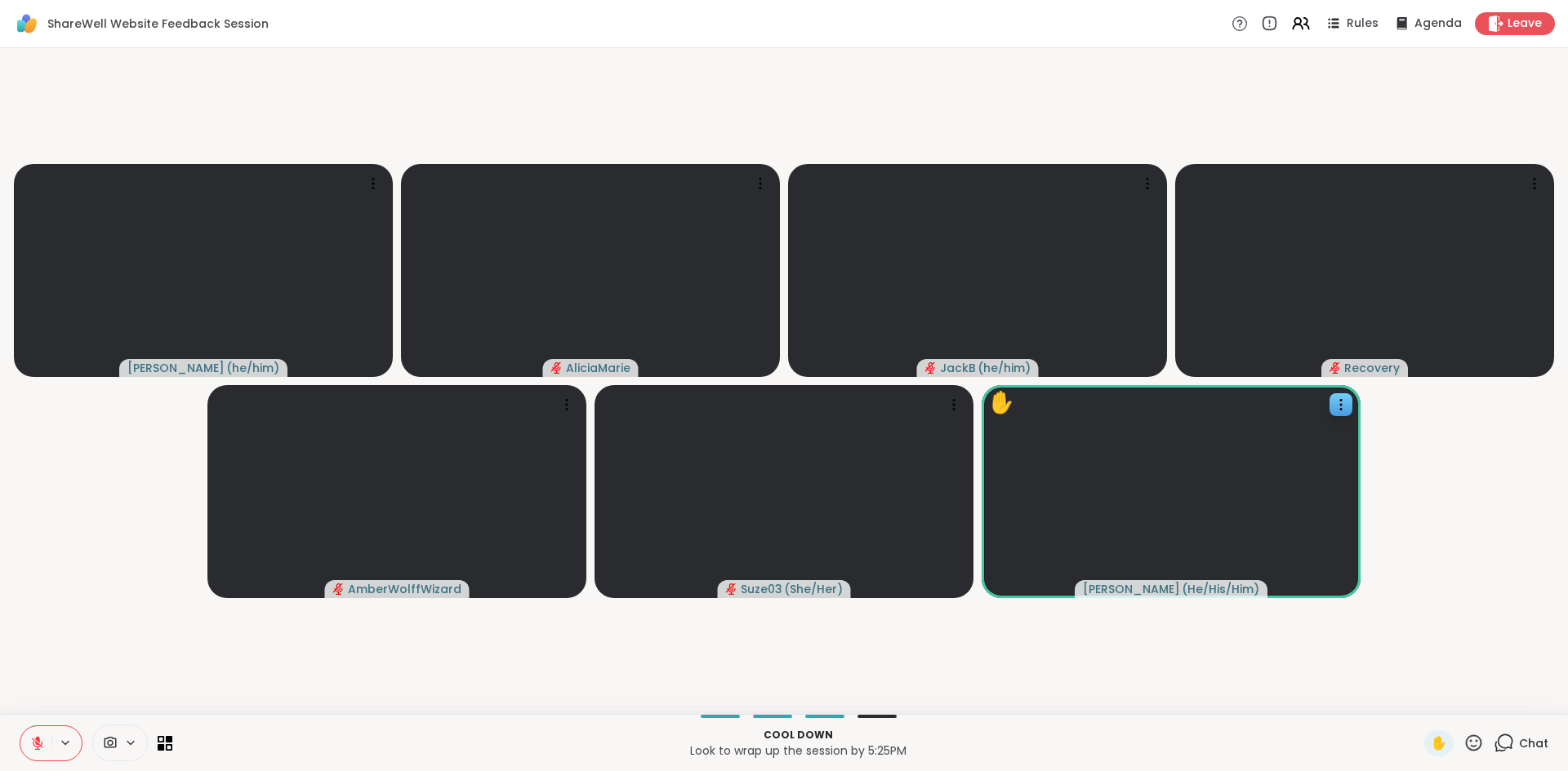
click at [35, 745] on icon at bounding box center [37, 743] width 15 height 15
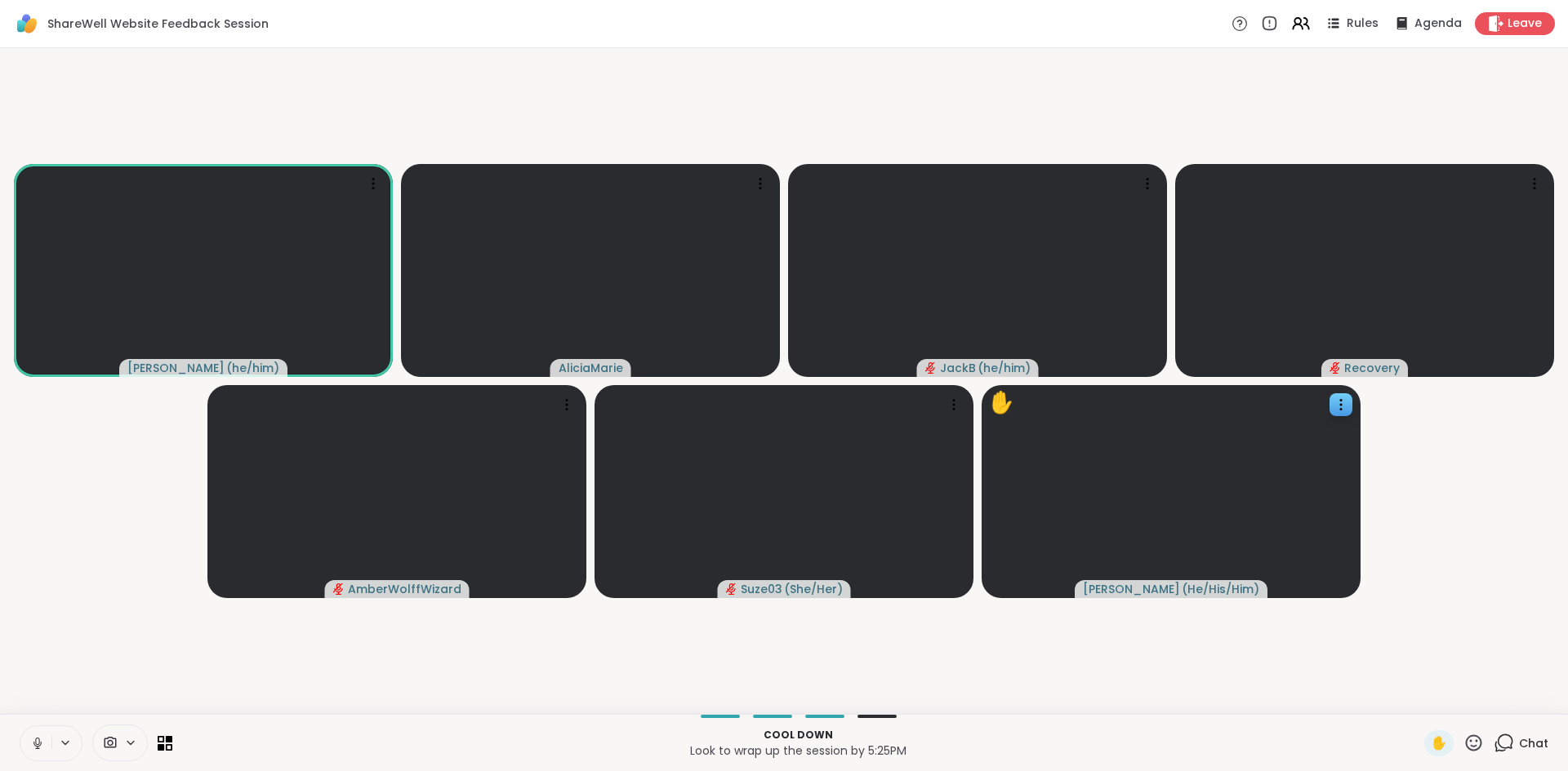
click at [35, 745] on icon at bounding box center [37, 743] width 8 height 5
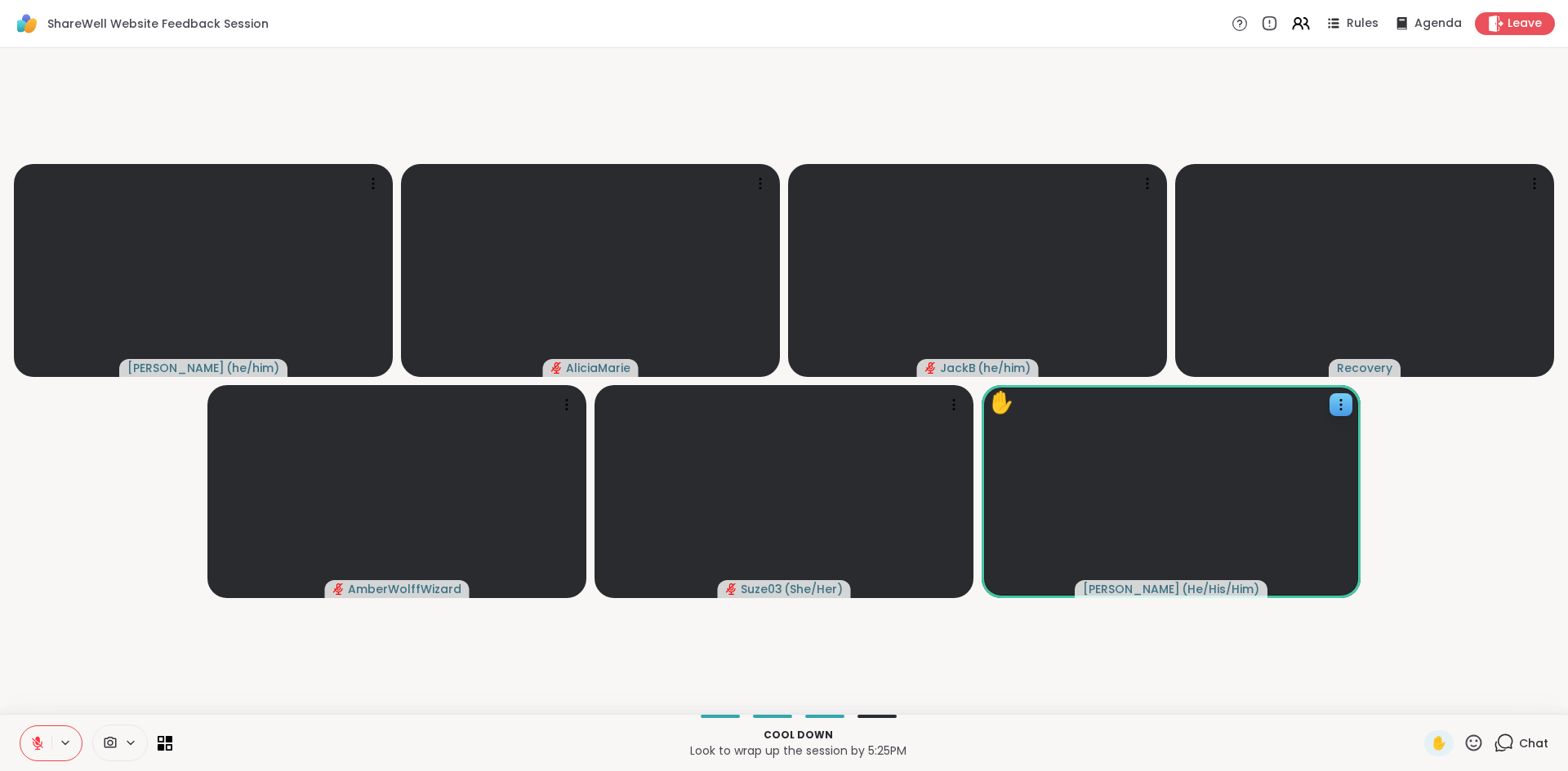
click at [35, 745] on icon at bounding box center [37, 743] width 15 height 15
click at [35, 745] on icon at bounding box center [37, 743] width 8 height 5
click at [1506, 743] on div "1 Chat" at bounding box center [1520, 743] width 54 height 26
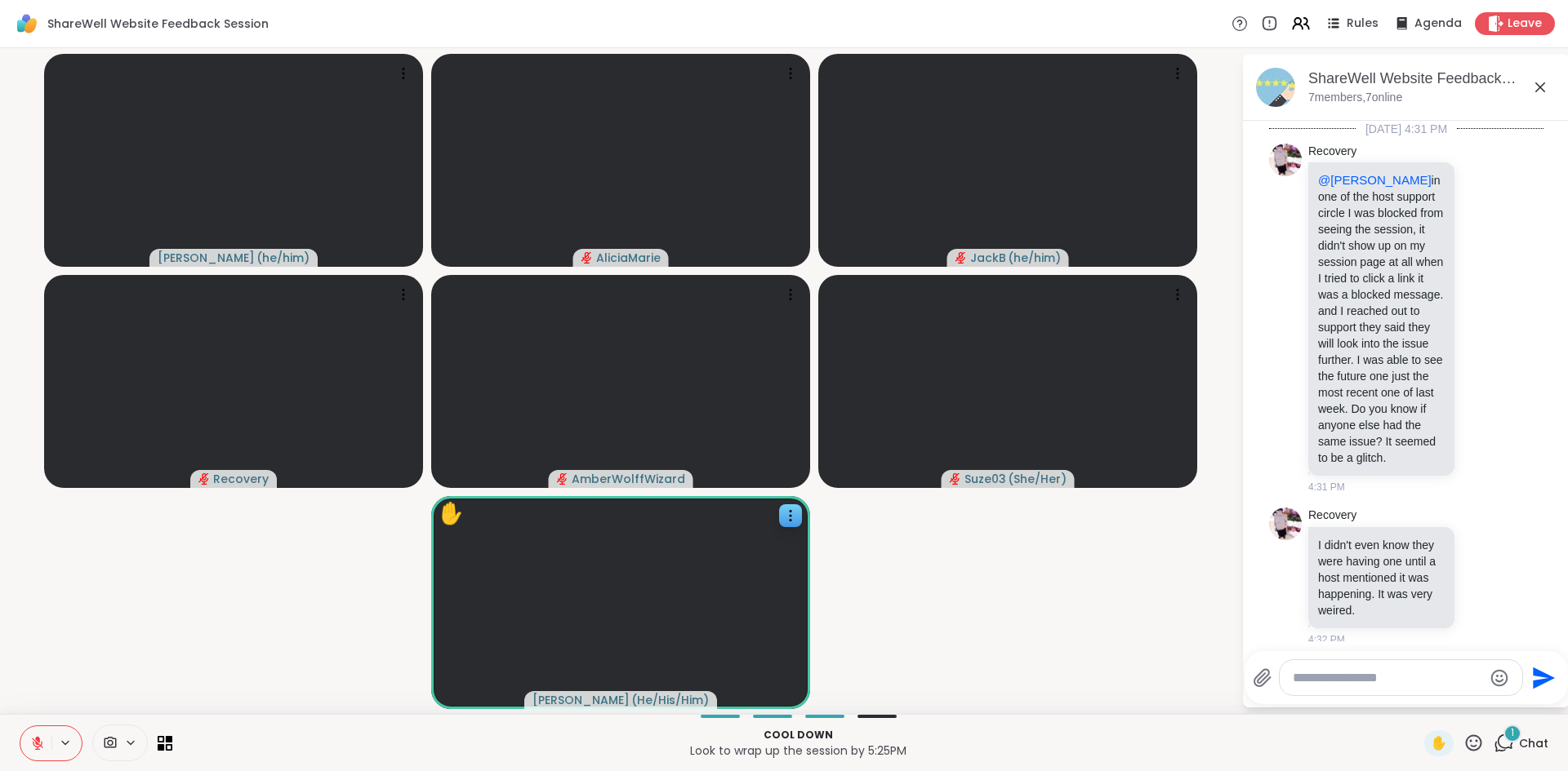
scroll to position [5572, 0]
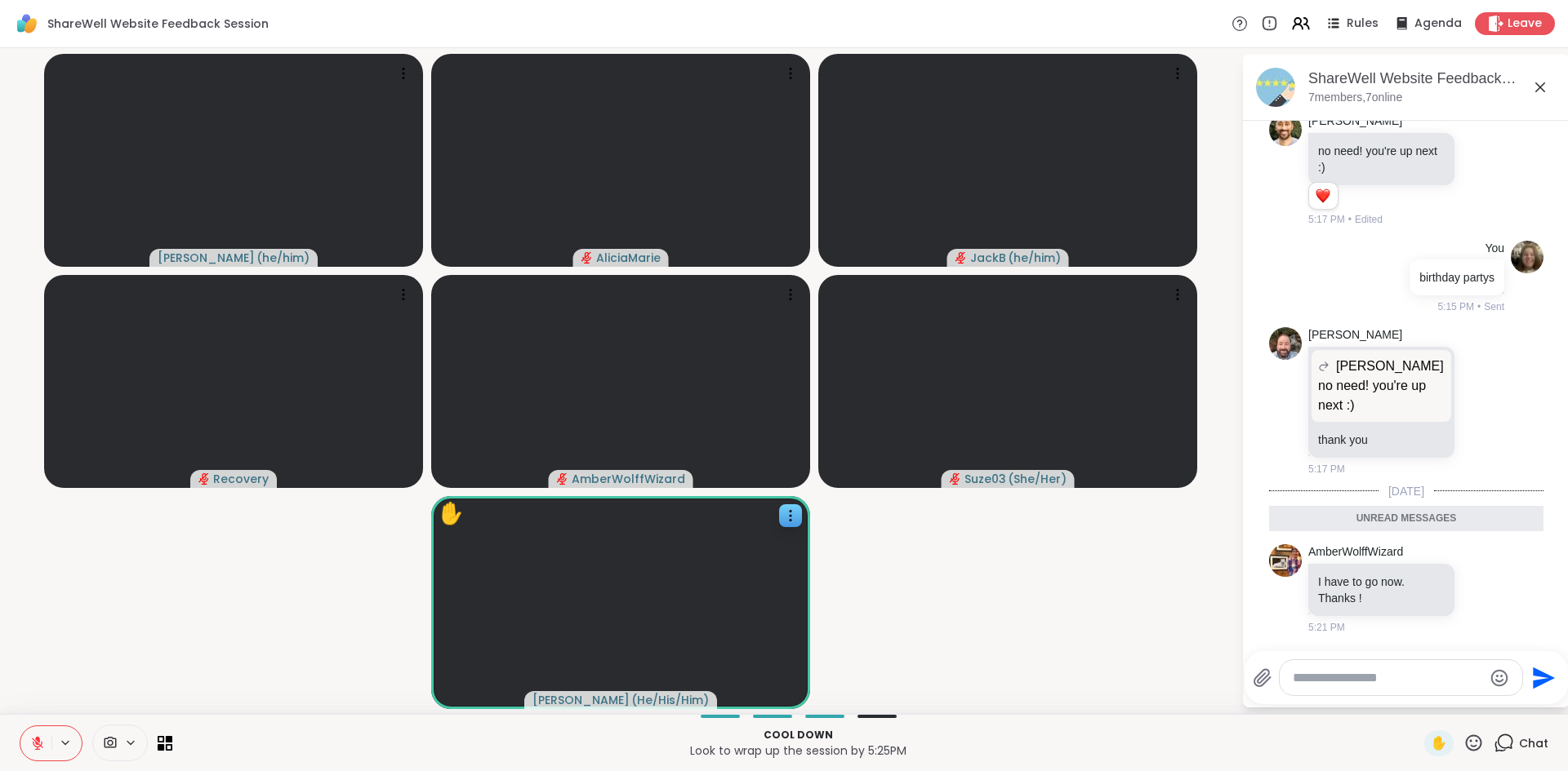
click at [1343, 687] on div at bounding box center [1400, 678] width 243 height 35
click at [1342, 676] on textarea "Type your message" at bounding box center [1387, 678] width 190 height 16
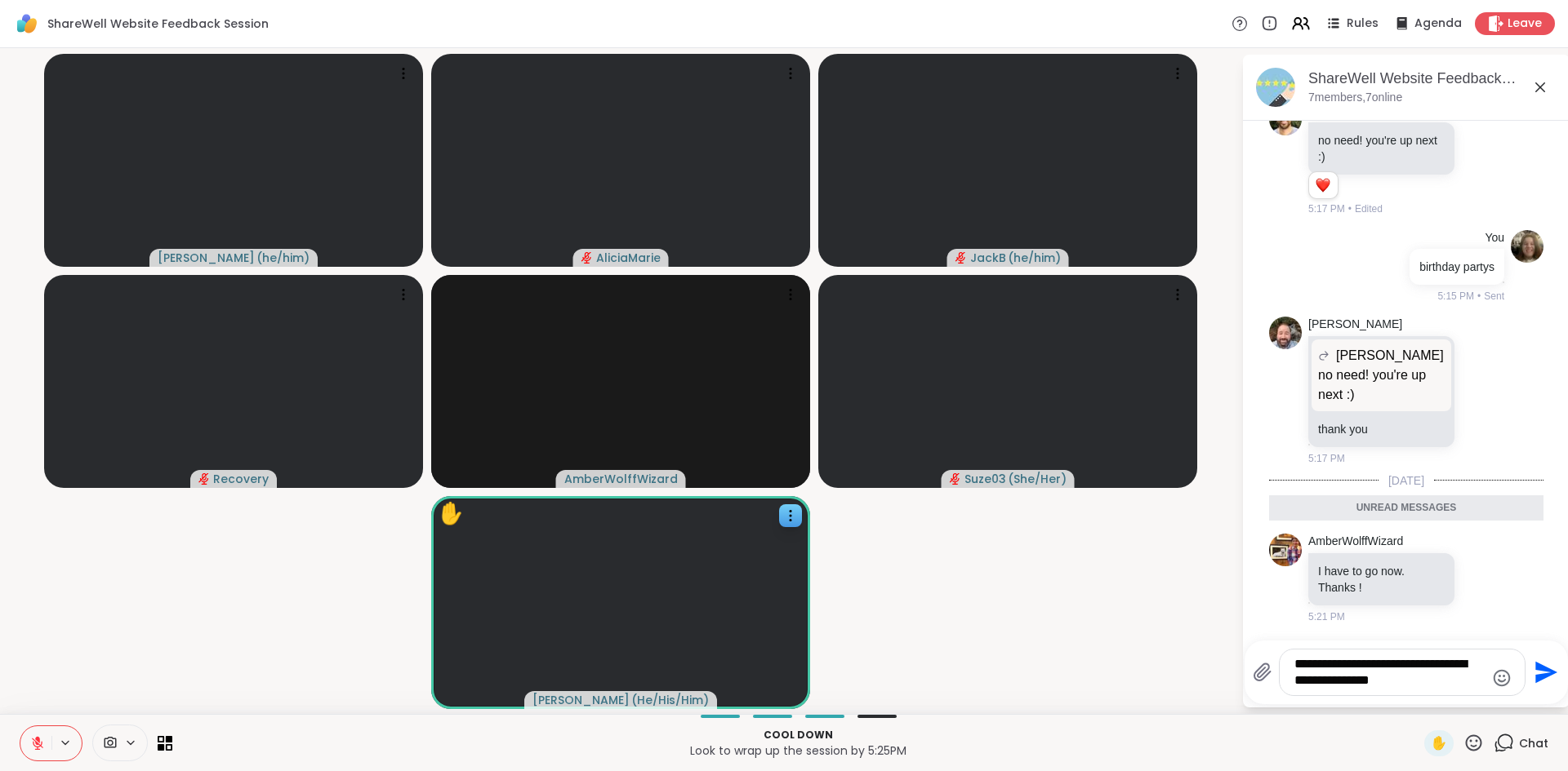
type textarea "**********"
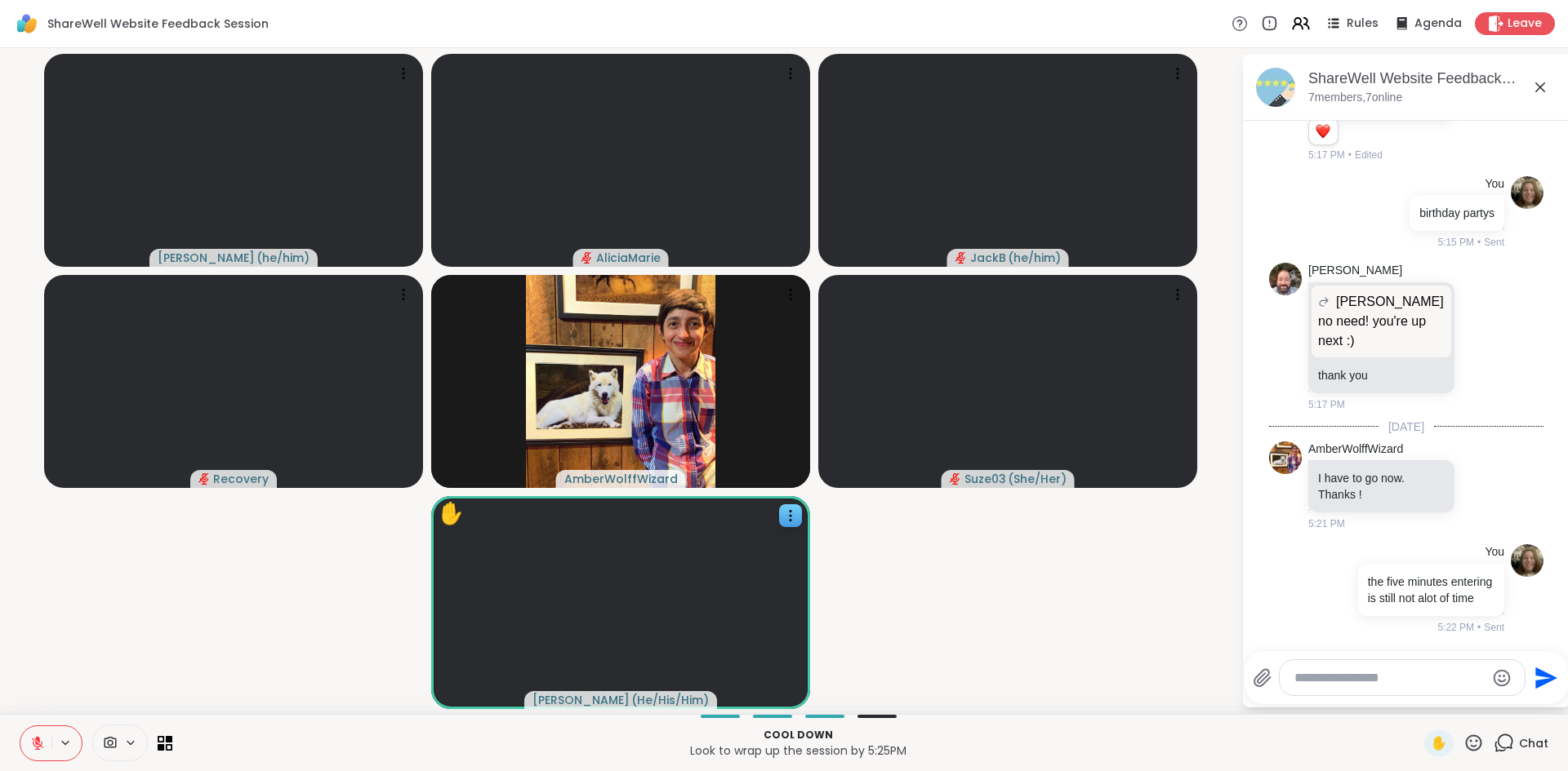
scroll to position [5653, 0]
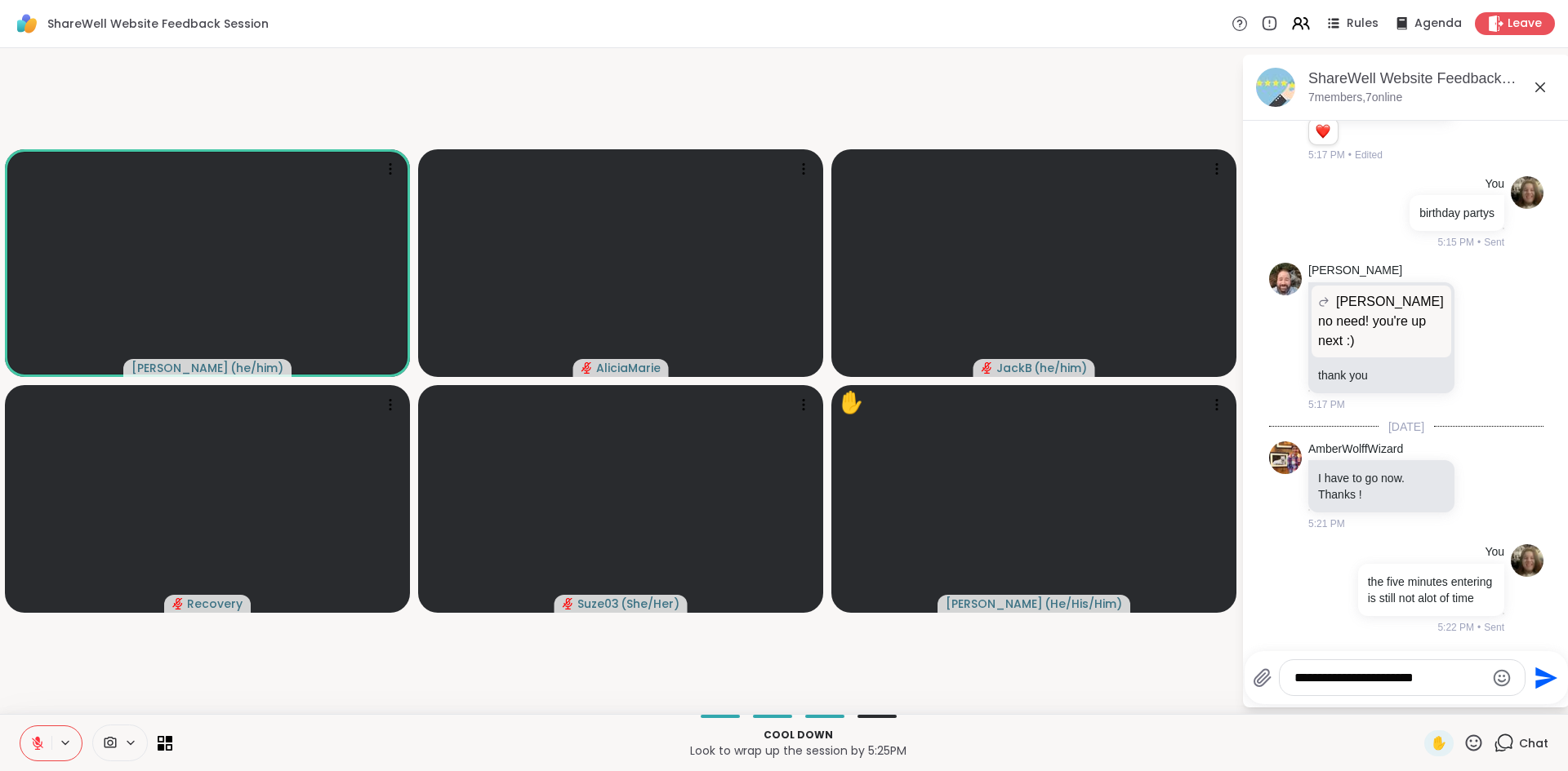
type textarea "**********"
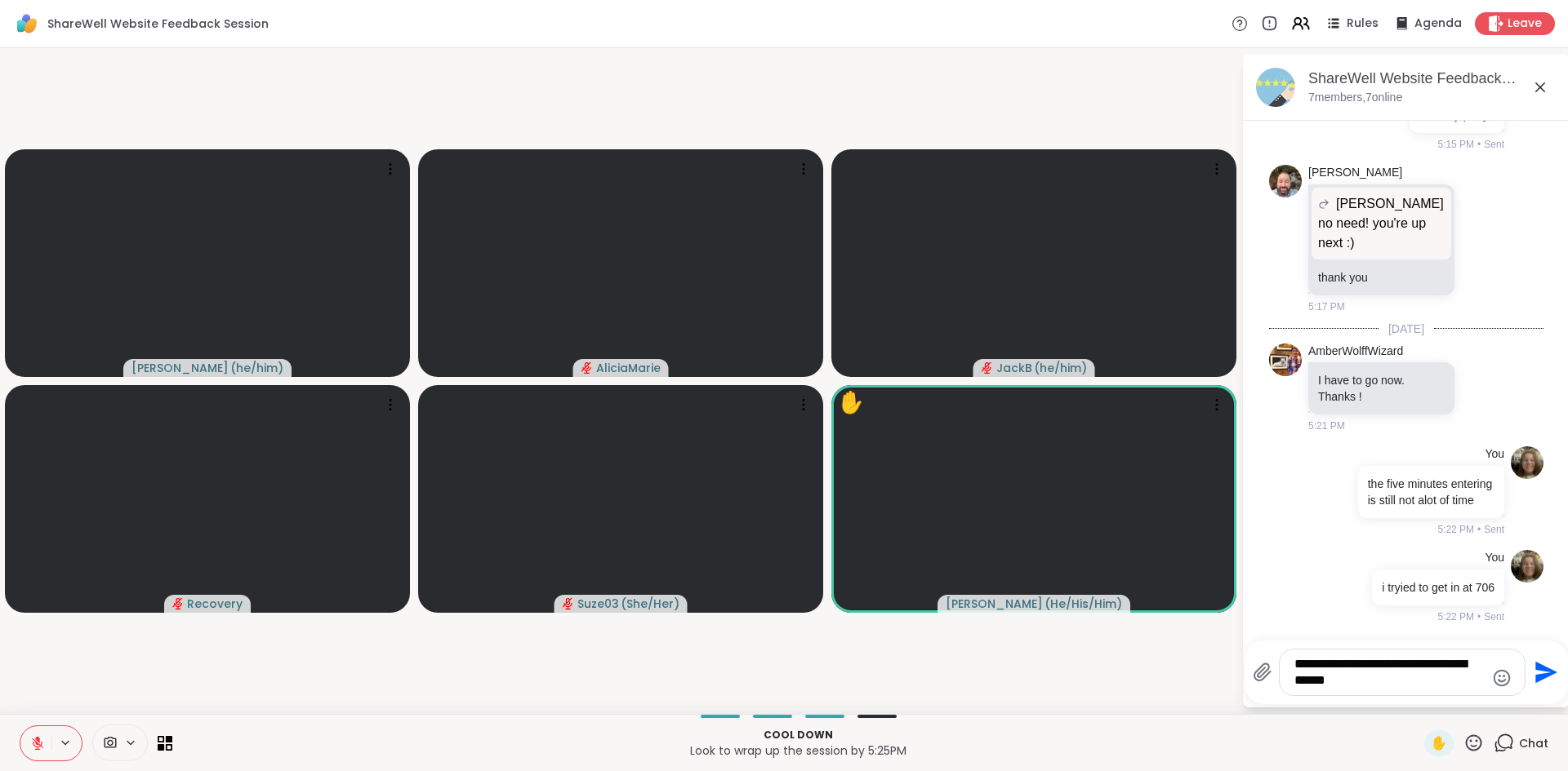
type textarea "**********"
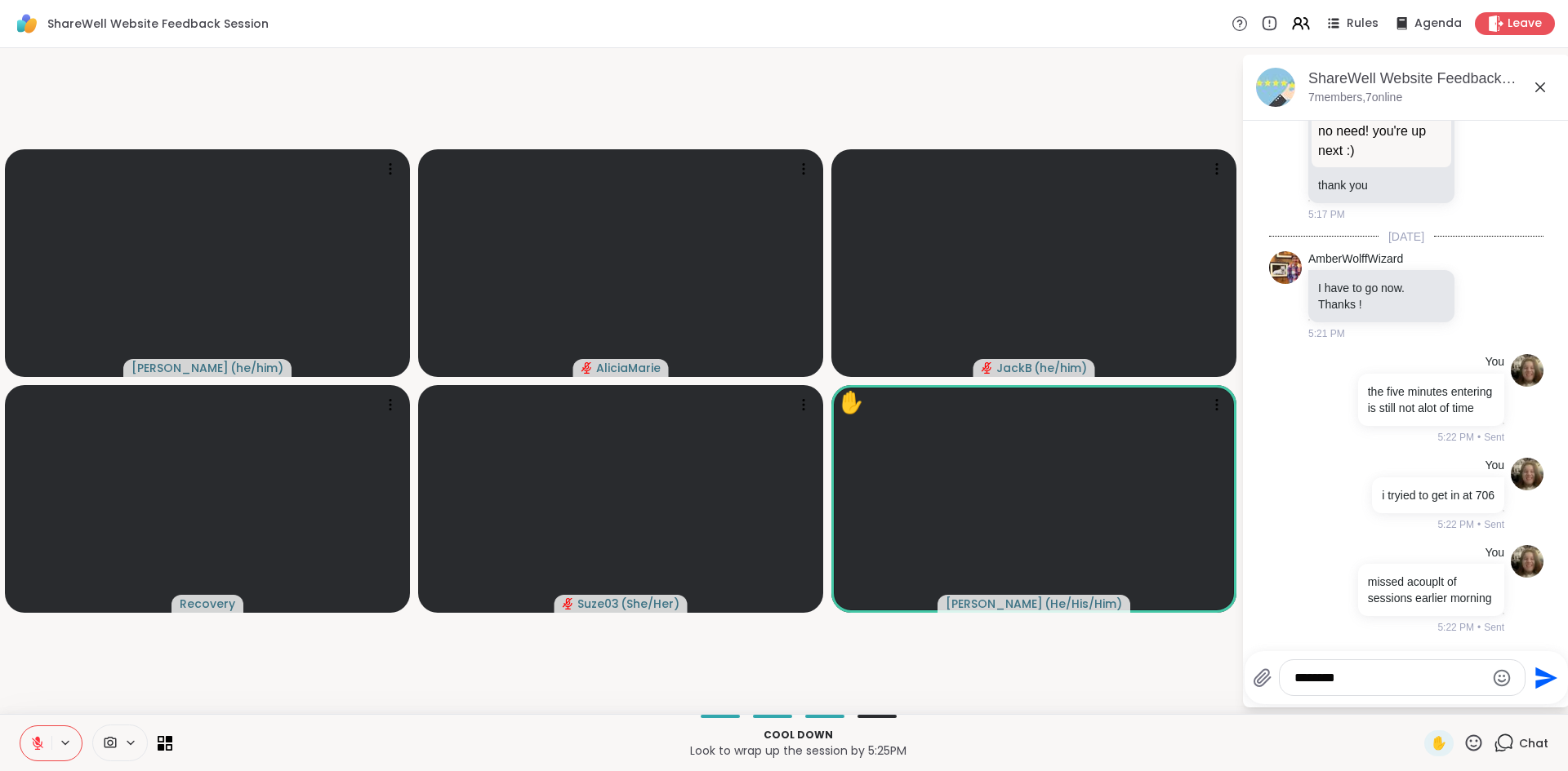
type textarea "********"
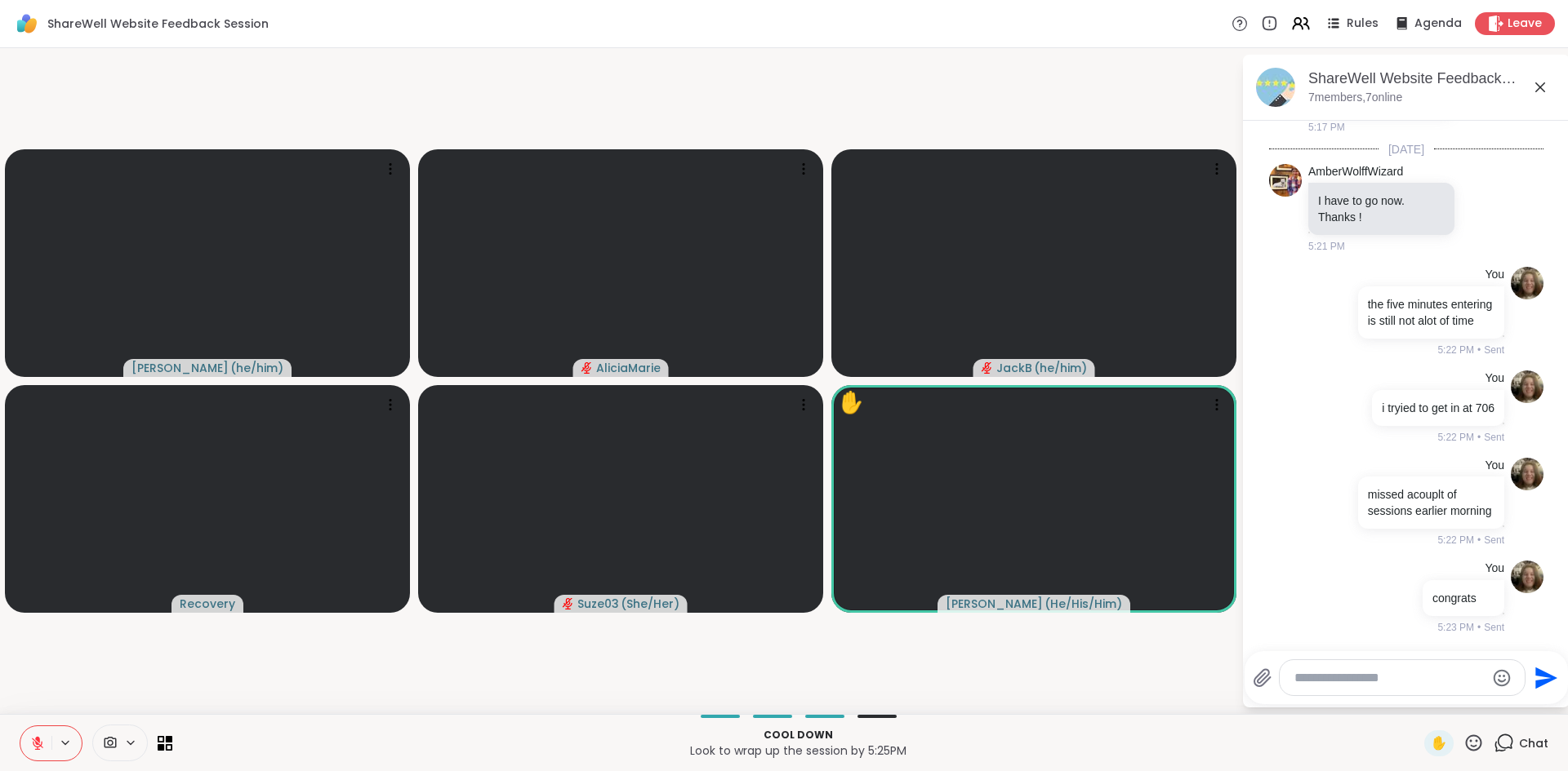
scroll to position [5963, 0]
type textarea "*****"
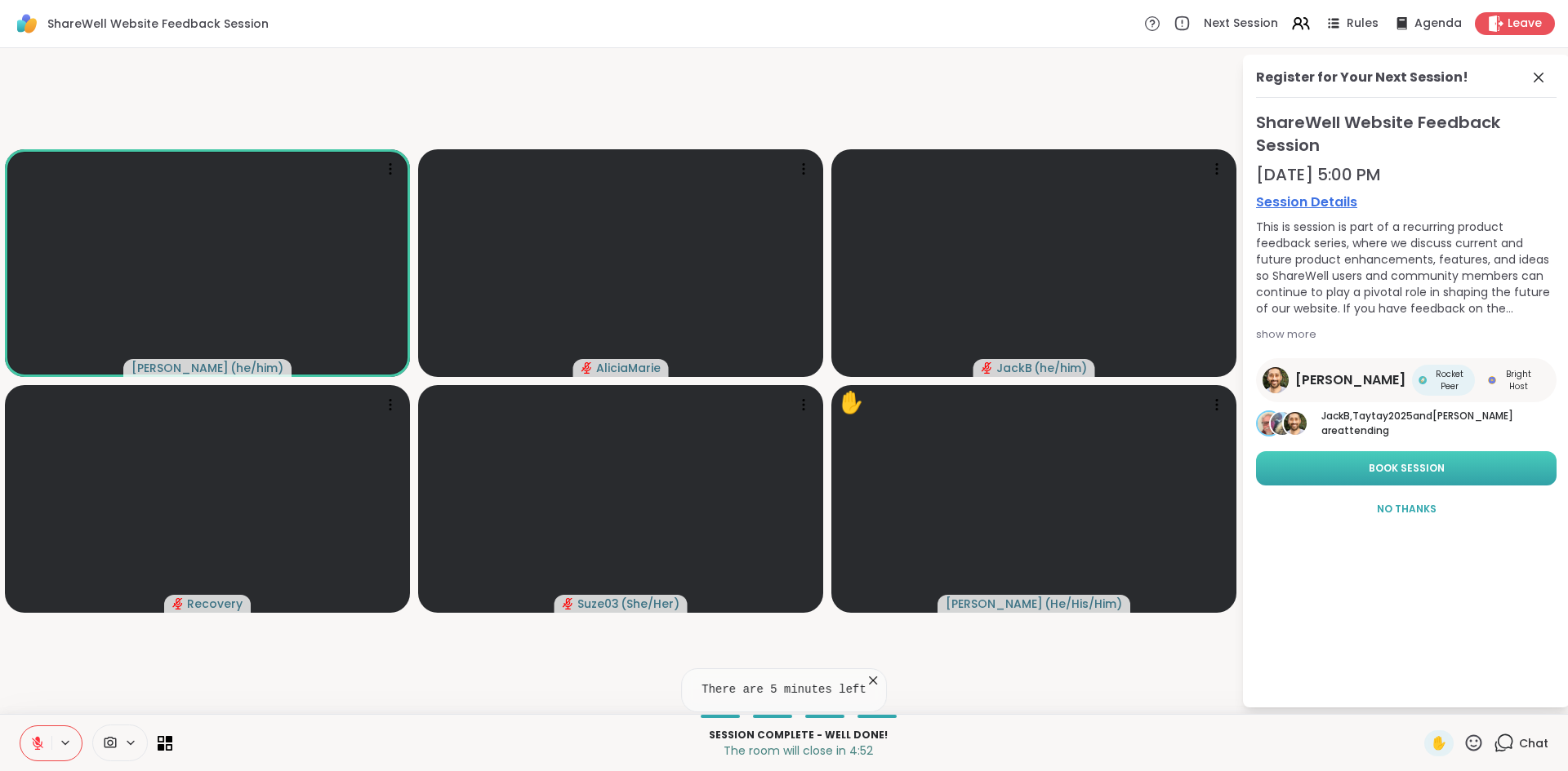
click at [1329, 452] on button "Book Session" at bounding box center [1406, 469] width 301 height 35
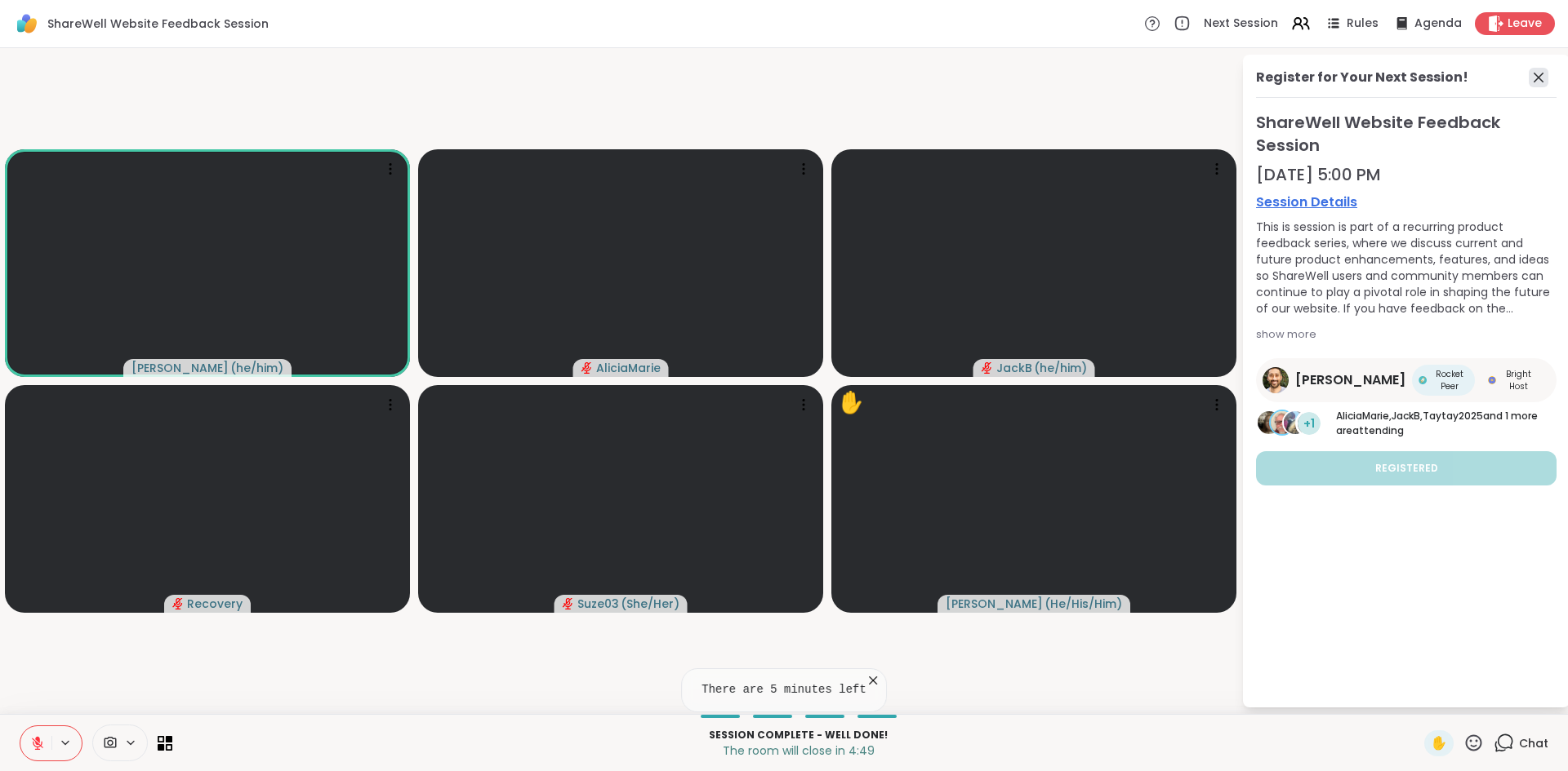
click at [1530, 80] on icon at bounding box center [1538, 77] width 20 height 20
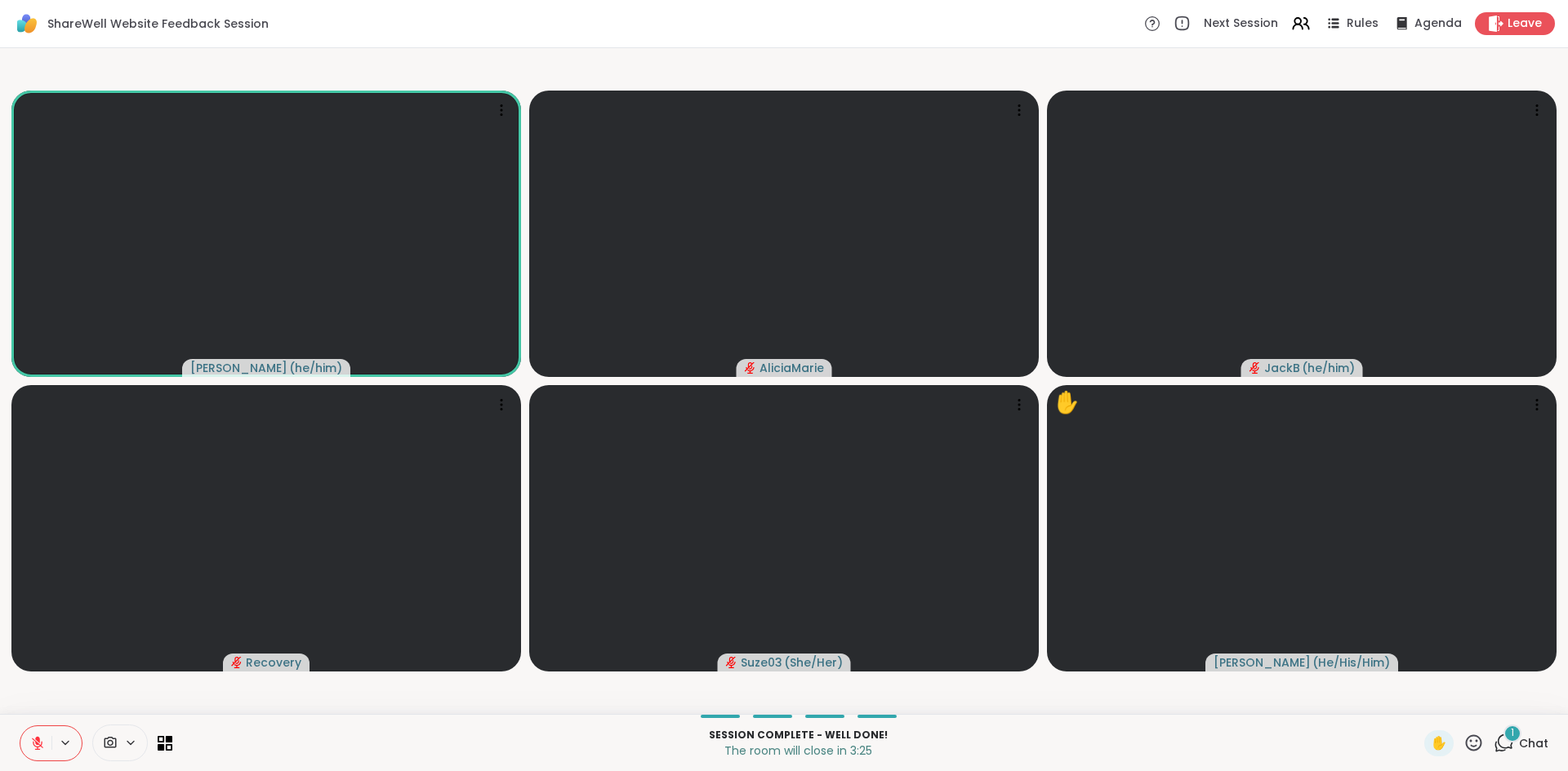
click at [1494, 724] on div "Session Complete - well done! The room will close in 3:25 ✋ 1 Chat" at bounding box center [784, 743] width 1568 height 57
click at [1511, 730] on span "1" at bounding box center [1513, 733] width 3 height 14
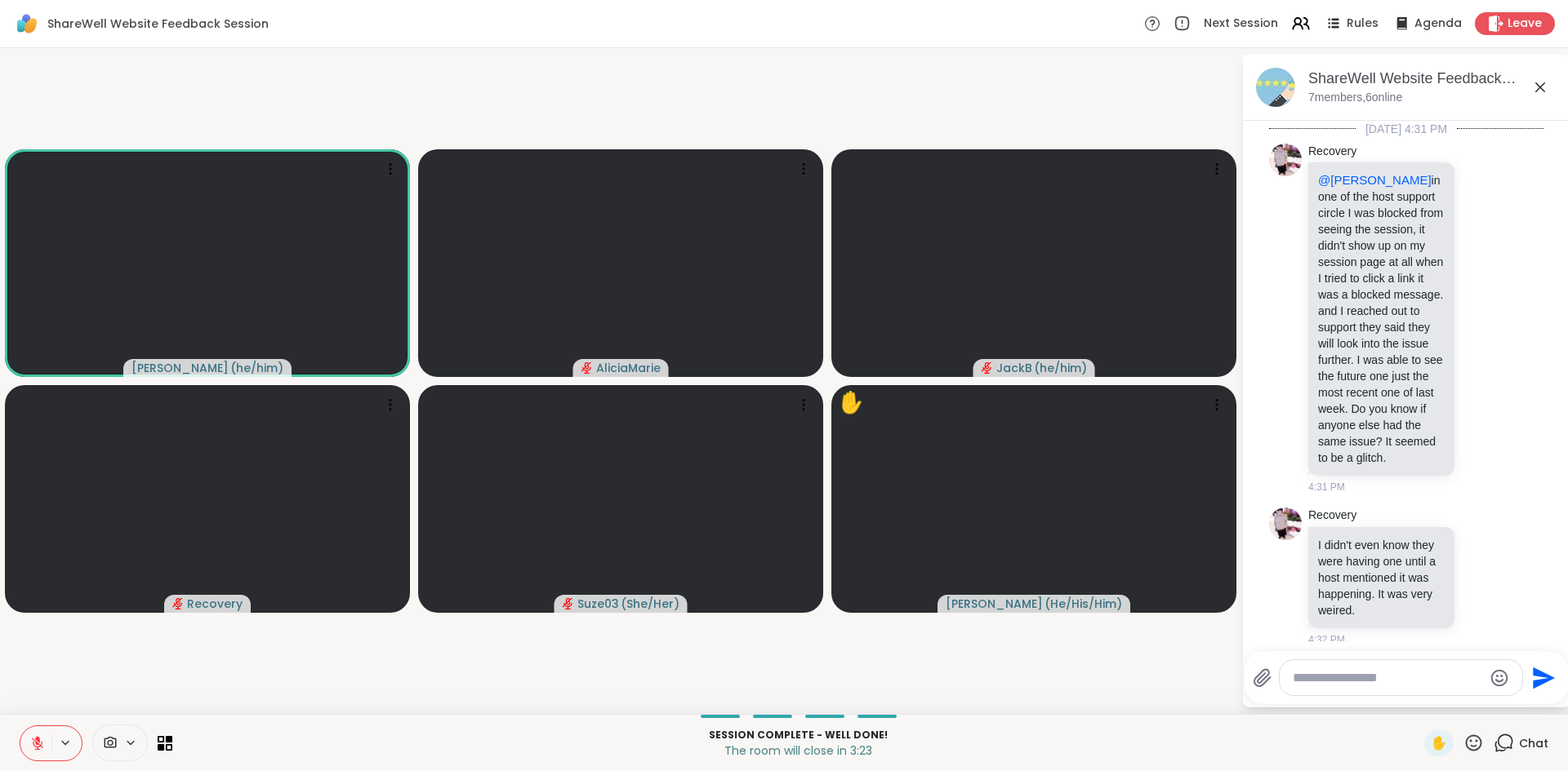
scroll to position [6226, 0]
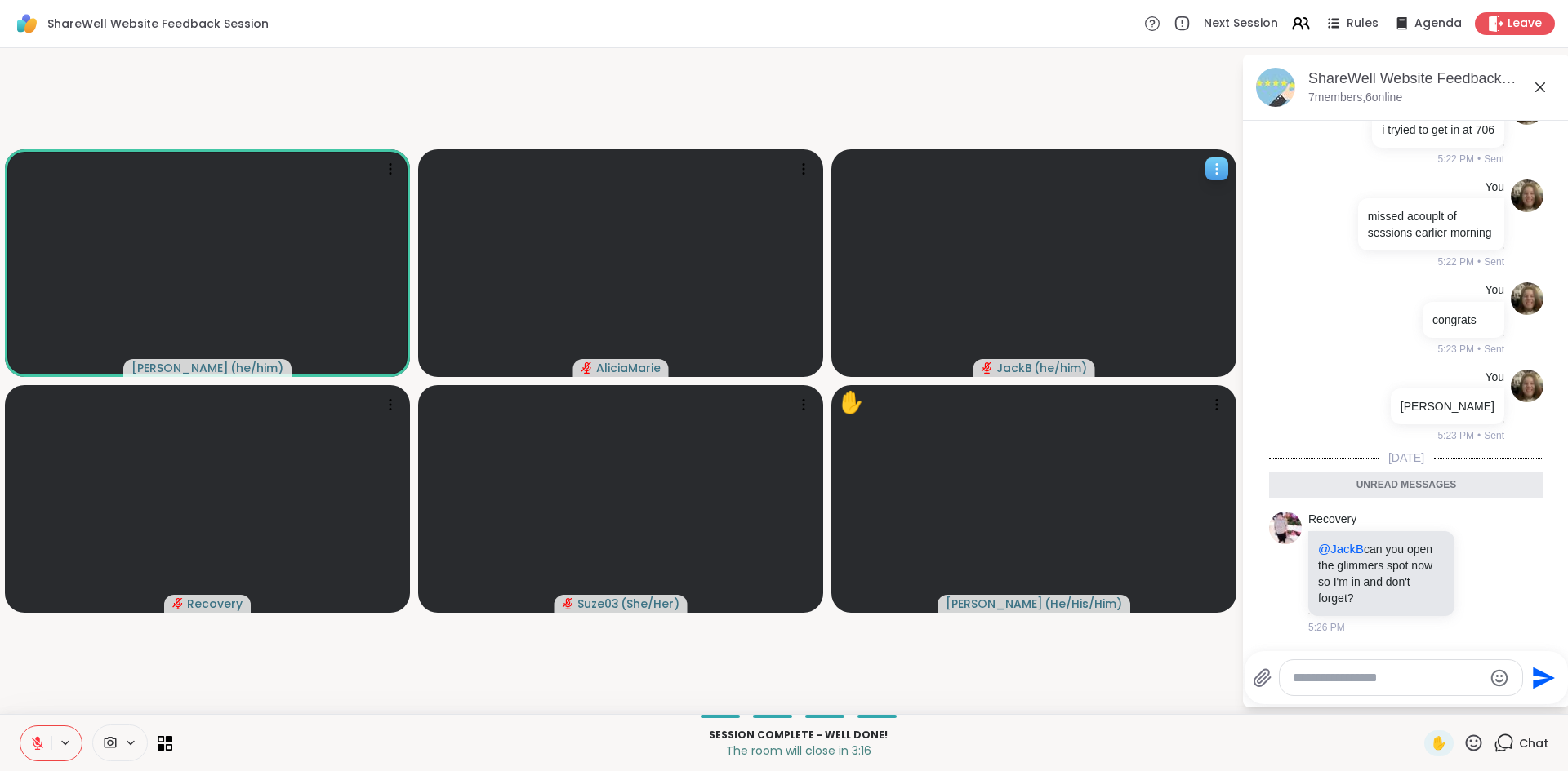
click at [1211, 163] on icon at bounding box center [1216, 168] width 16 height 16
click at [1184, 182] on h4 "View Profile" at bounding box center [1155, 176] width 68 height 16
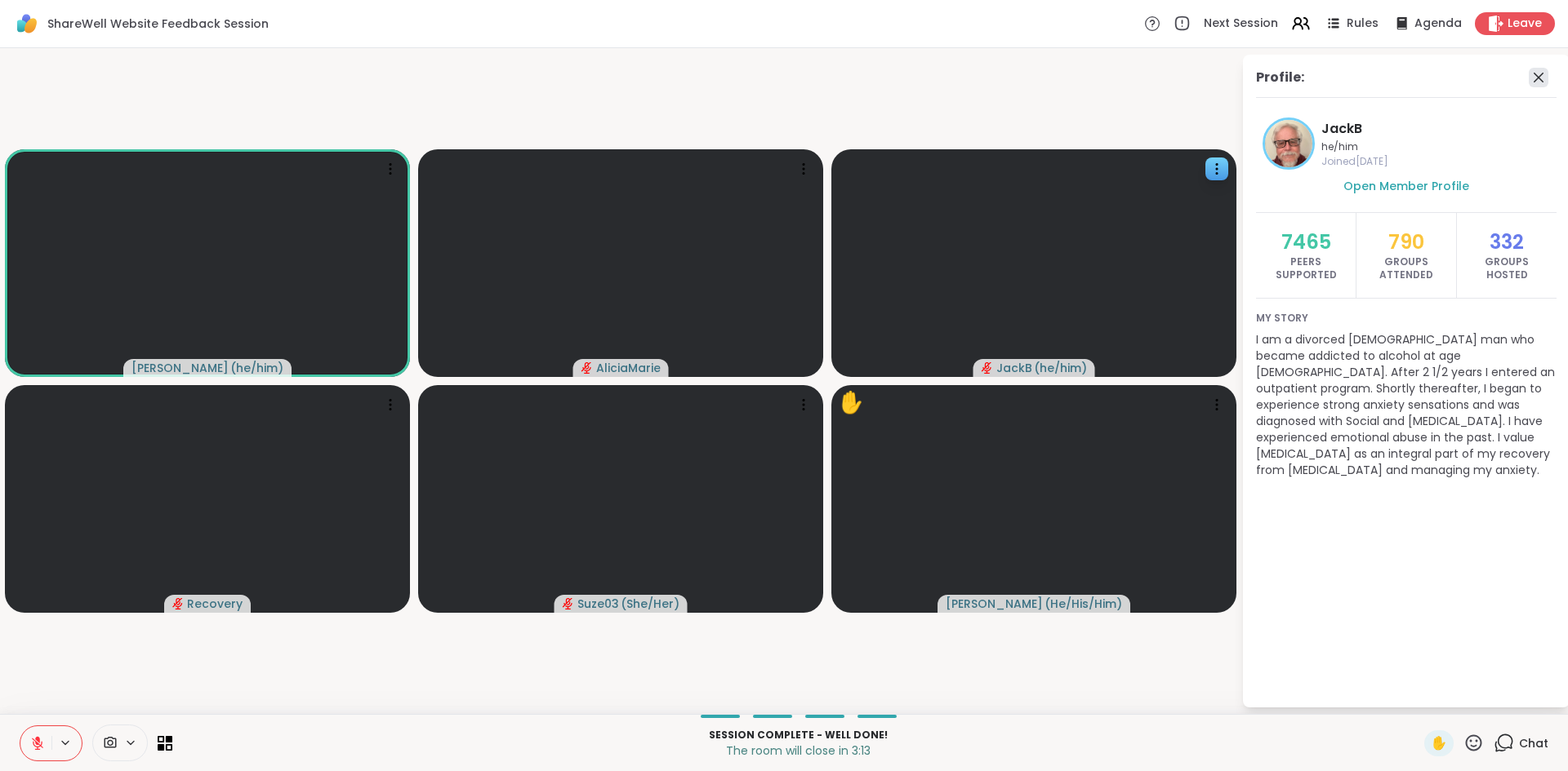
click at [1536, 73] on icon at bounding box center [1538, 77] width 20 height 20
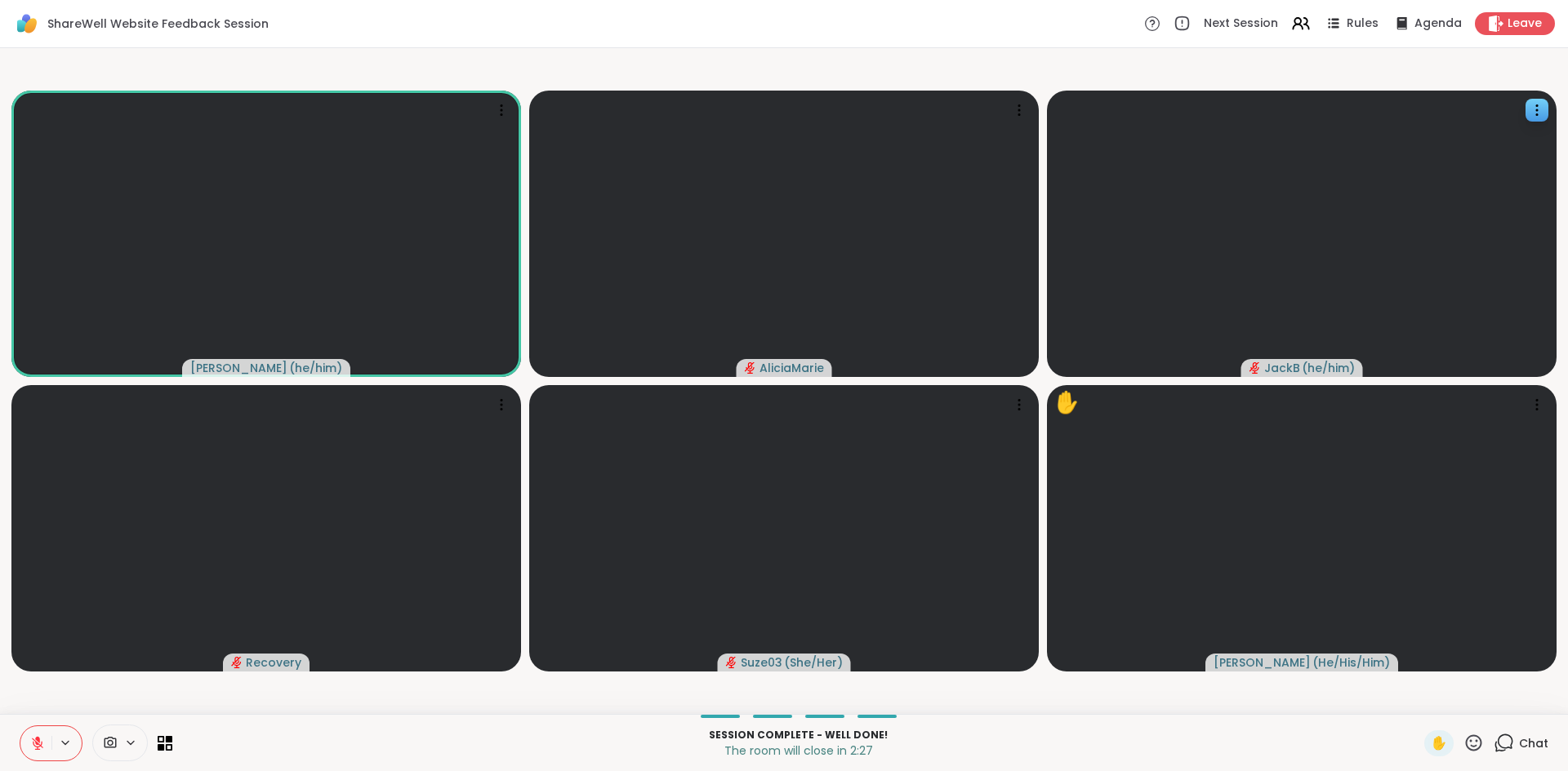
click at [31, 749] on icon at bounding box center [37, 743] width 15 height 15
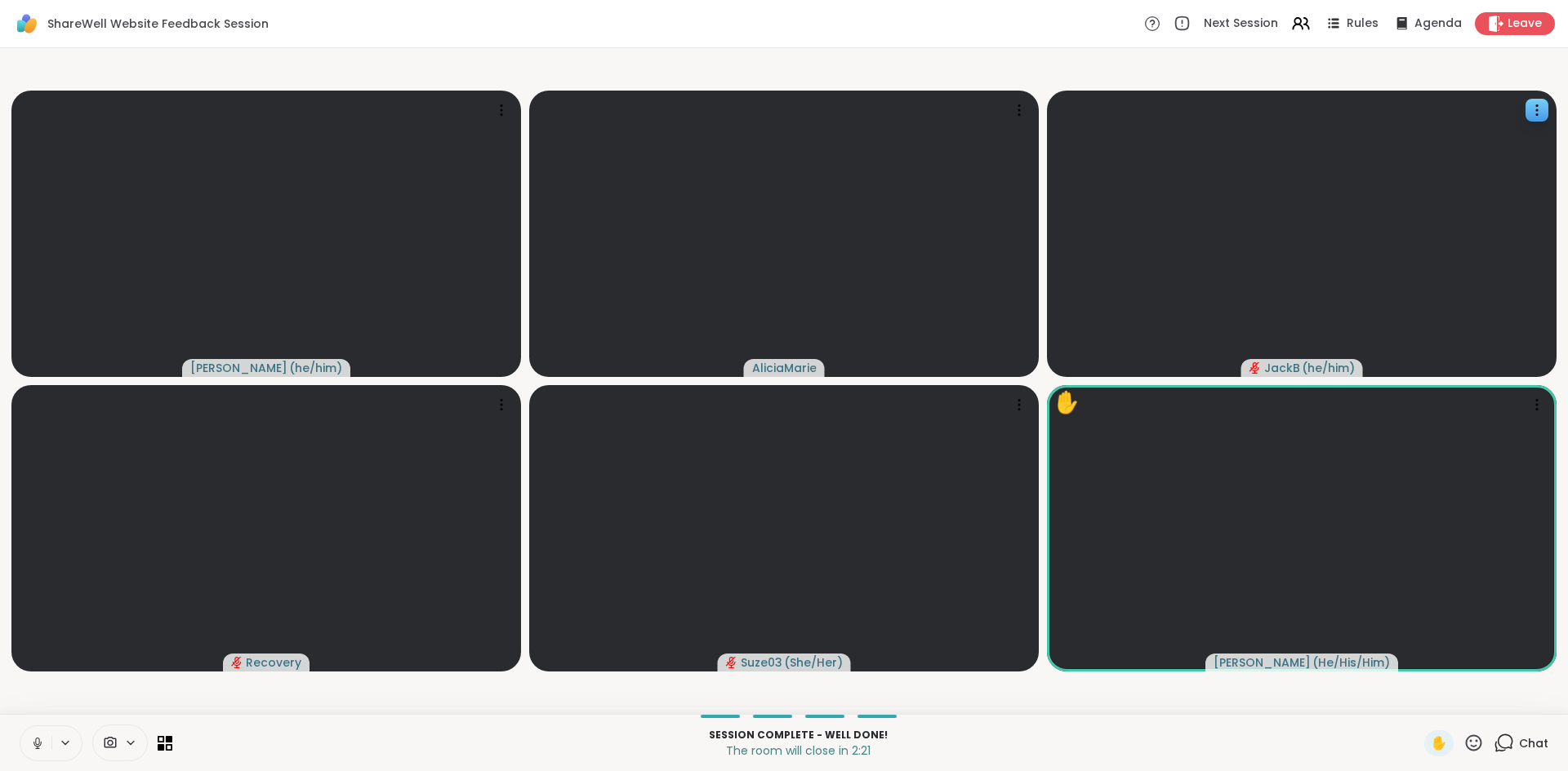
drag, startPoint x: 31, startPoint y: 749, endPoint x: 0, endPoint y: 716, distance: 45.3
click at [0, 716] on div "Session Complete - well done! The room will close in 2:21 ✋ Chat" at bounding box center [784, 743] width 1568 height 57
click at [37, 746] on icon at bounding box center [37, 743] width 8 height 5
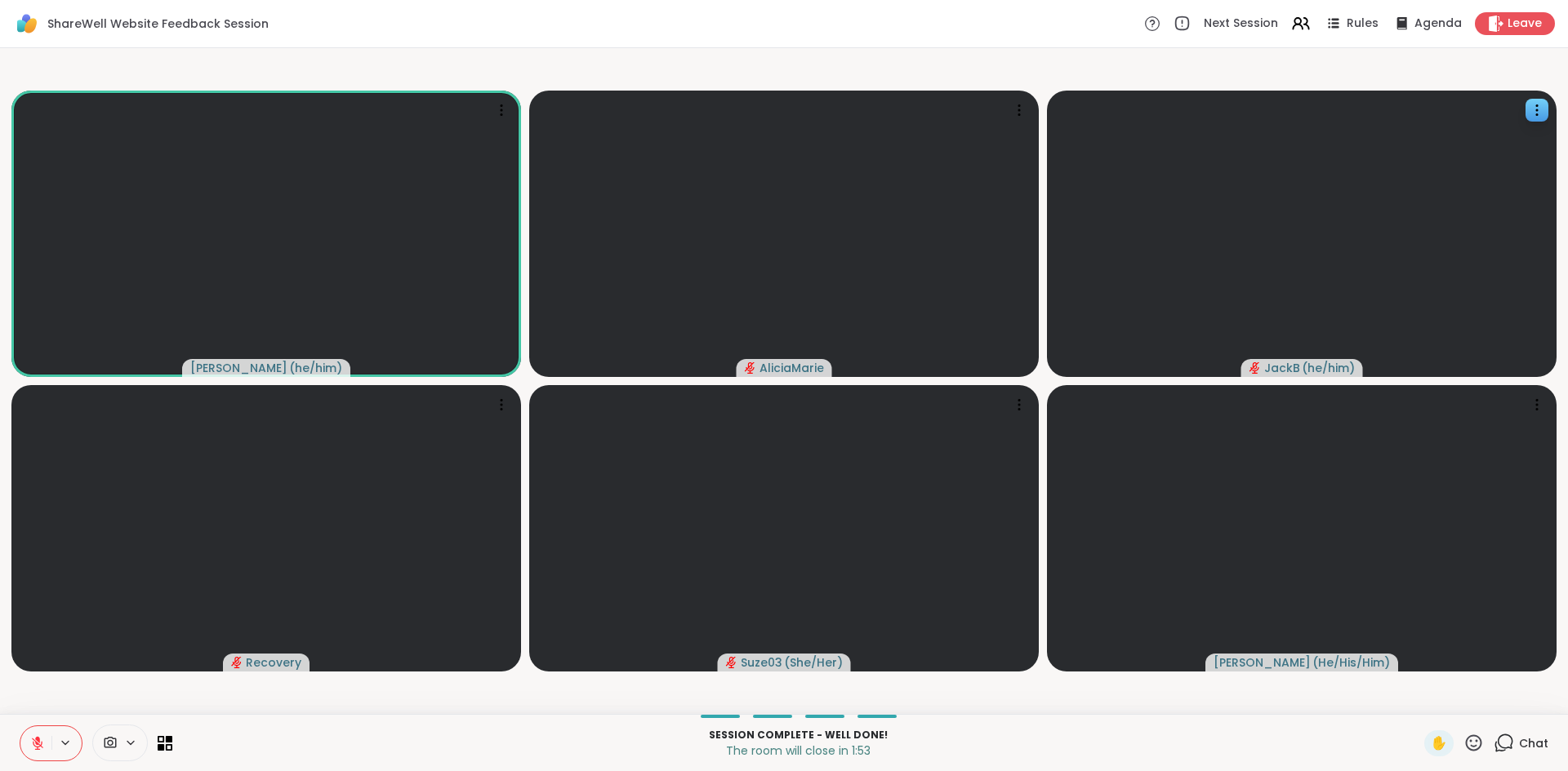
click at [37, 746] on icon at bounding box center [37, 743] width 15 height 15
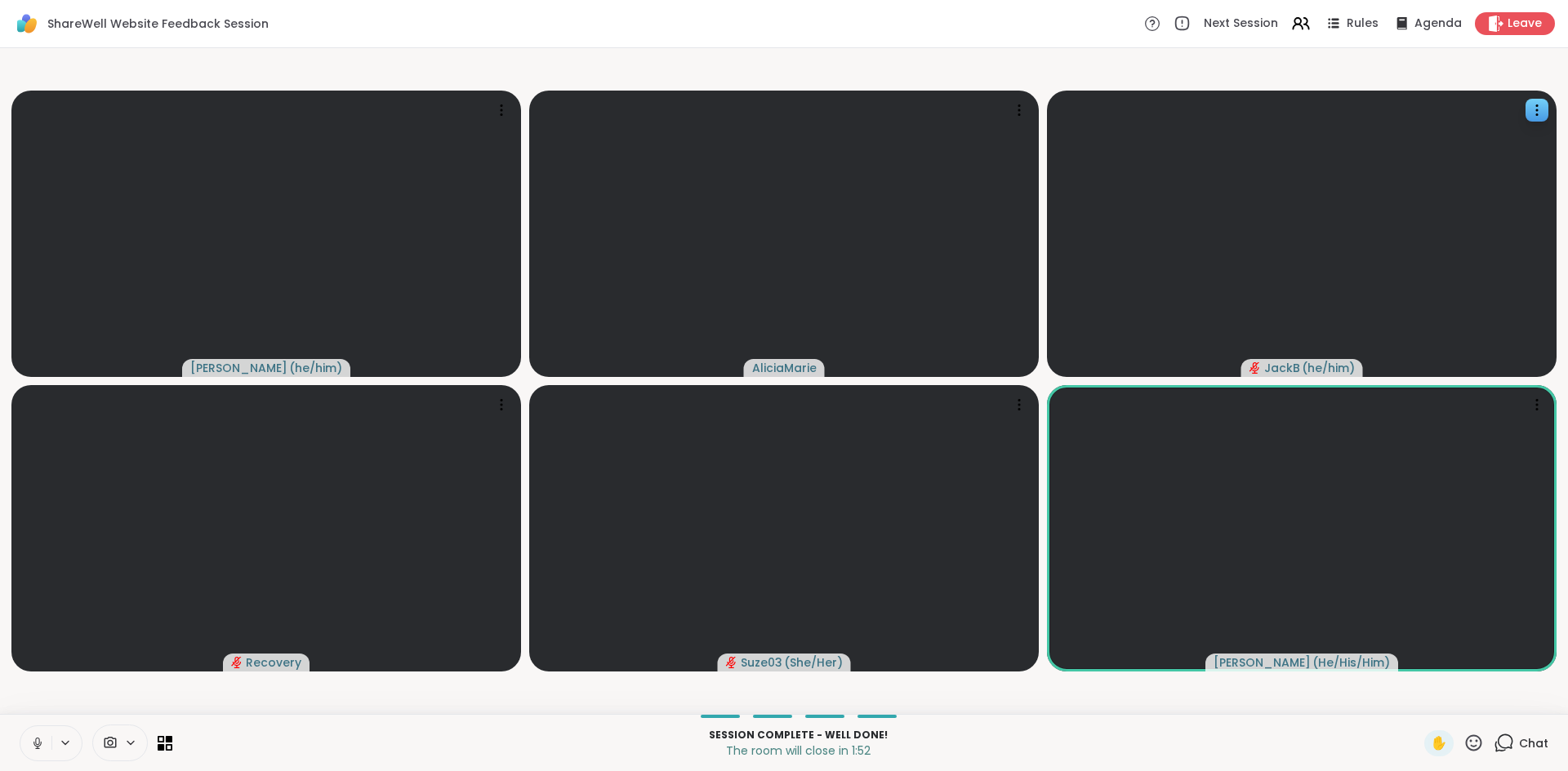
click at [37, 746] on icon at bounding box center [37, 743] width 8 height 5
click at [37, 746] on icon at bounding box center [37, 743] width 15 height 15
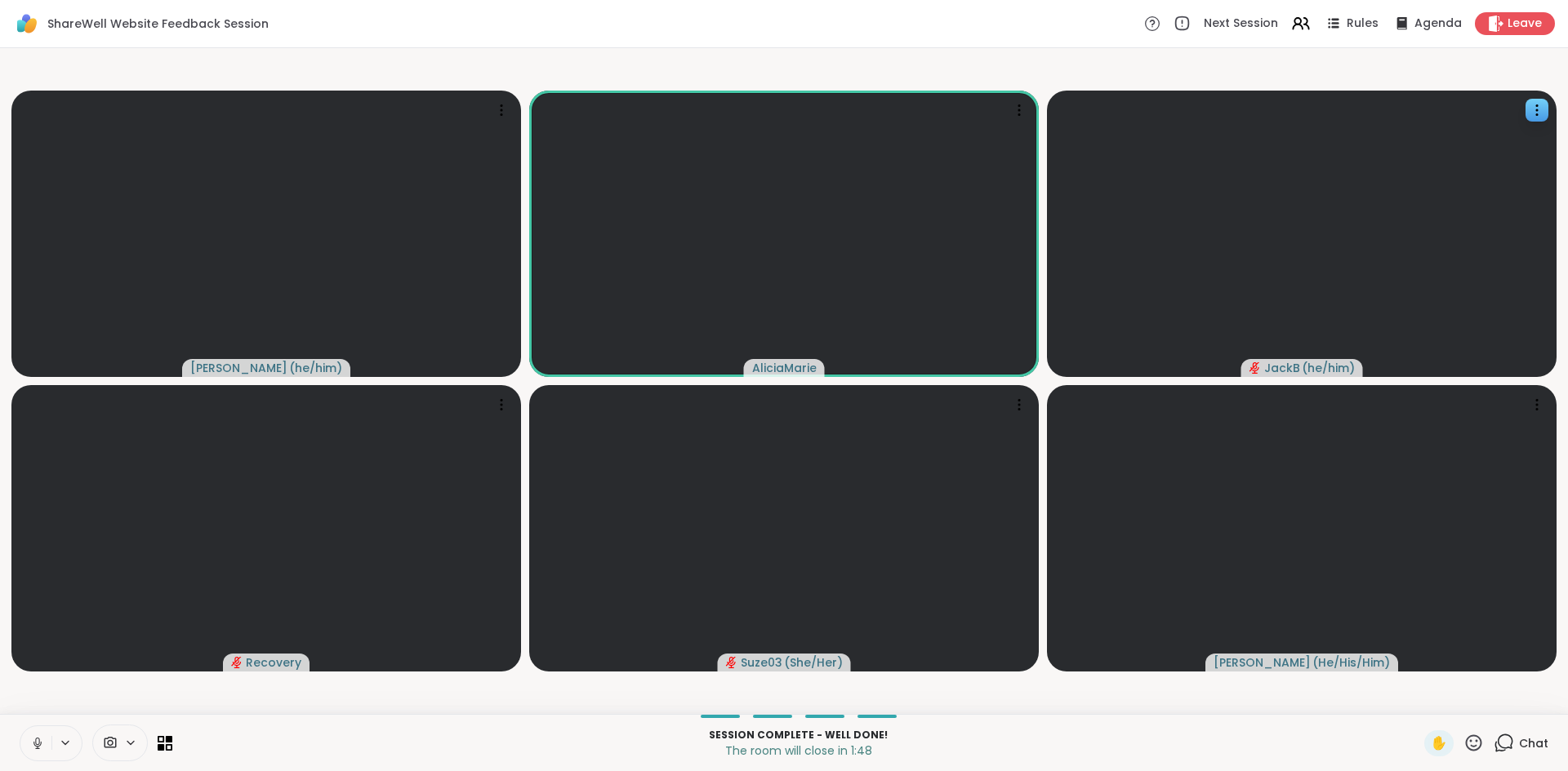
click at [37, 746] on icon at bounding box center [37, 743] width 8 height 5
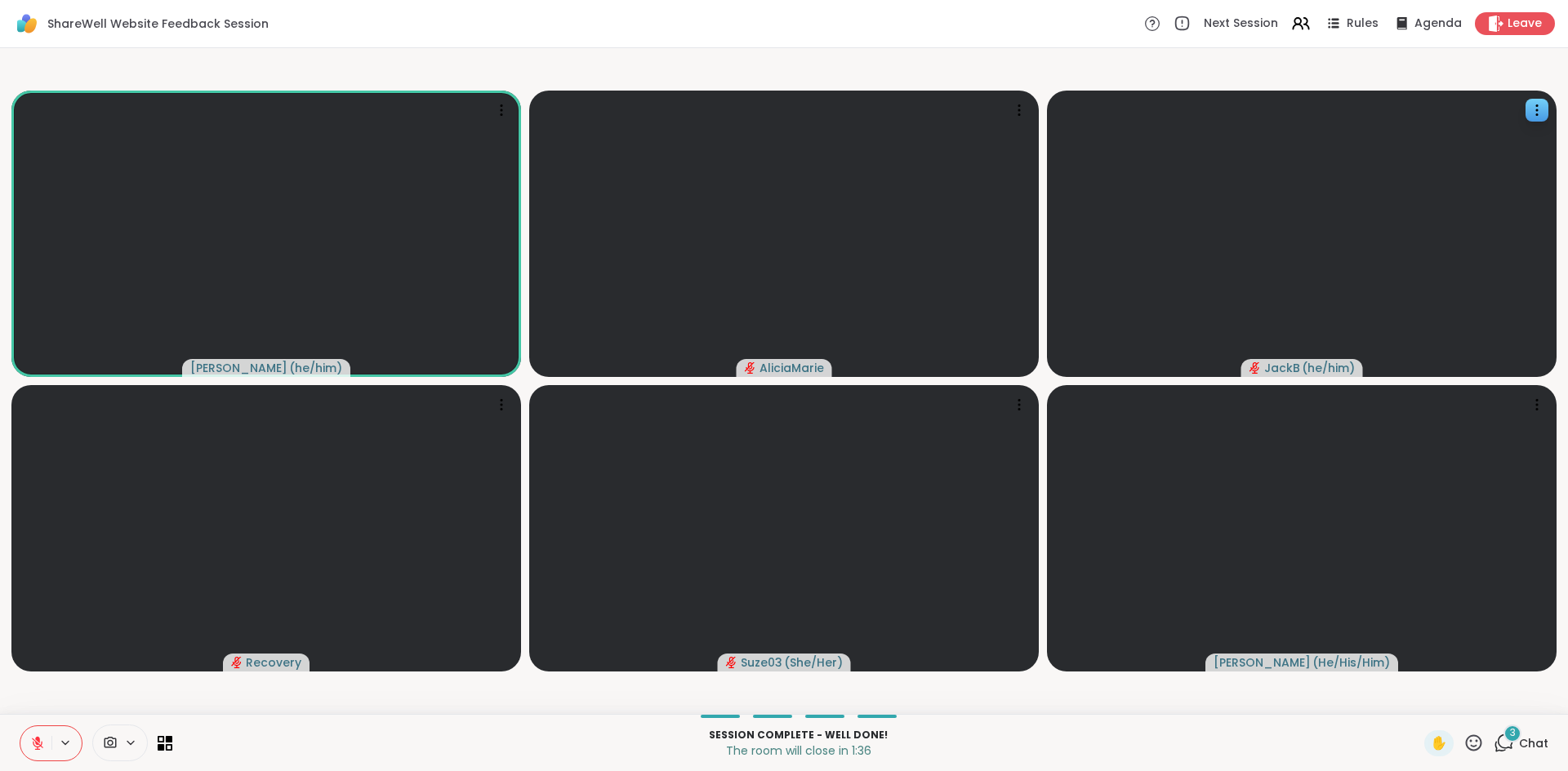
click at [1494, 736] on icon at bounding box center [1504, 743] width 21 height 21
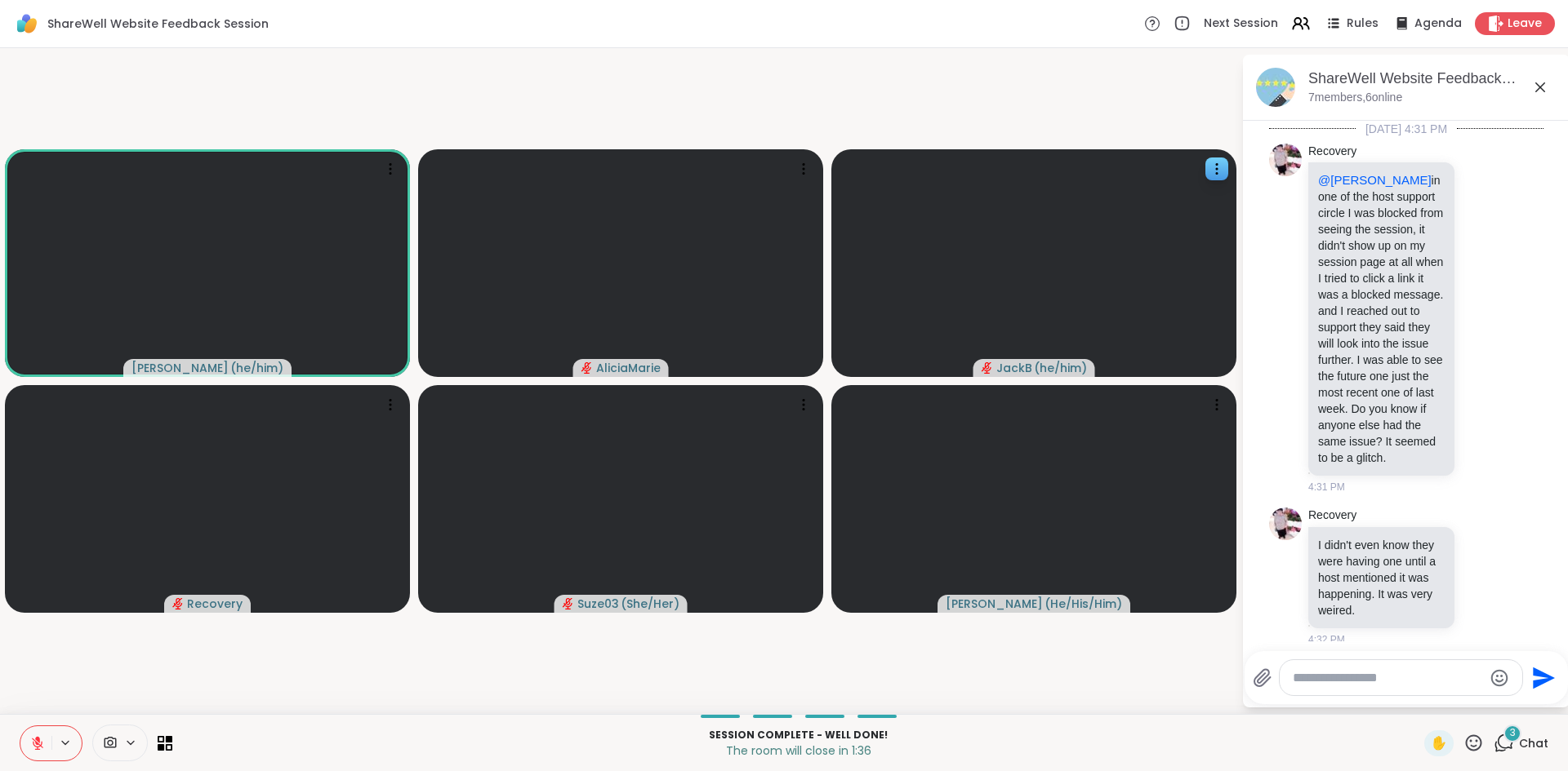
scroll to position [6604, 0]
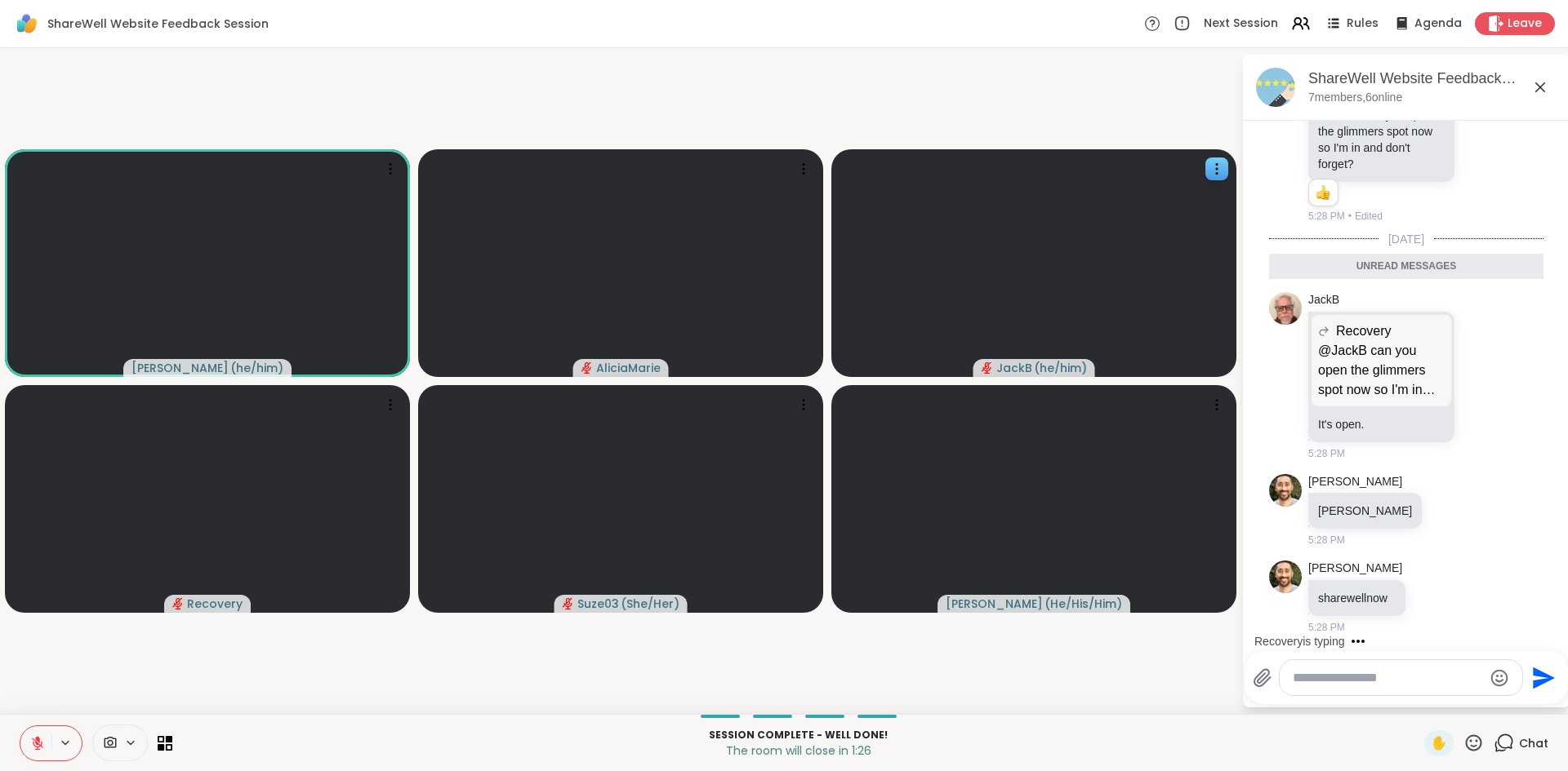
click at [35, 744] on icon at bounding box center [37, 743] width 11 height 11
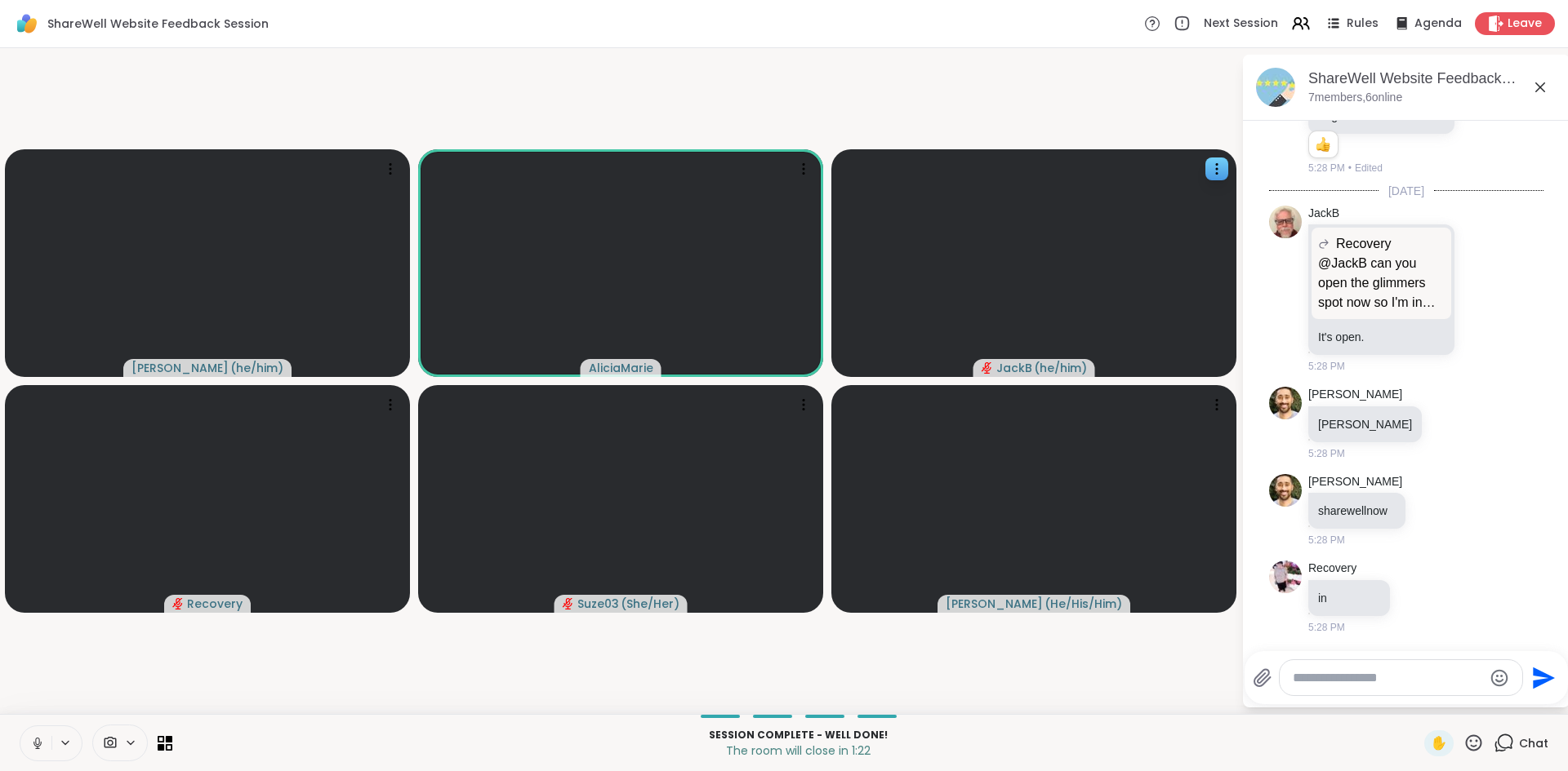
click at [35, 744] on icon at bounding box center [37, 743] width 8 height 5
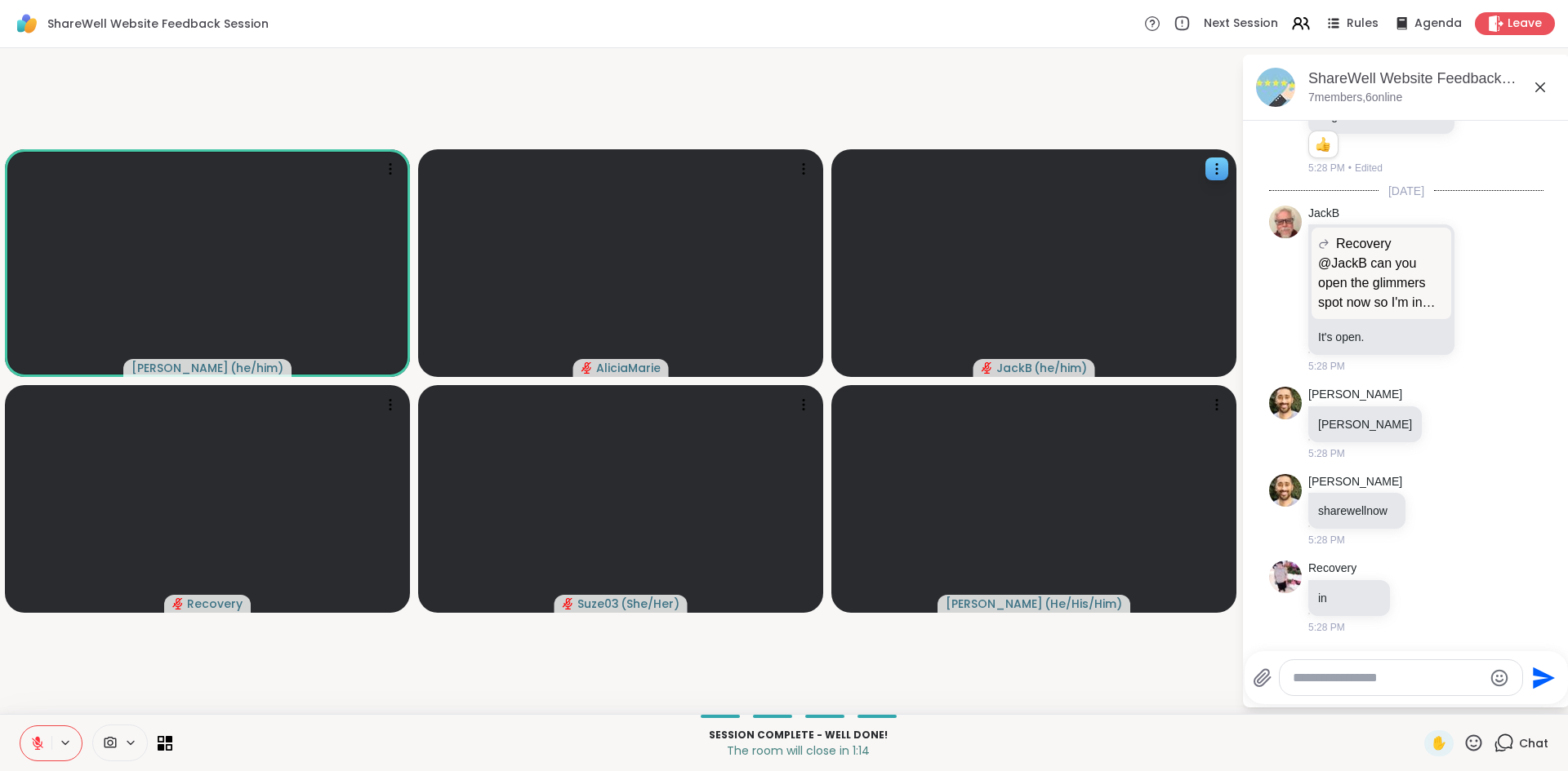
scroll to position [6676, 0]
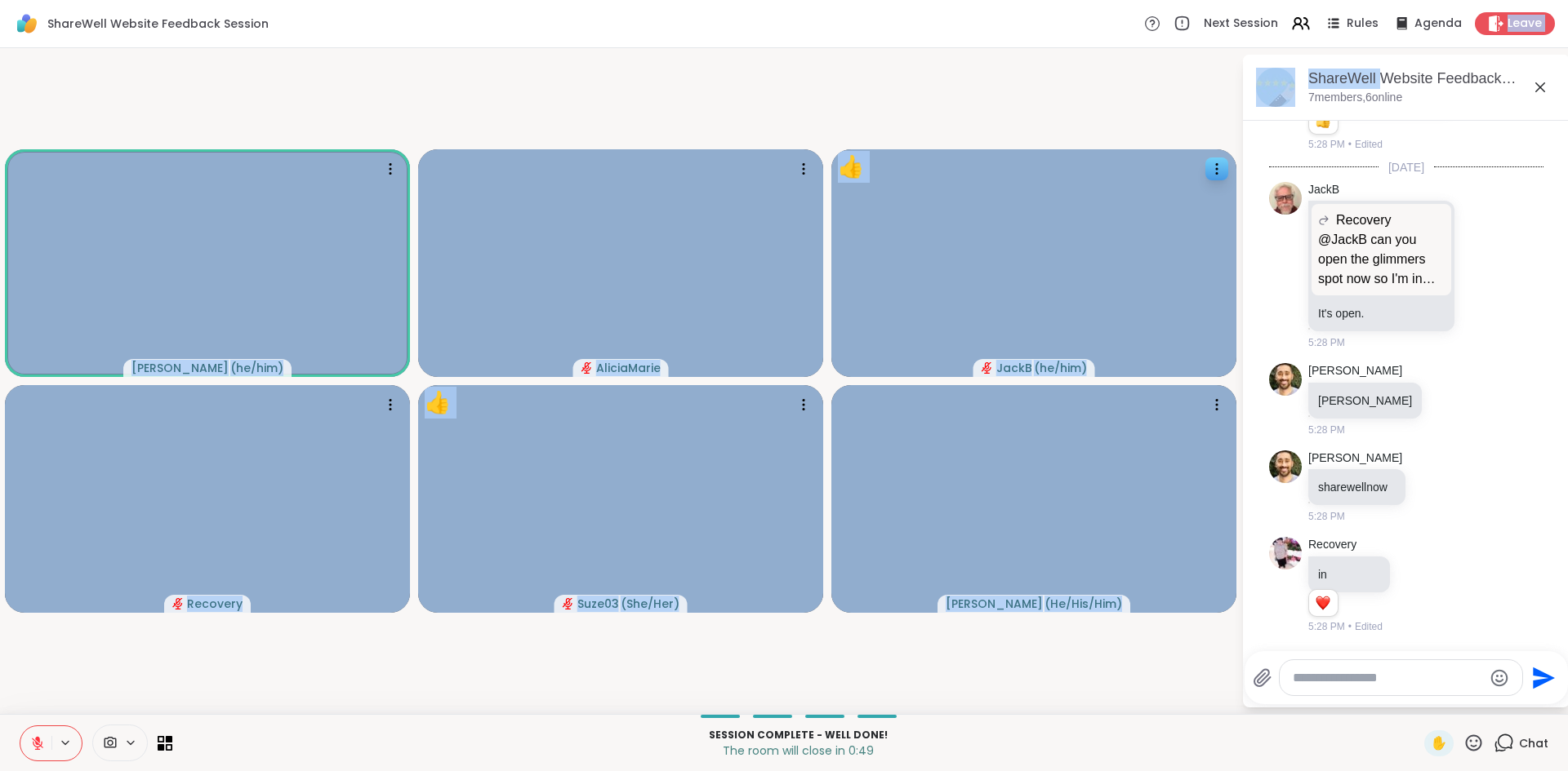
drag, startPoint x: 1482, startPoint y: 30, endPoint x: 1370, endPoint y: 68, distance: 118.3
click at [1370, 68] on div "ShareWell Website Feedback Session Next Session Rules Agenda Leave [PERSON_NAME…" at bounding box center [784, 385] width 1568 height 771
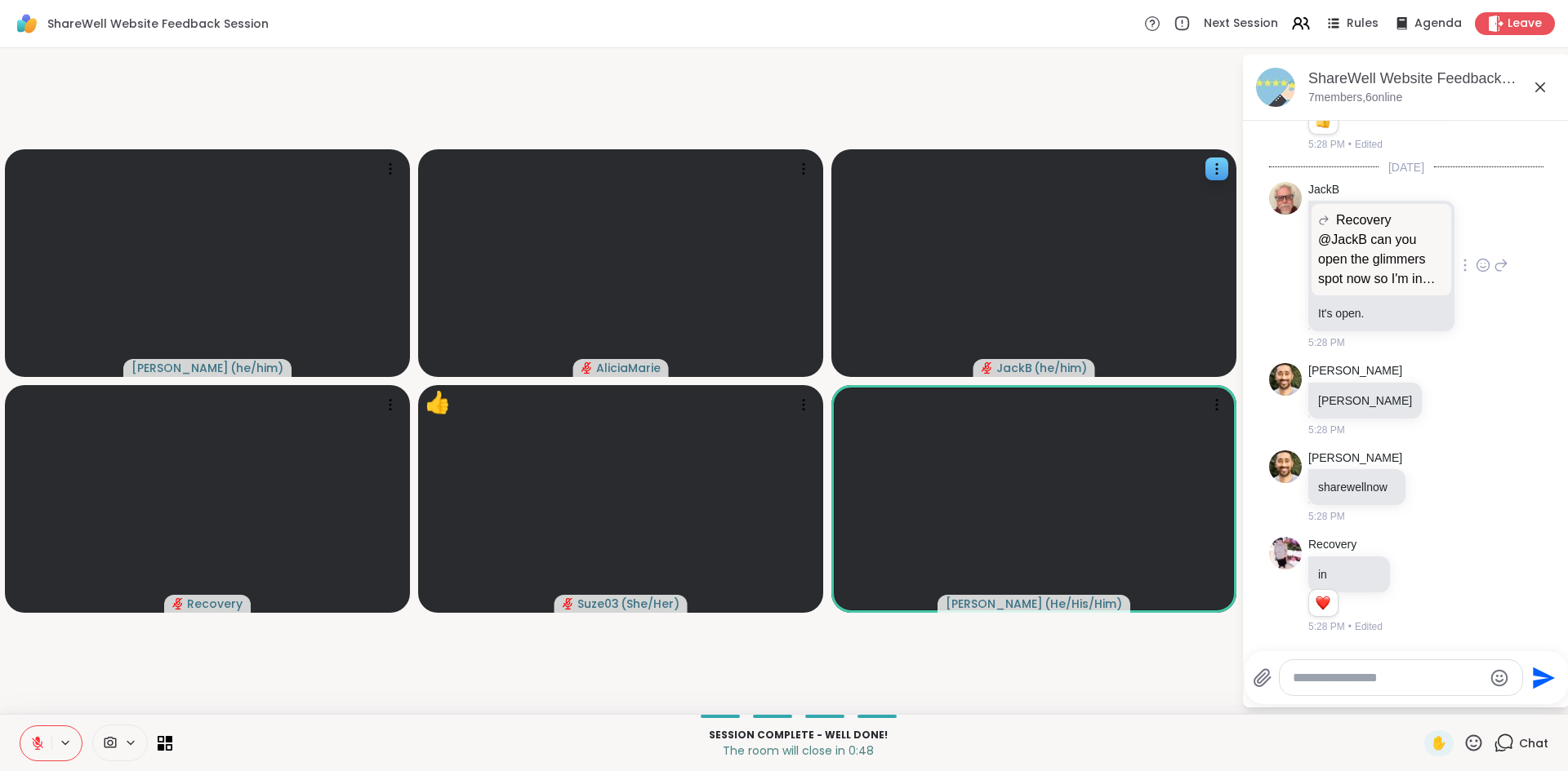
click at [1454, 220] on div "JackB Recovery @JackB can you open the glimmers spot now so I'm in and don't fo…" at bounding box center [1408, 267] width 200 height 169
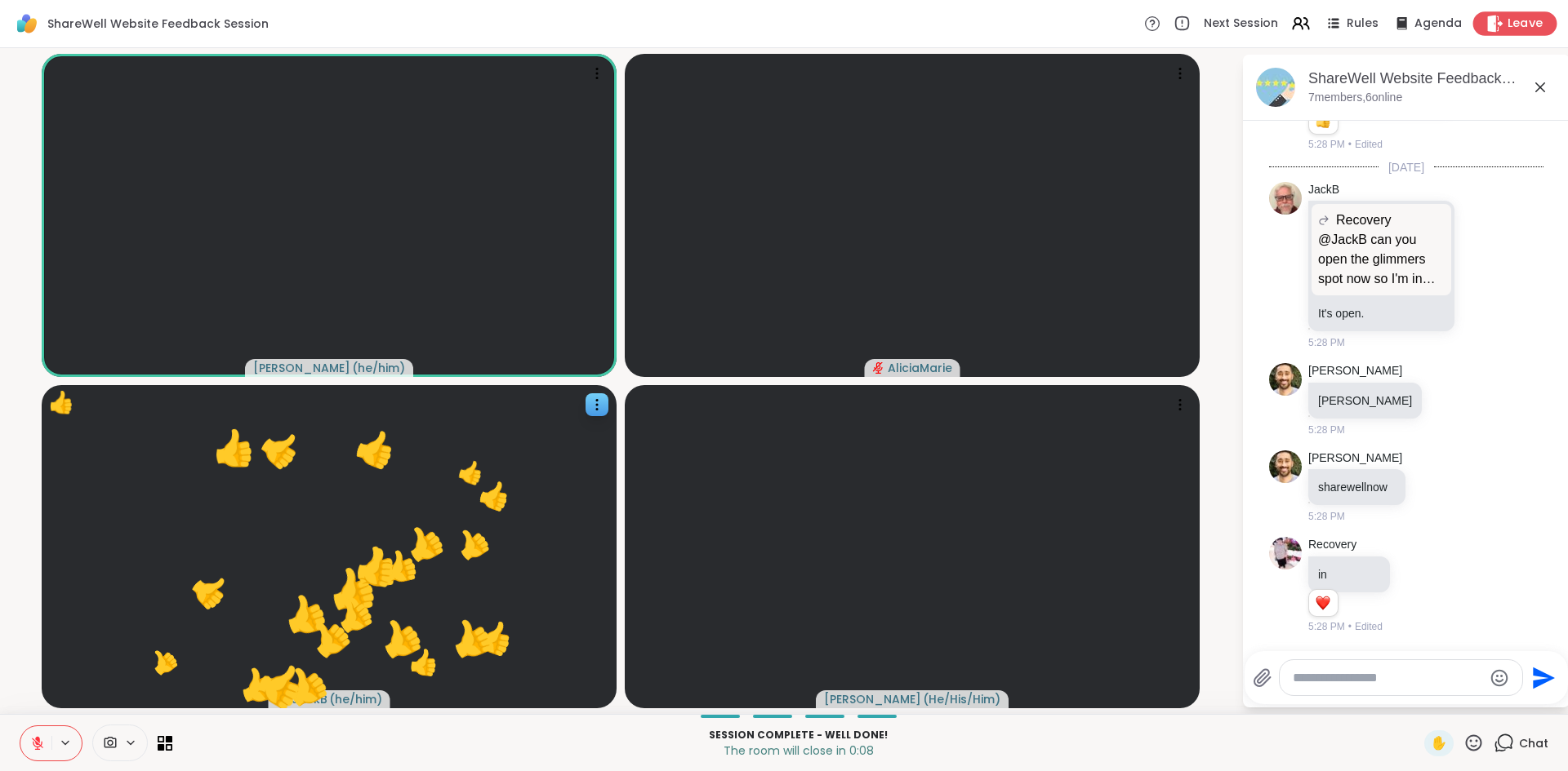
click at [1508, 31] on span "Leave" at bounding box center [1526, 24] width 36 height 17
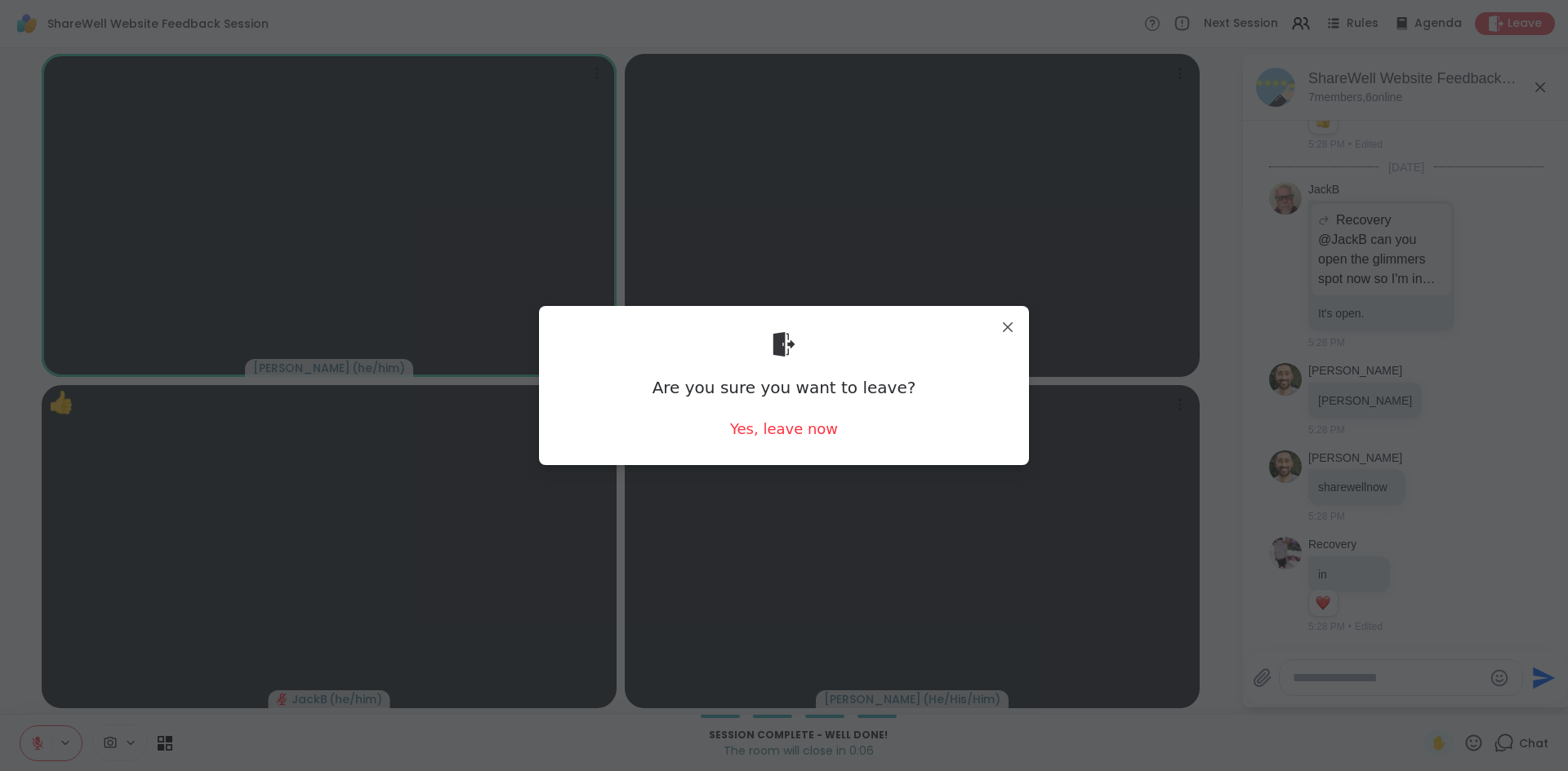
click at [757, 417] on div "Are you sure you want to leave? Yes, leave now" at bounding box center [784, 386] width 464 height 133
click at [766, 438] on div "Yes, leave now" at bounding box center [784, 429] width 108 height 21
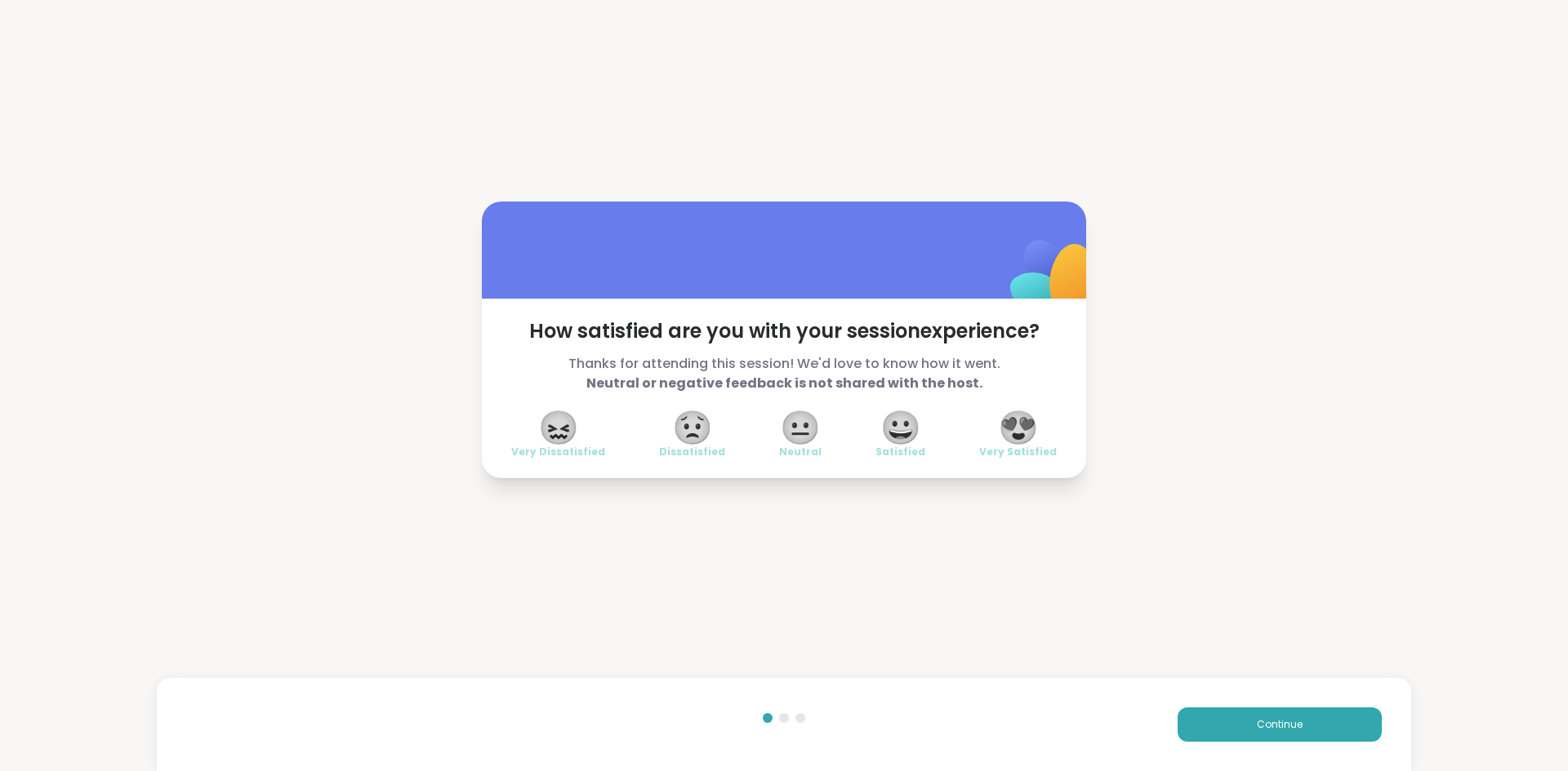
click at [1018, 439] on span "😍" at bounding box center [1018, 427] width 41 height 29
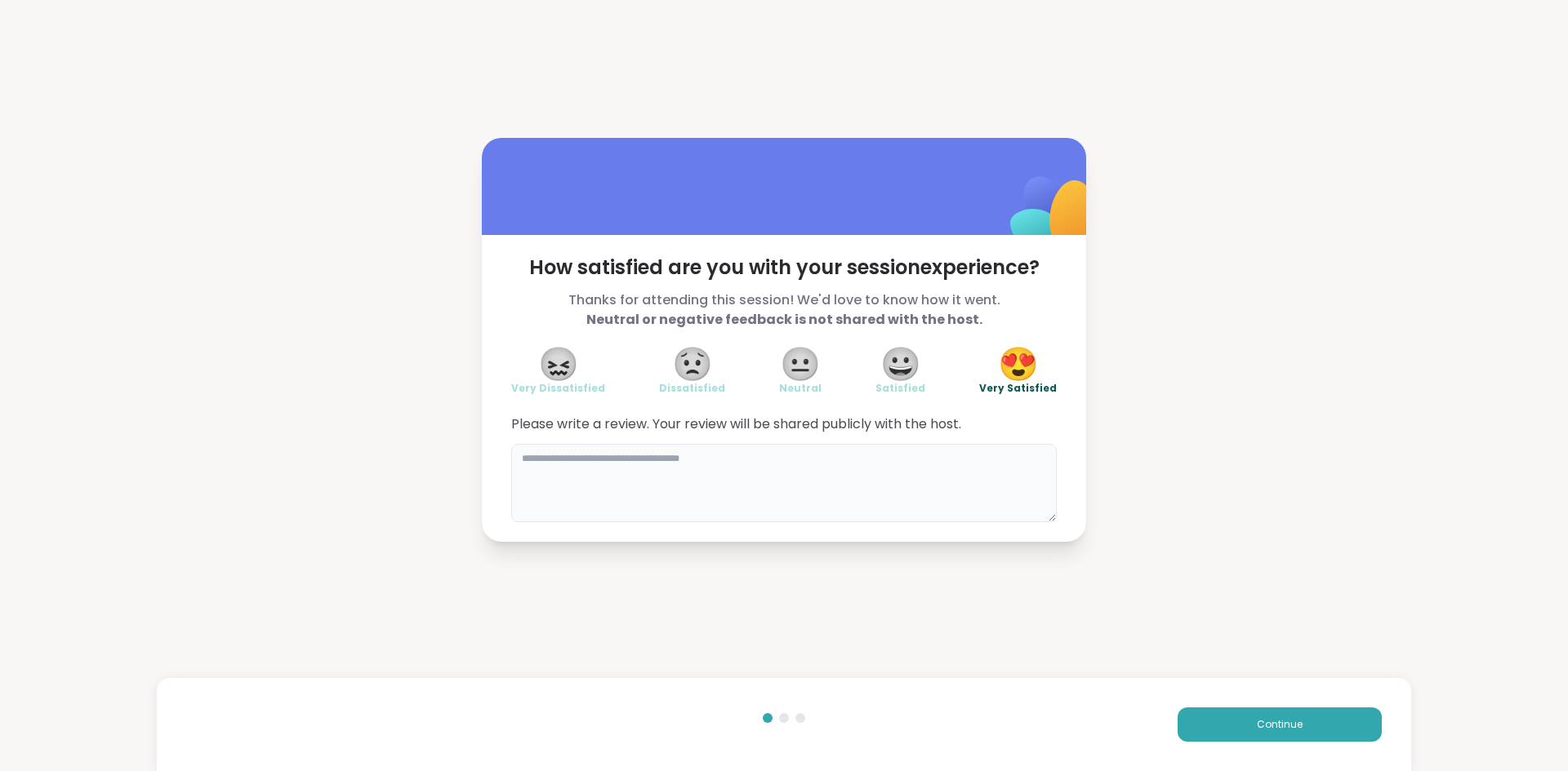
click at [931, 502] on textarea at bounding box center [784, 483] width 545 height 79
type textarea "**********"
click at [1298, 722] on button "Continue" at bounding box center [1279, 724] width 204 height 35
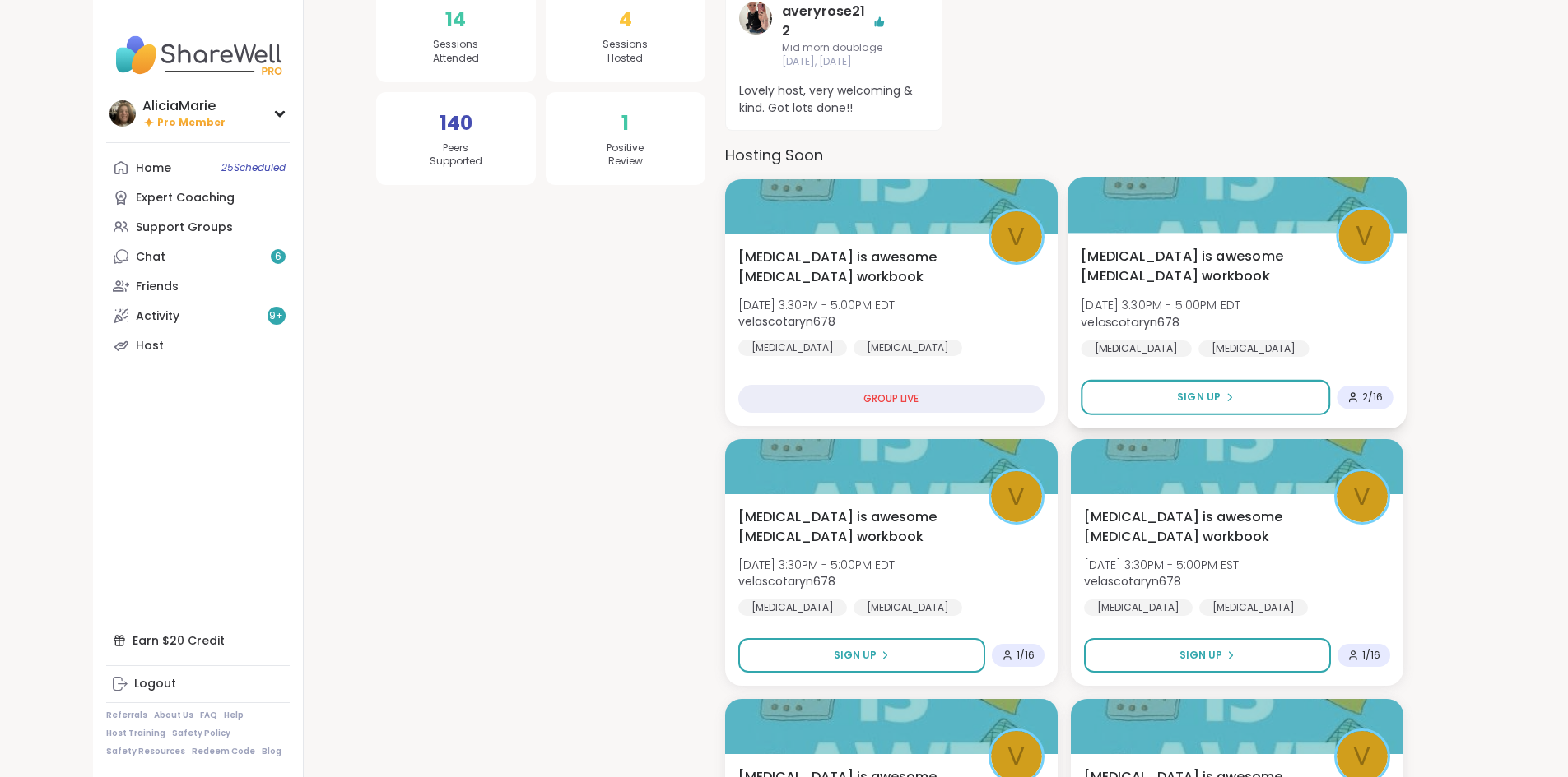
scroll to position [349, 0]
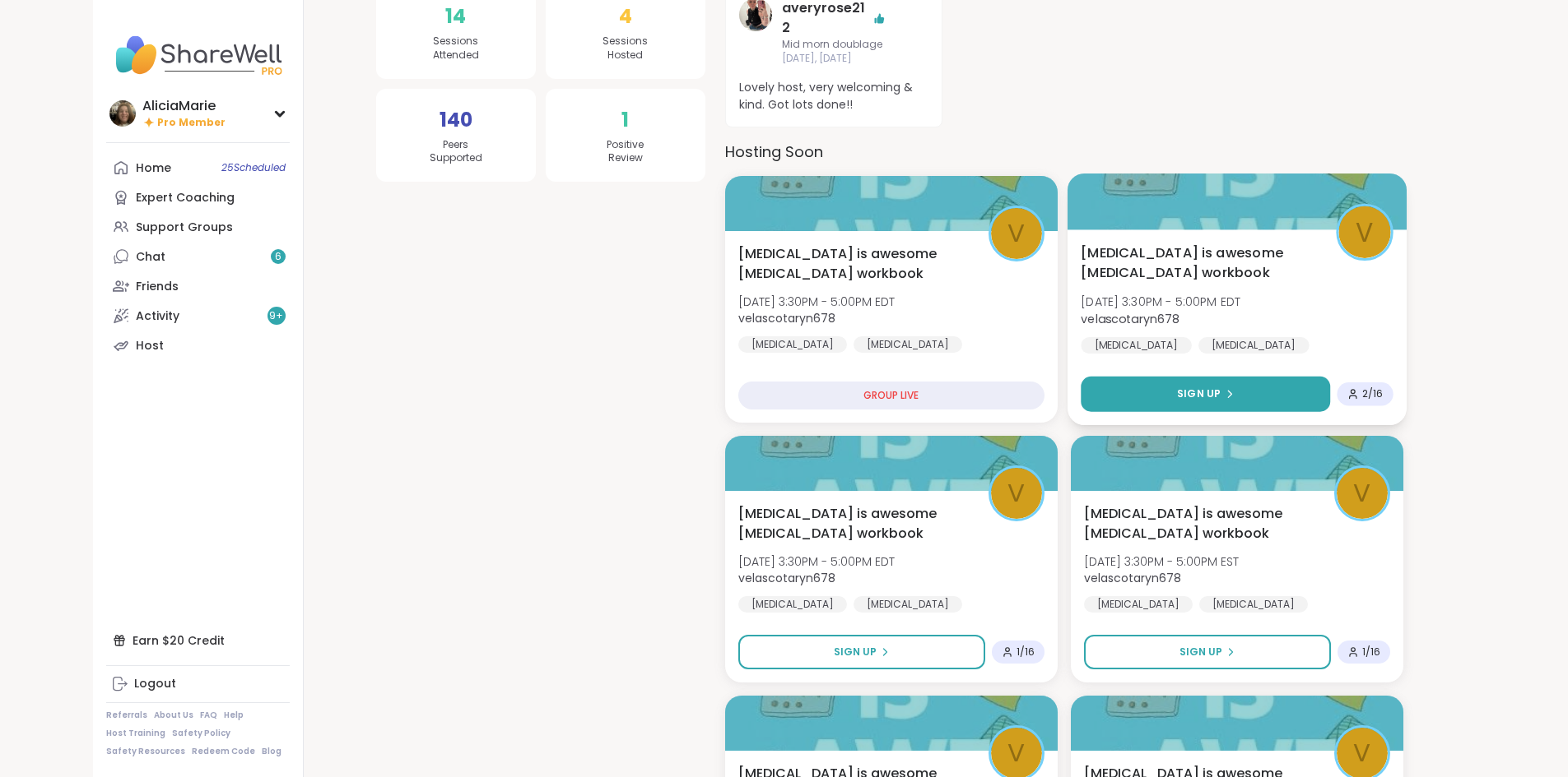
click at [1267, 376] on button "Sign Up" at bounding box center [1205, 393] width 249 height 36
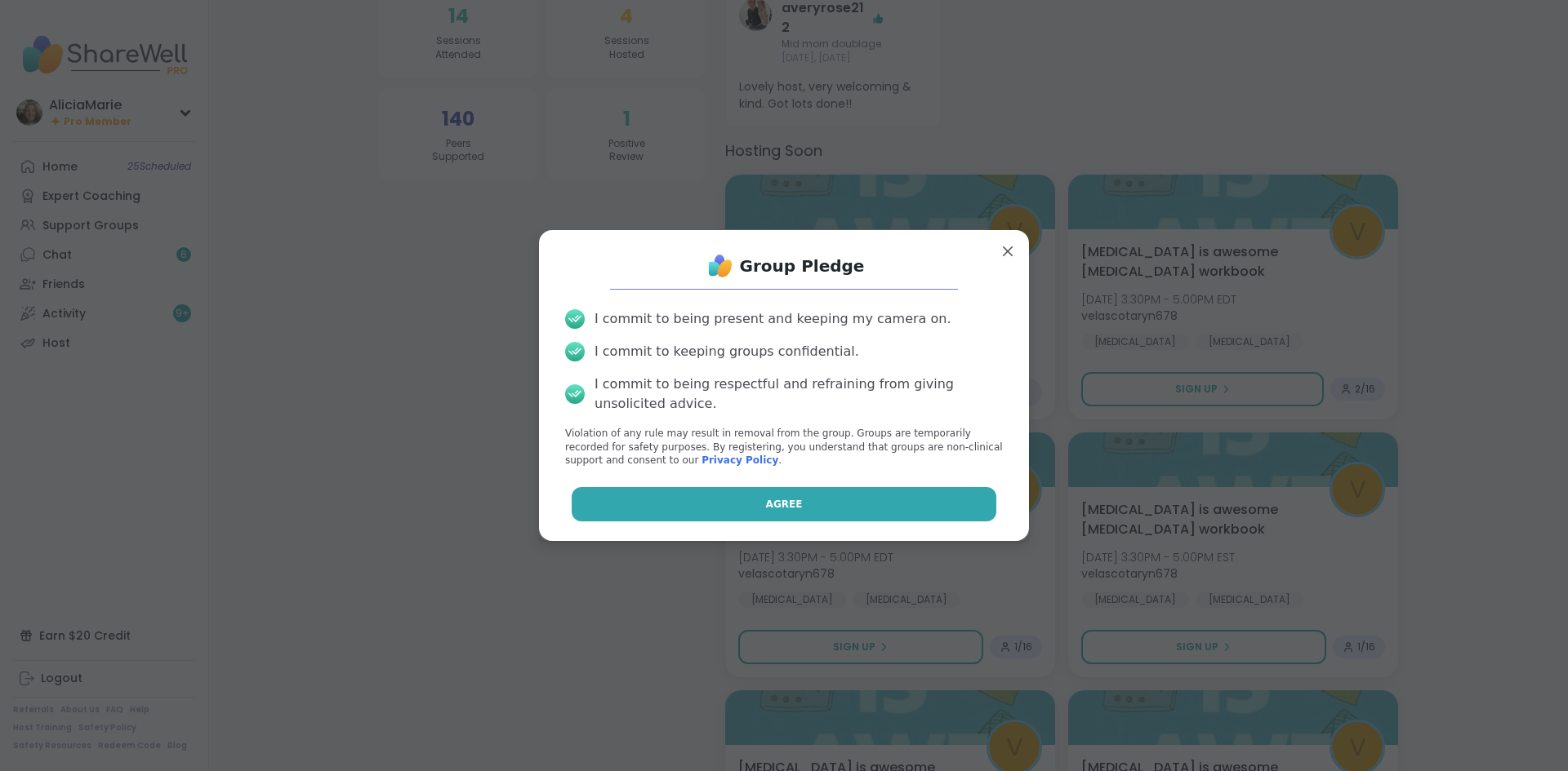
click at [975, 502] on button "Agree" at bounding box center [784, 504] width 425 height 35
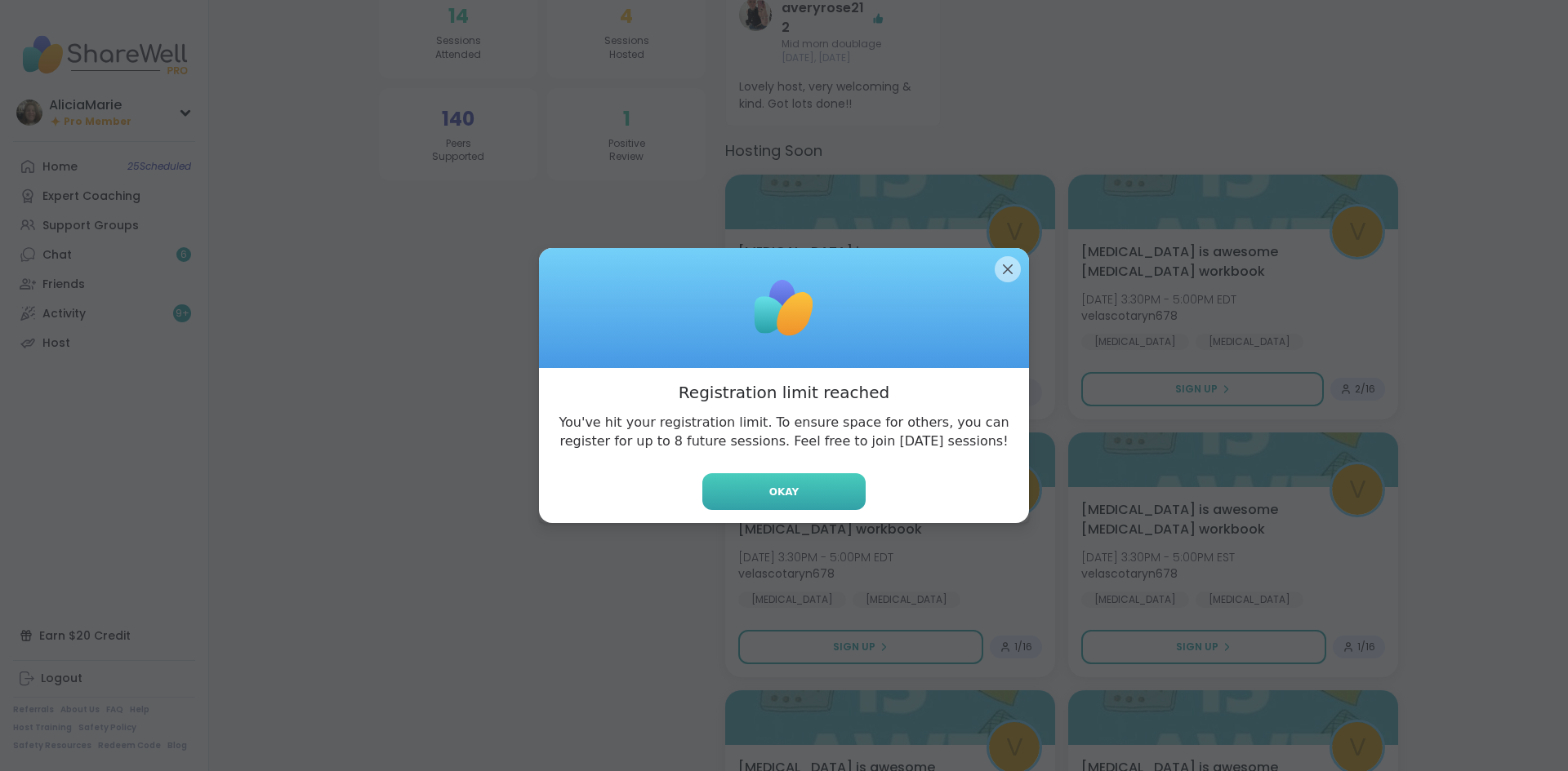
click at [803, 507] on button "Okay" at bounding box center [784, 491] width 163 height 37
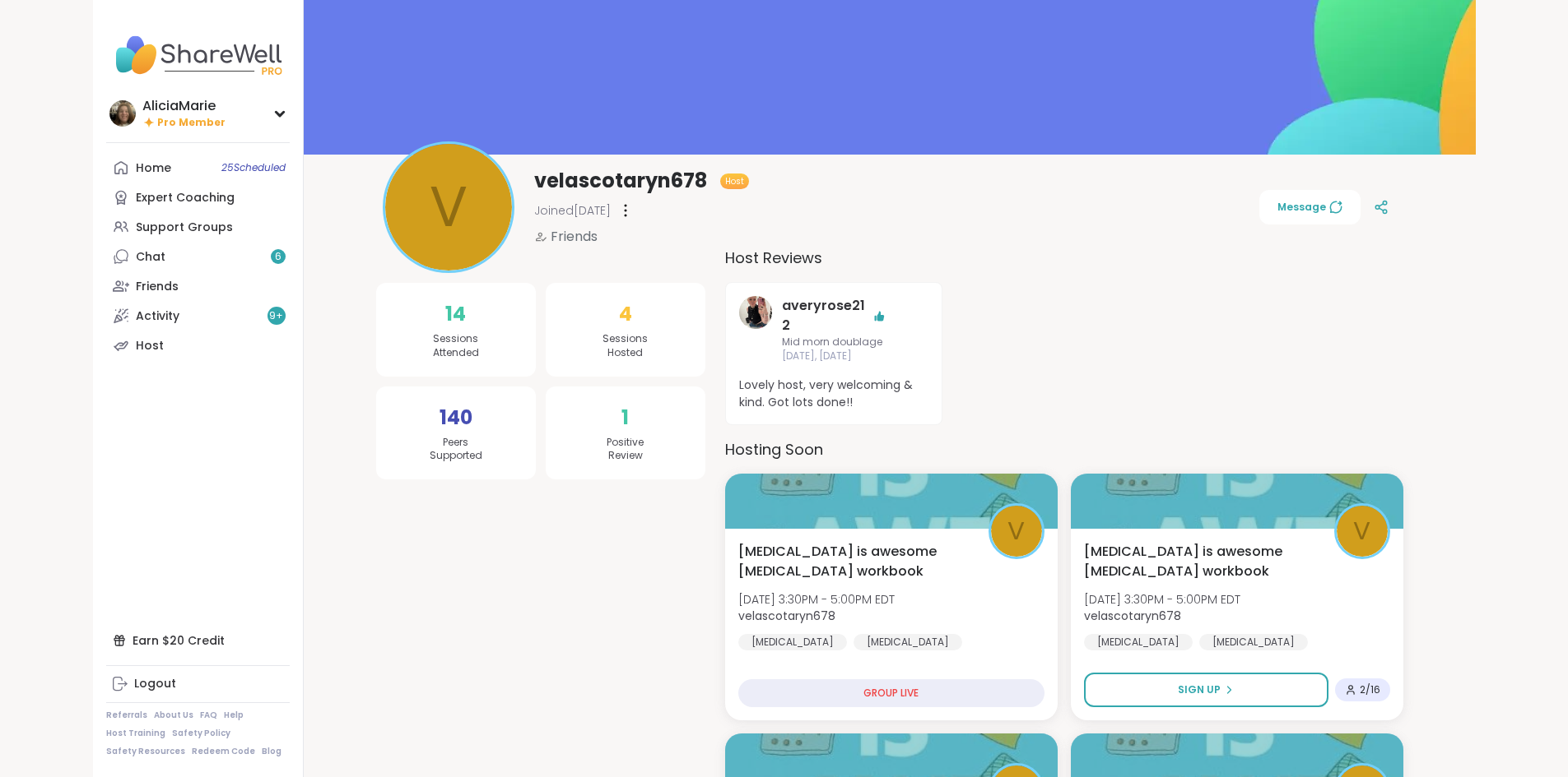
scroll to position [0, 0]
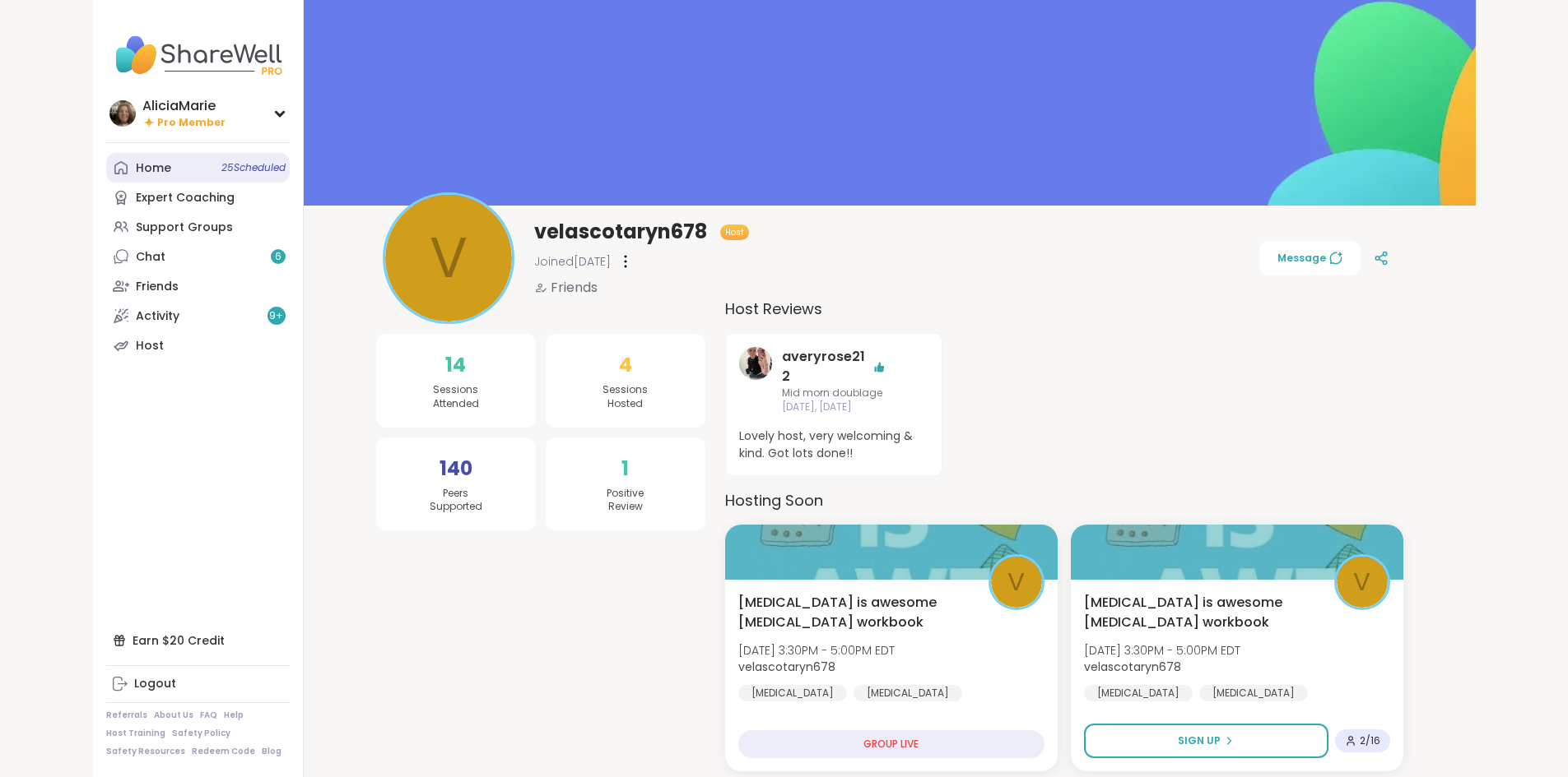
click at [221, 171] on span "25 Scheduled" at bounding box center [253, 167] width 64 height 13
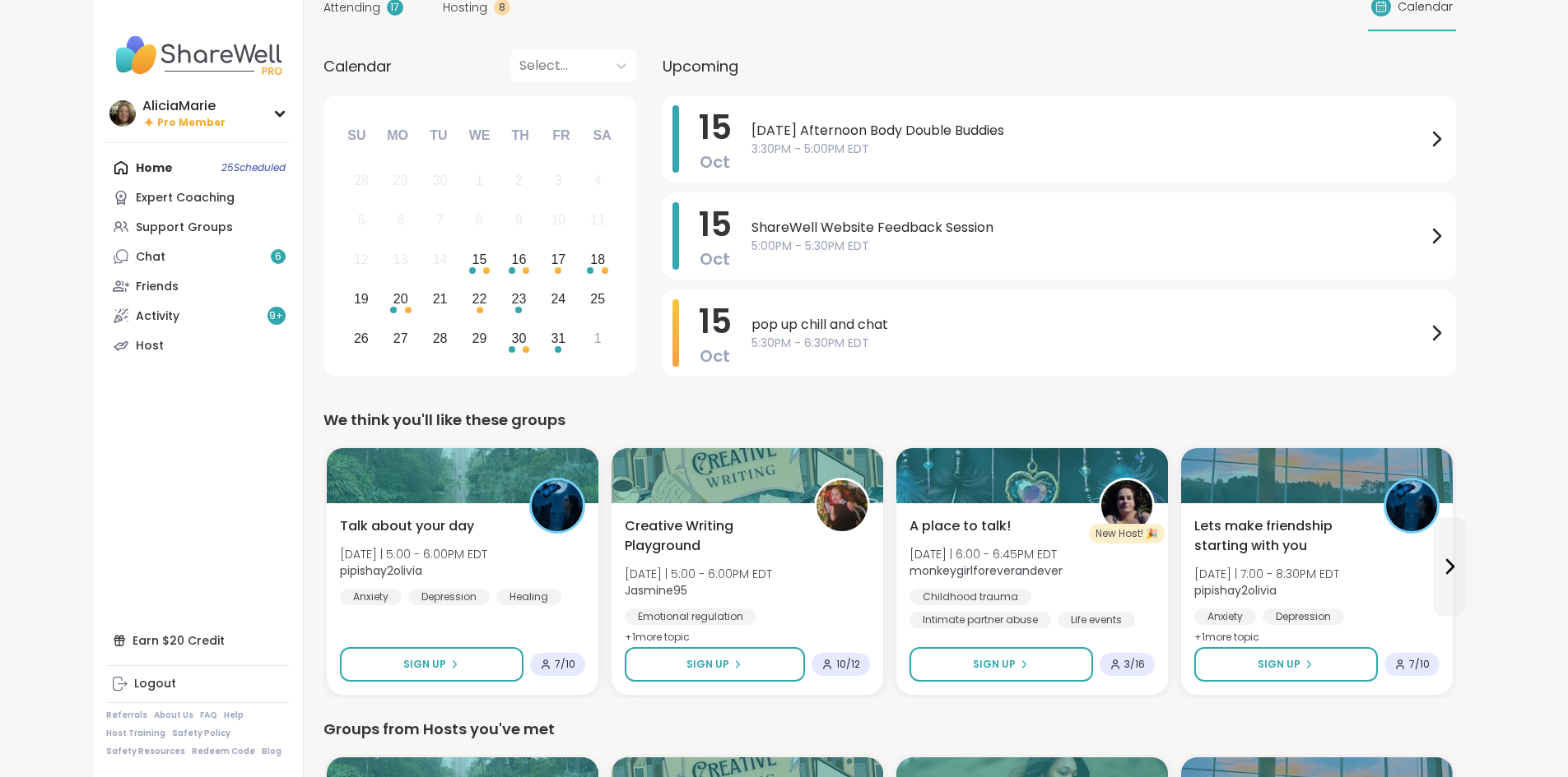
scroll to position [68, 0]
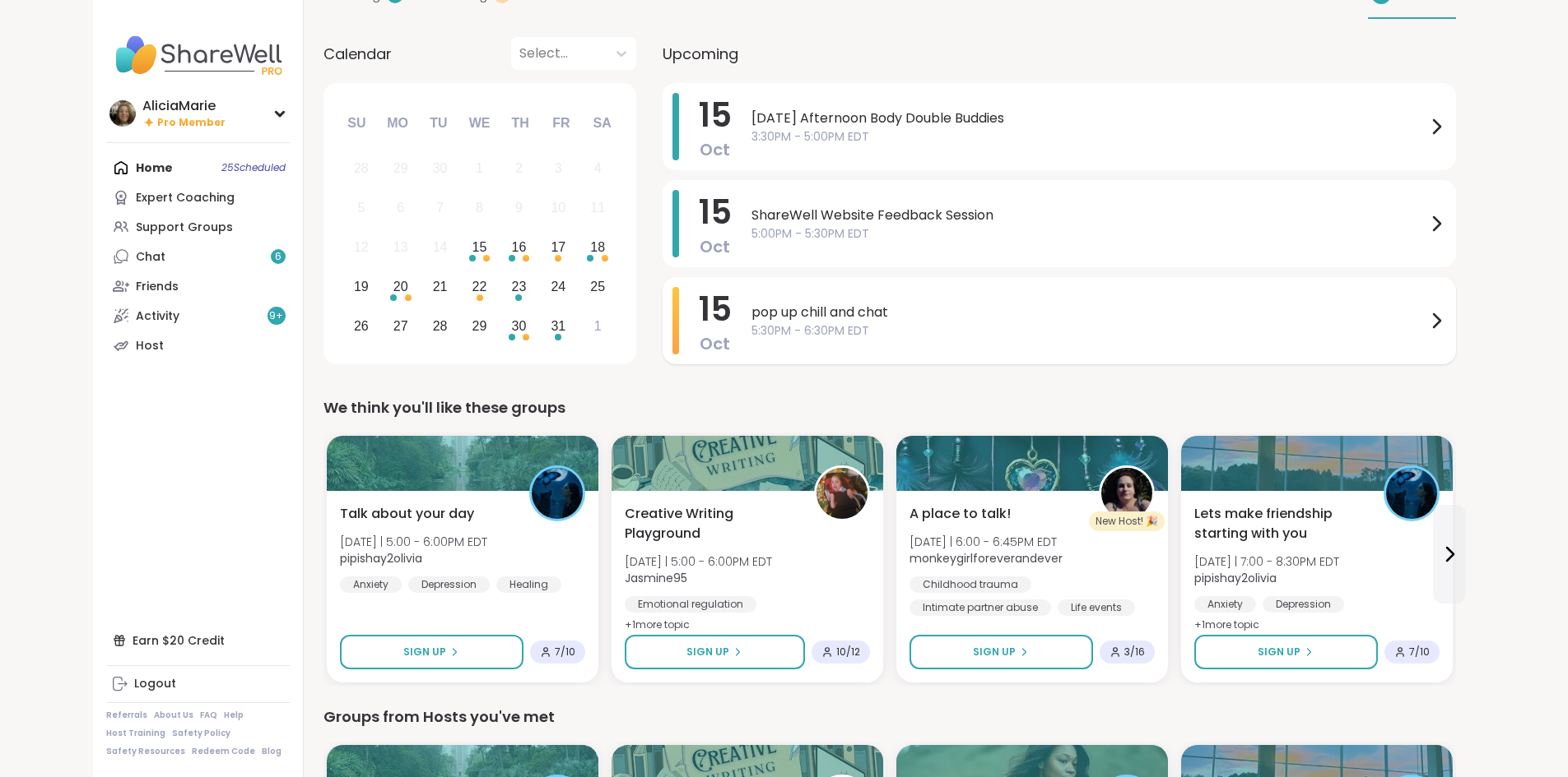
click at [1000, 326] on span "5:30PM - 6:30PM EDT" at bounding box center [1088, 331] width 675 height 17
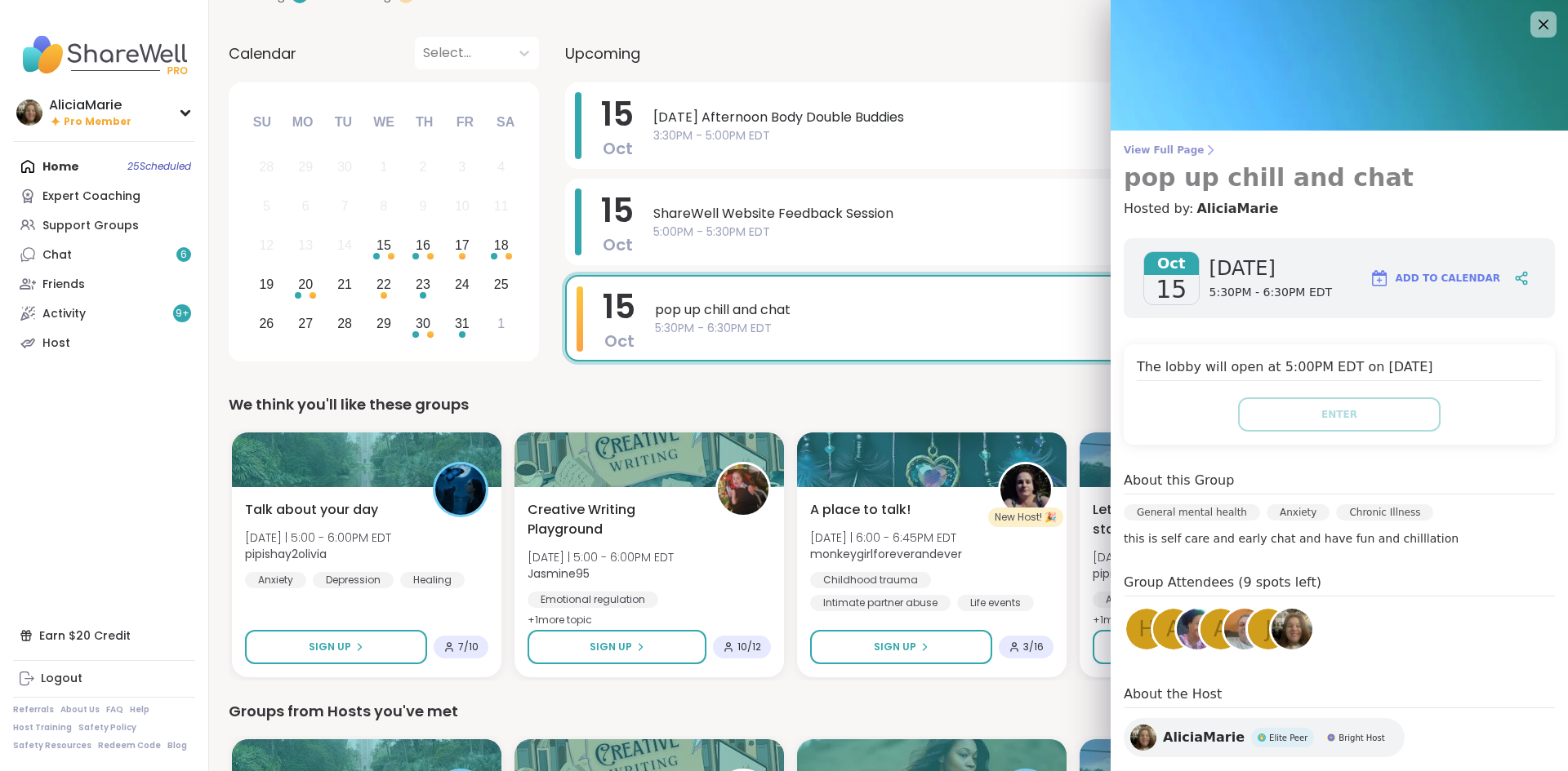
click at [1162, 150] on span "View Full Page" at bounding box center [1339, 149] width 431 height 13
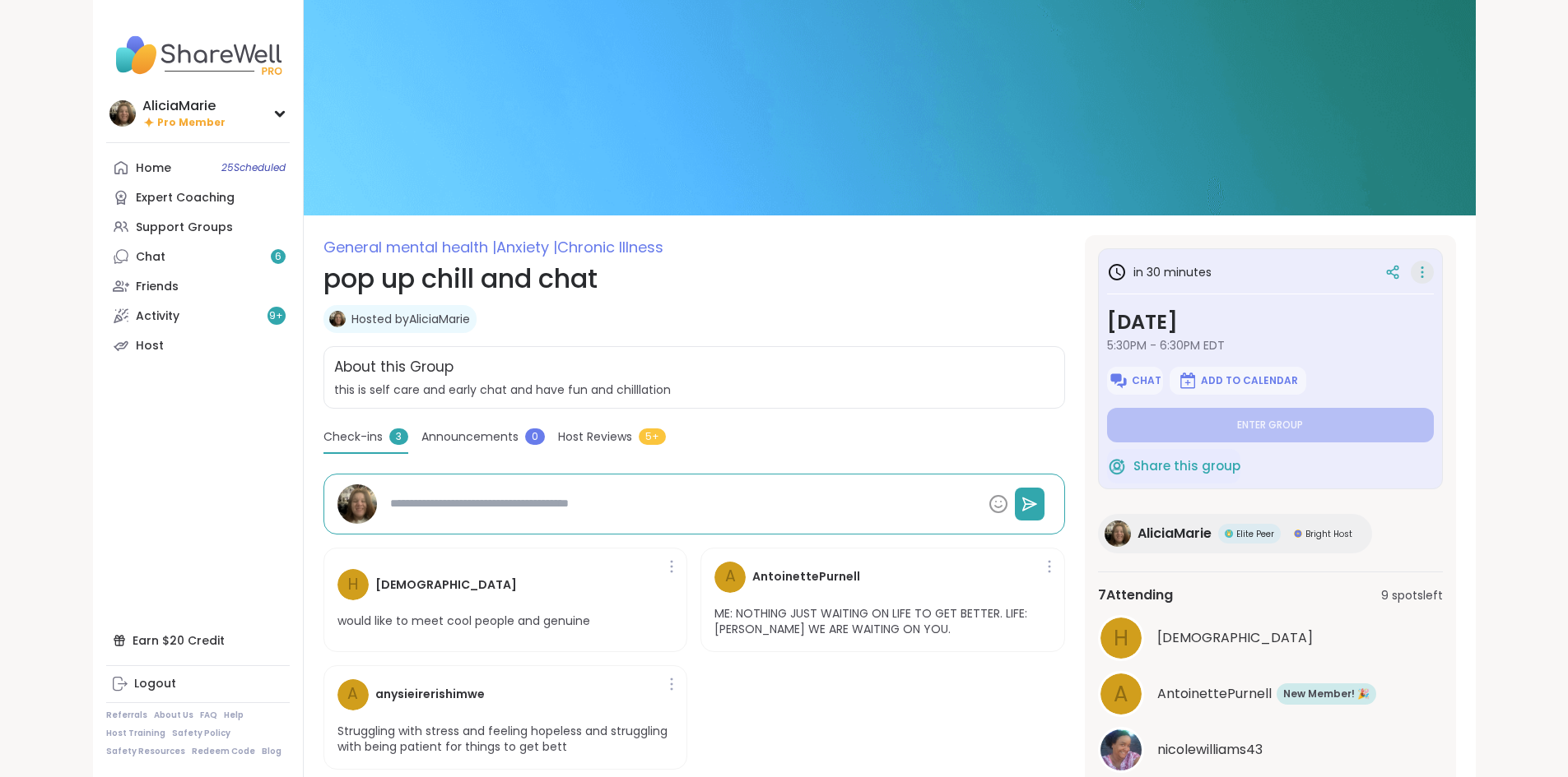
click at [1433, 271] on div at bounding box center [1422, 272] width 23 height 23
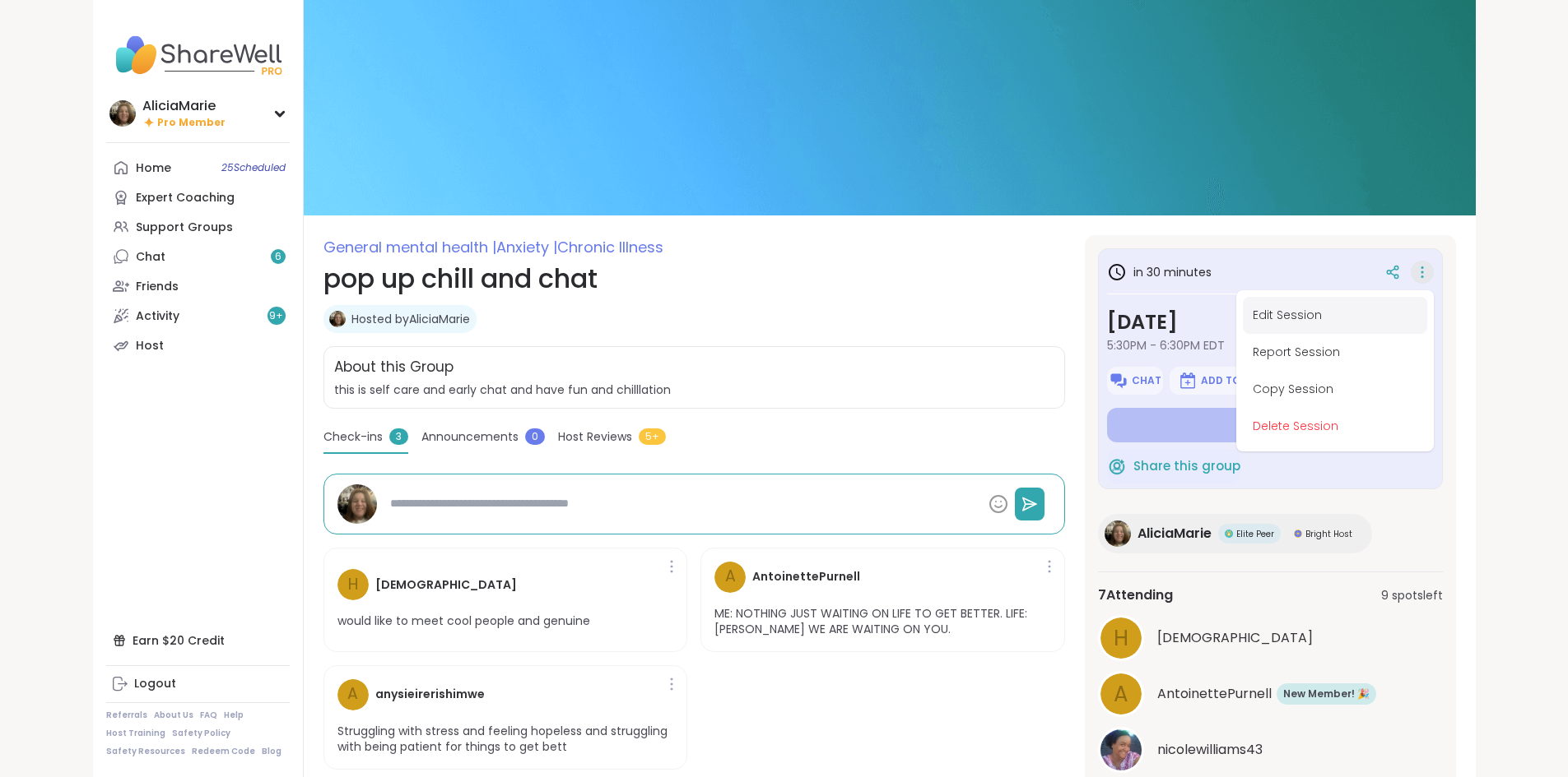
click at [1427, 312] on button "Edit Session" at bounding box center [1335, 315] width 185 height 37
type textarea "*"
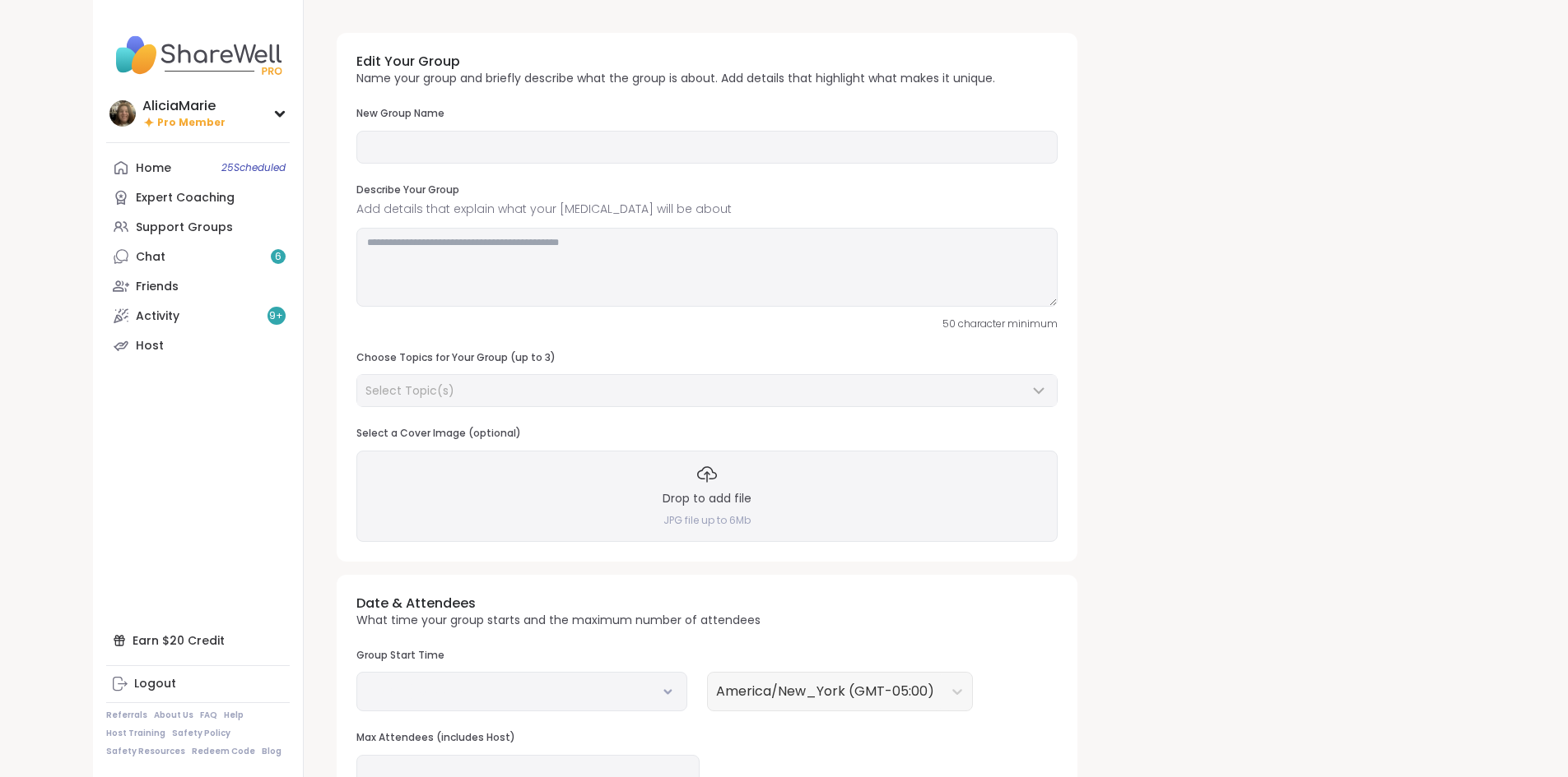
type input "**********"
type textarea "**********"
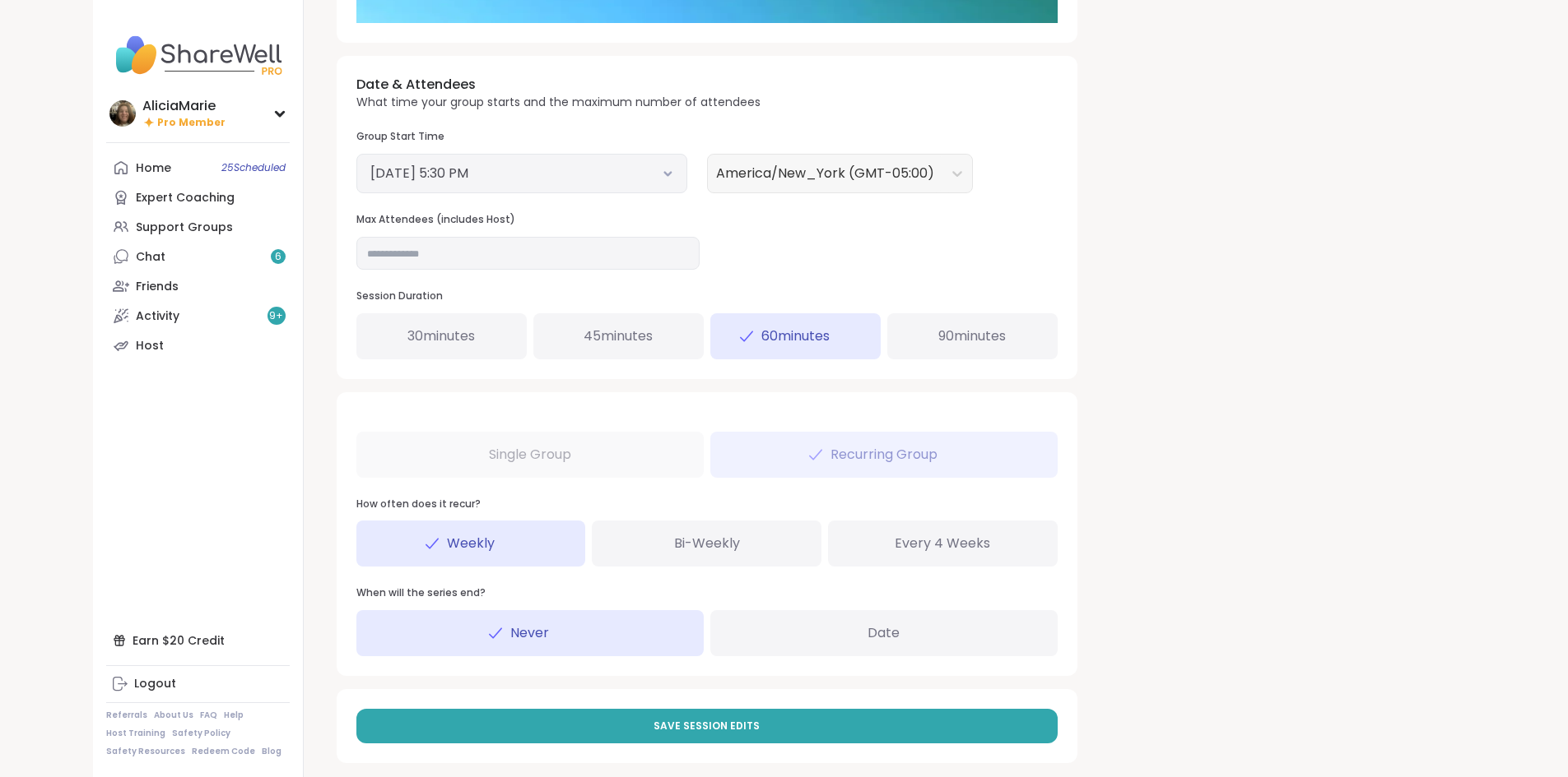
scroll to position [592, 0]
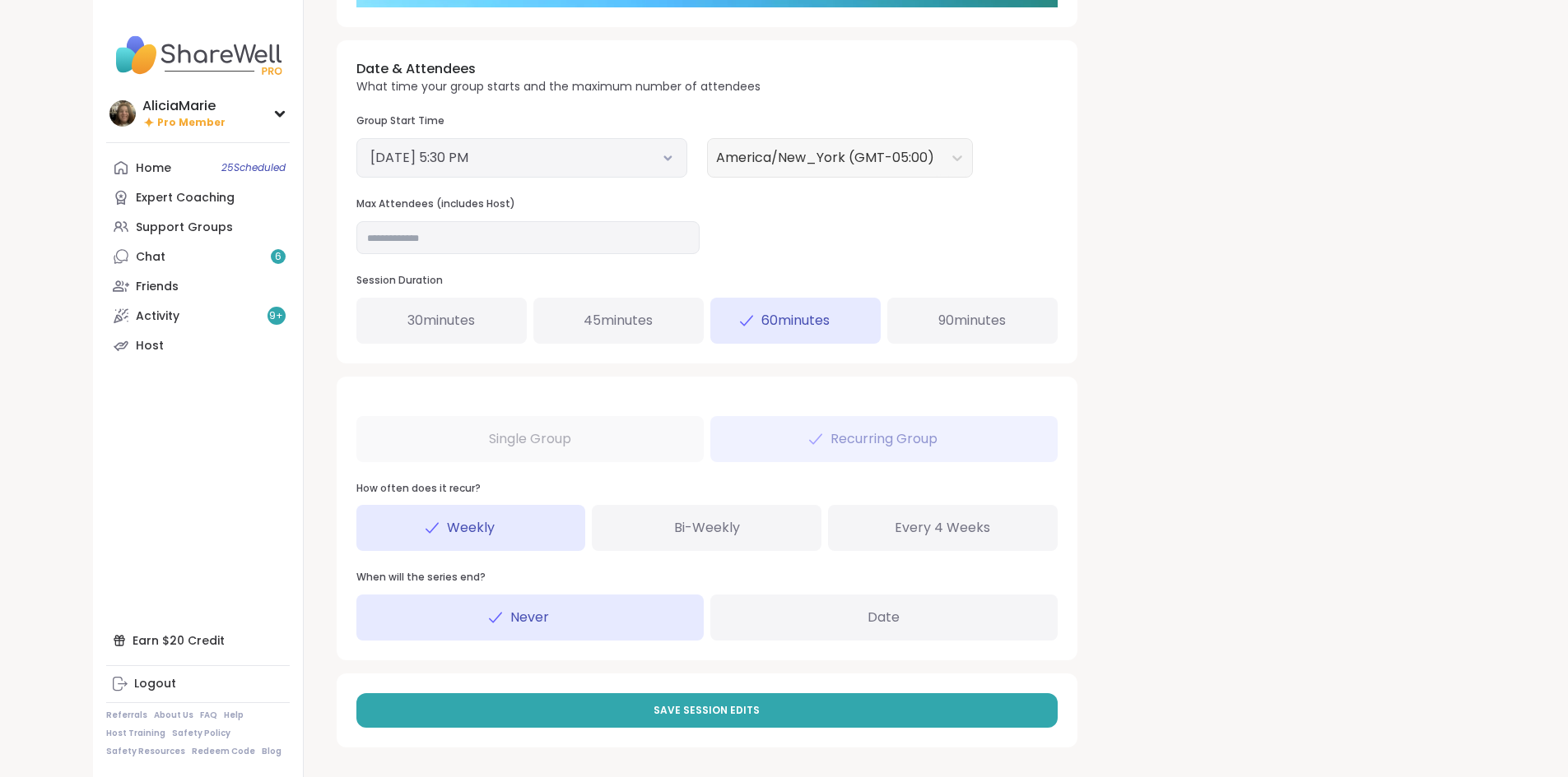
click at [519, 163] on button "October 15, 2025 5:30 PM" at bounding box center [522, 157] width 303 height 20
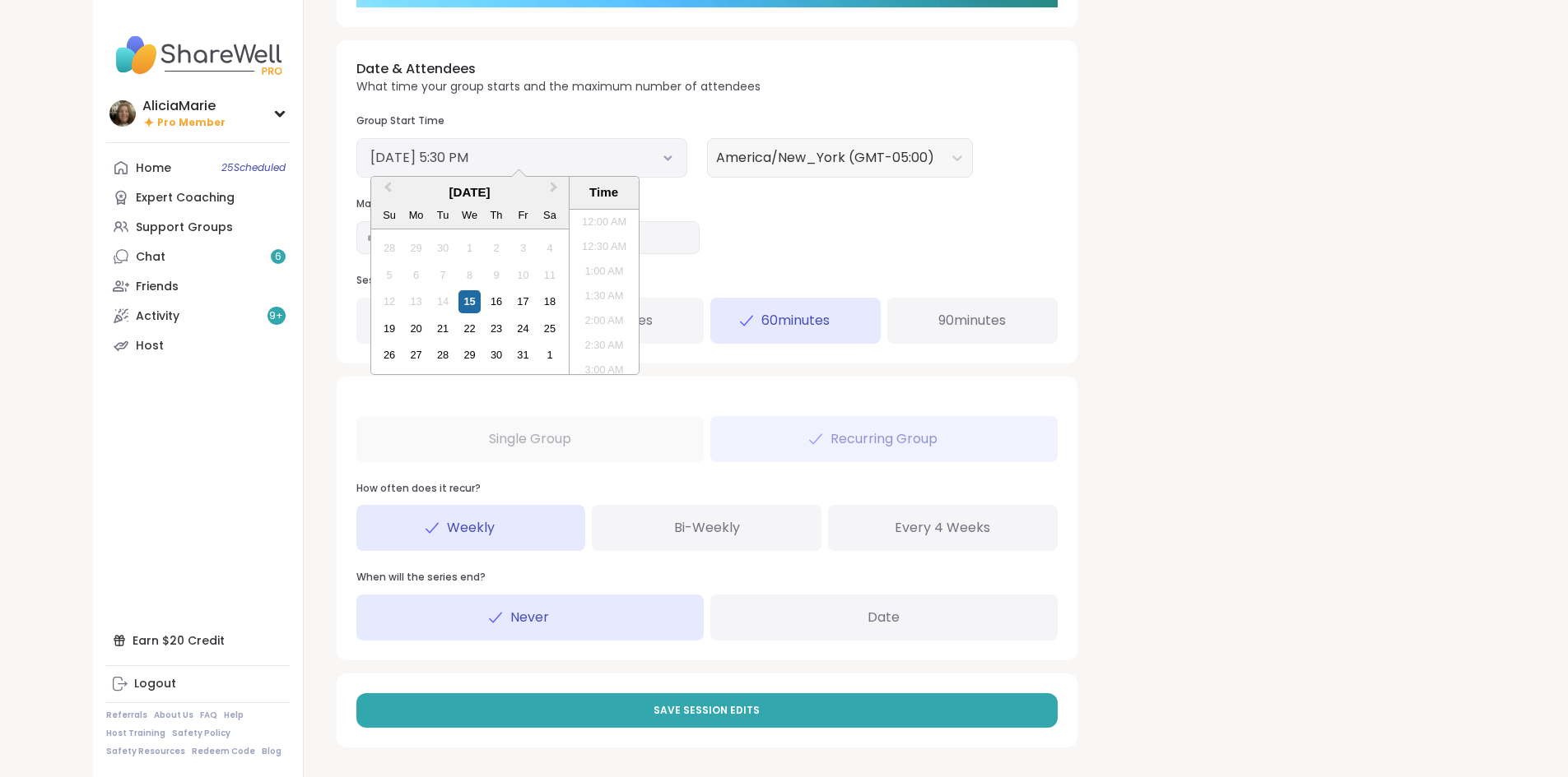
scroll to position [794, 0]
click at [485, 336] on div "23" at bounding box center [496, 329] width 23 height 23
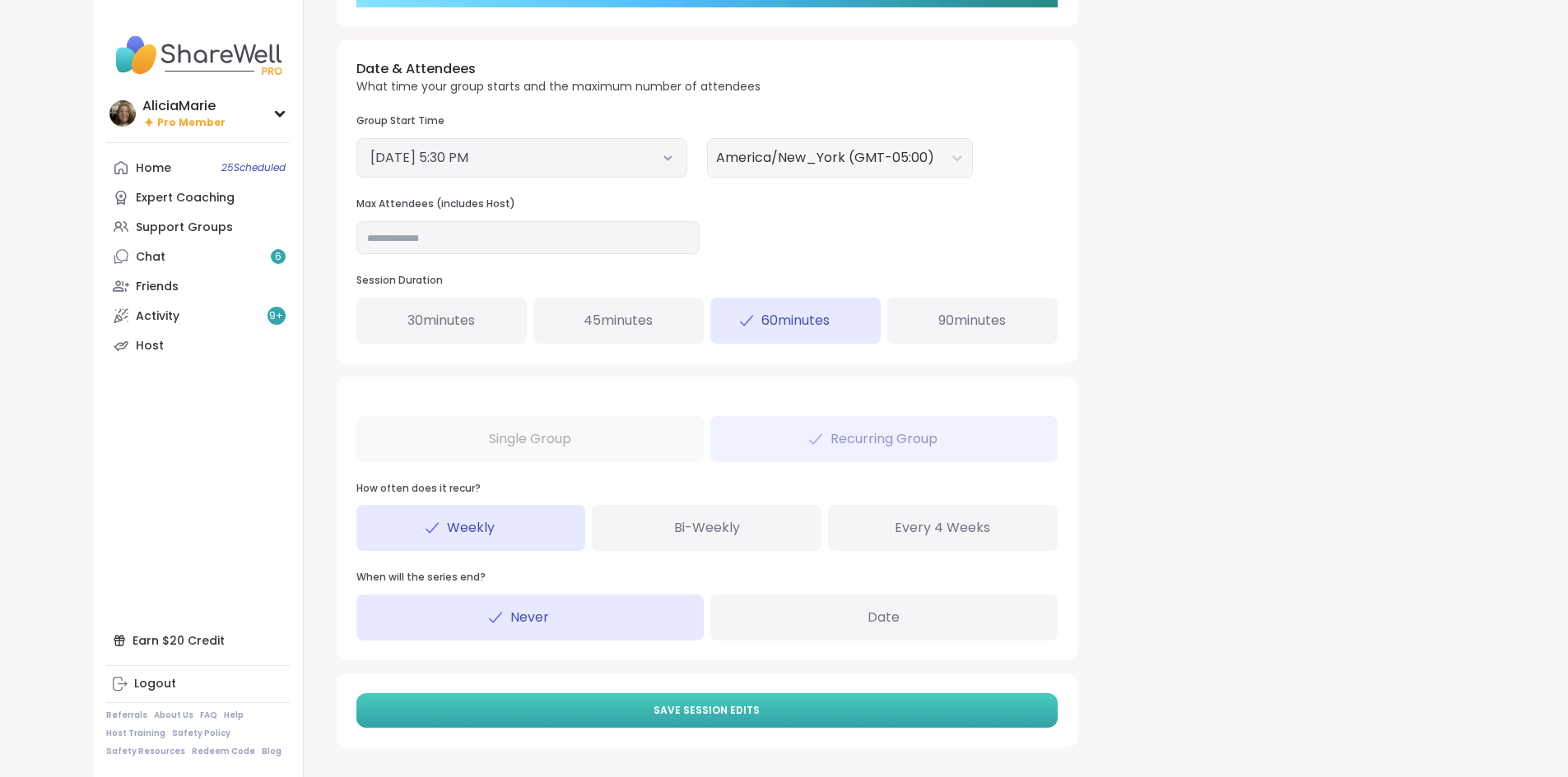
click at [800, 723] on button "Save Session Edits" at bounding box center [706, 711] width 701 height 35
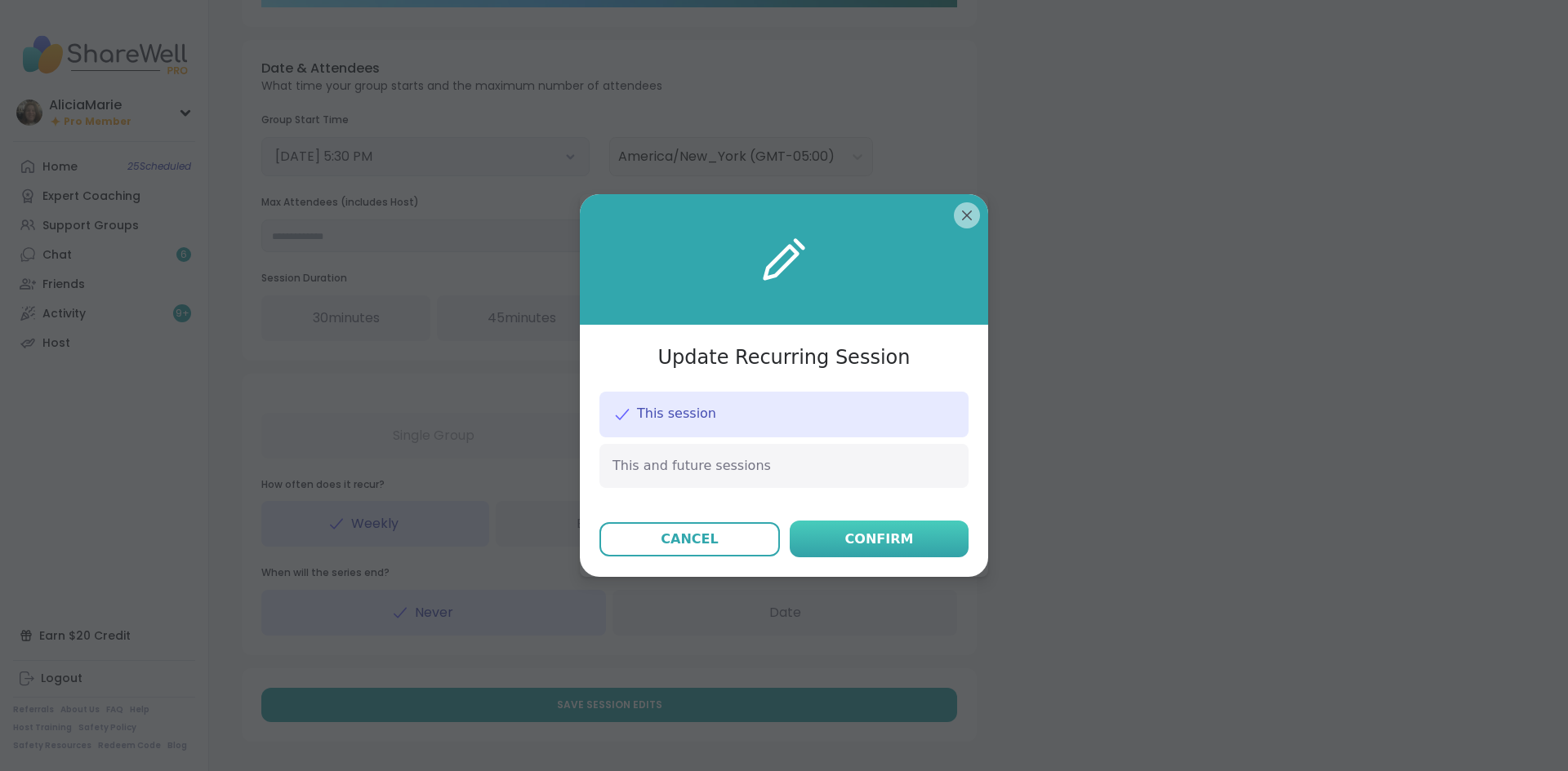
click at [847, 544] on div "Confirm" at bounding box center [879, 539] width 68 height 20
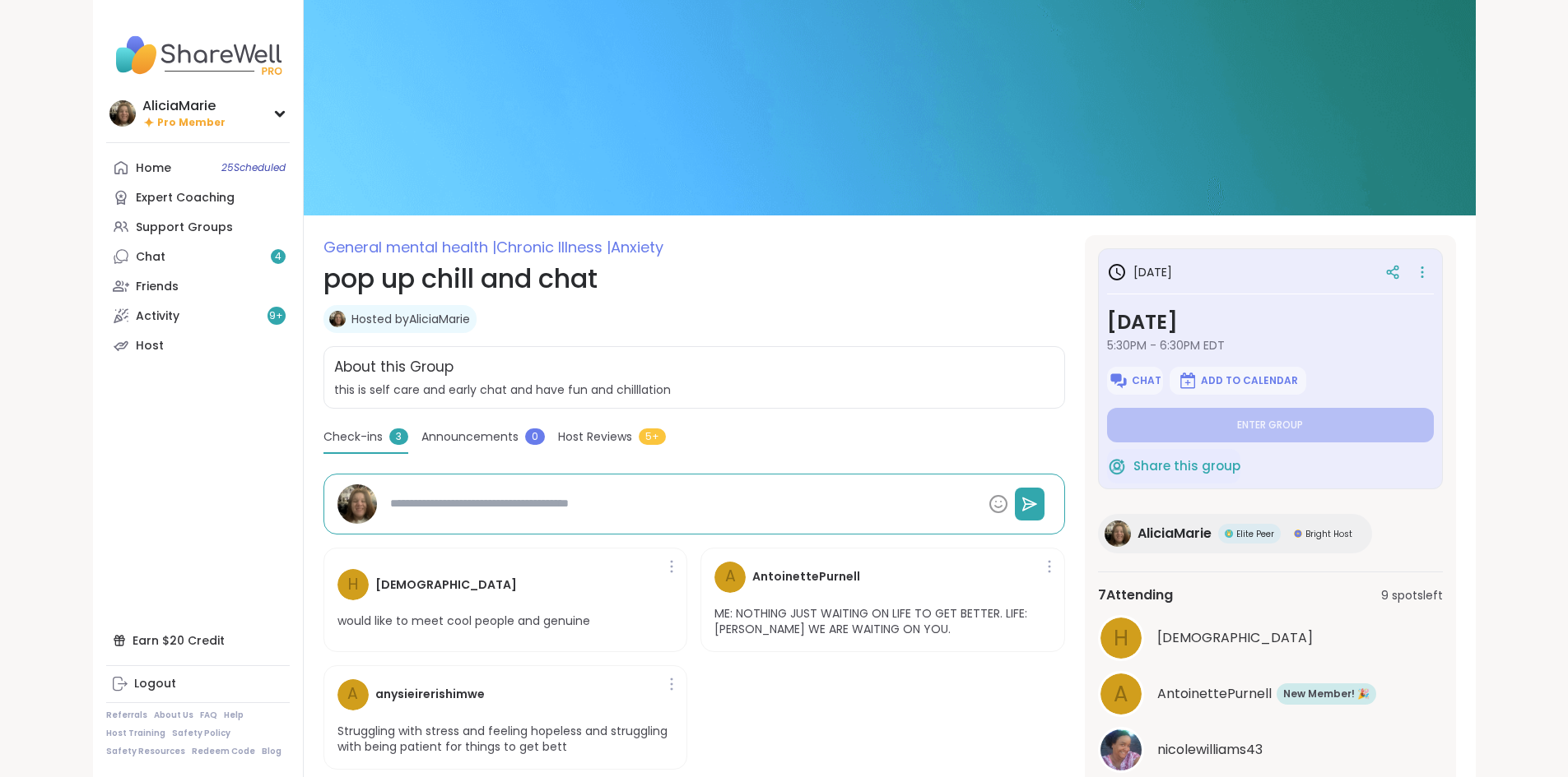
type textarea "*"
